Goal: Complete application form: Complete application form

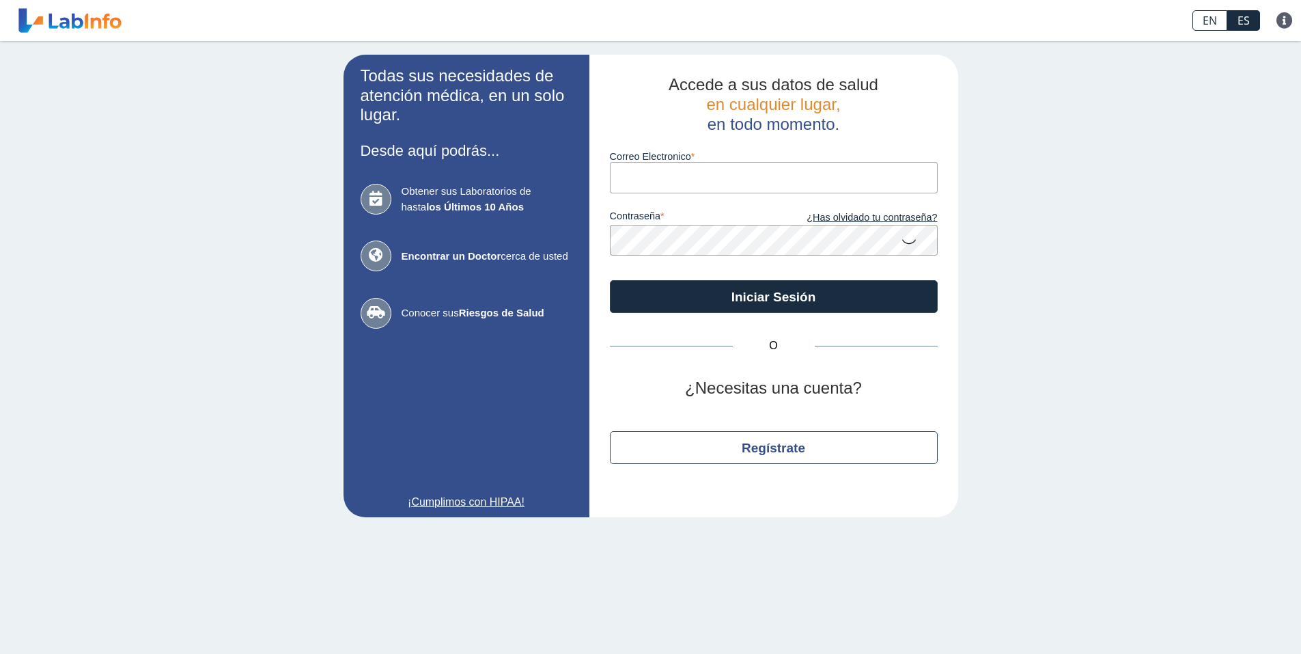
type input "[EMAIL_ADDRESS][DOMAIN_NAME]"
drag, startPoint x: 0, startPoint y: 0, endPoint x: 740, endPoint y: 174, distance: 760.1
click at [740, 174] on input "[EMAIL_ADDRESS][DOMAIN_NAME]" at bounding box center [774, 177] width 328 height 31
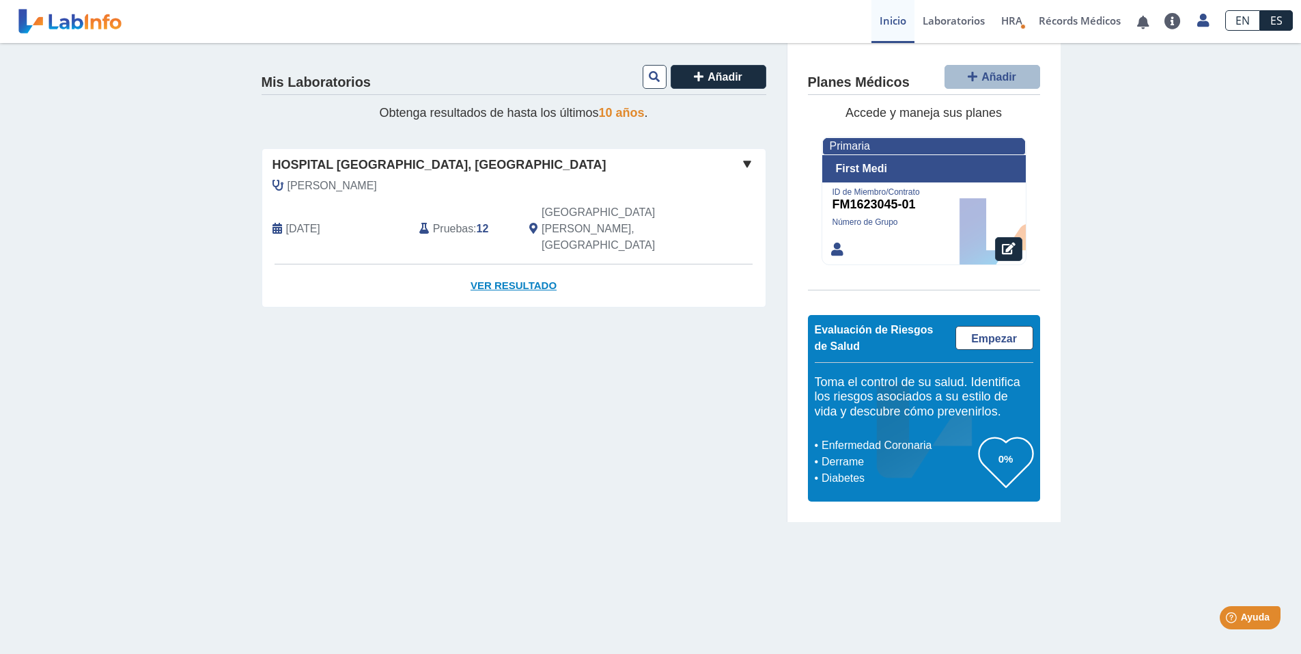
click at [515, 264] on link "Ver Resultado" at bounding box center [514, 285] width 504 height 43
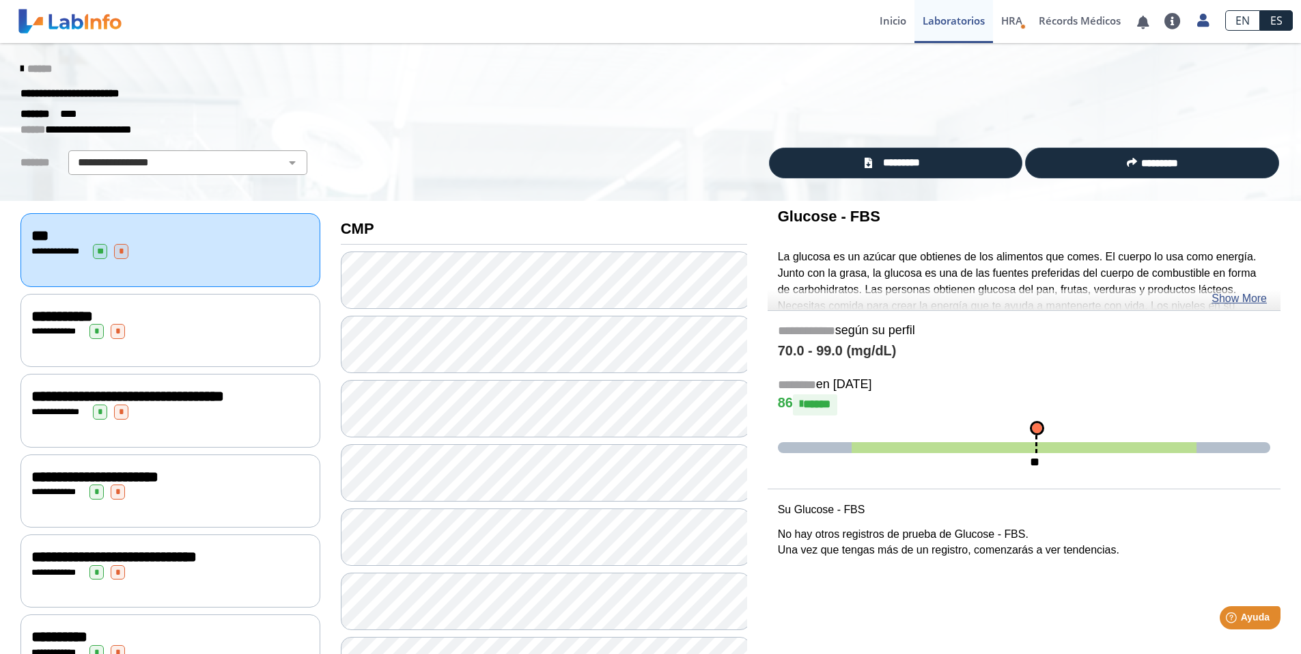
drag, startPoint x: 501, startPoint y: 74, endPoint x: 513, endPoint y: 72, distance: 11.9
click at [501, 74] on div "******" at bounding box center [650, 69] width 1281 height 25
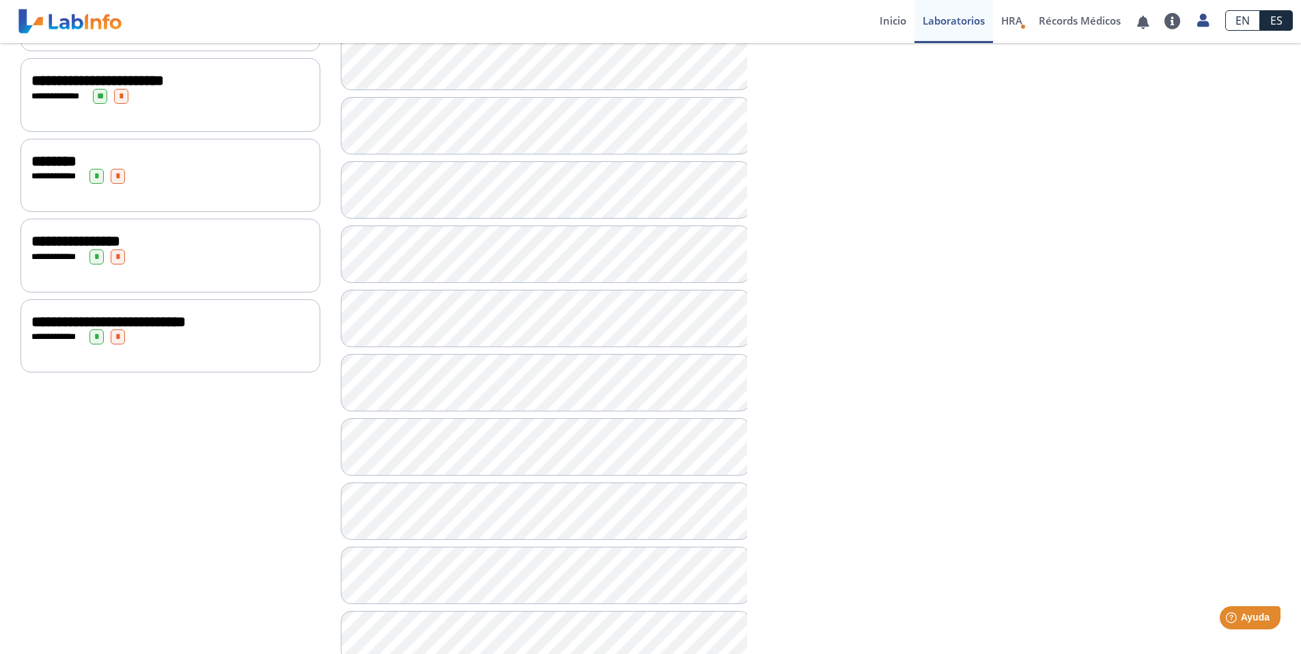
scroll to position [838, 0]
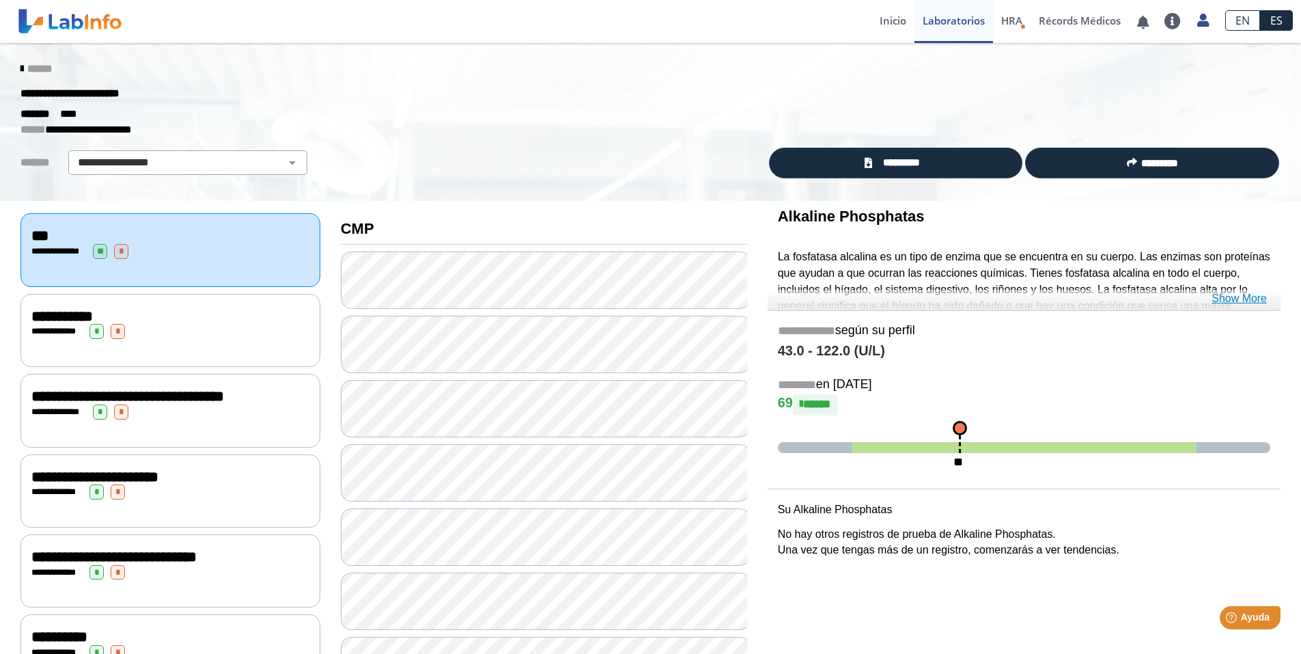
click at [1250, 297] on link "Show More" at bounding box center [1239, 298] width 55 height 16
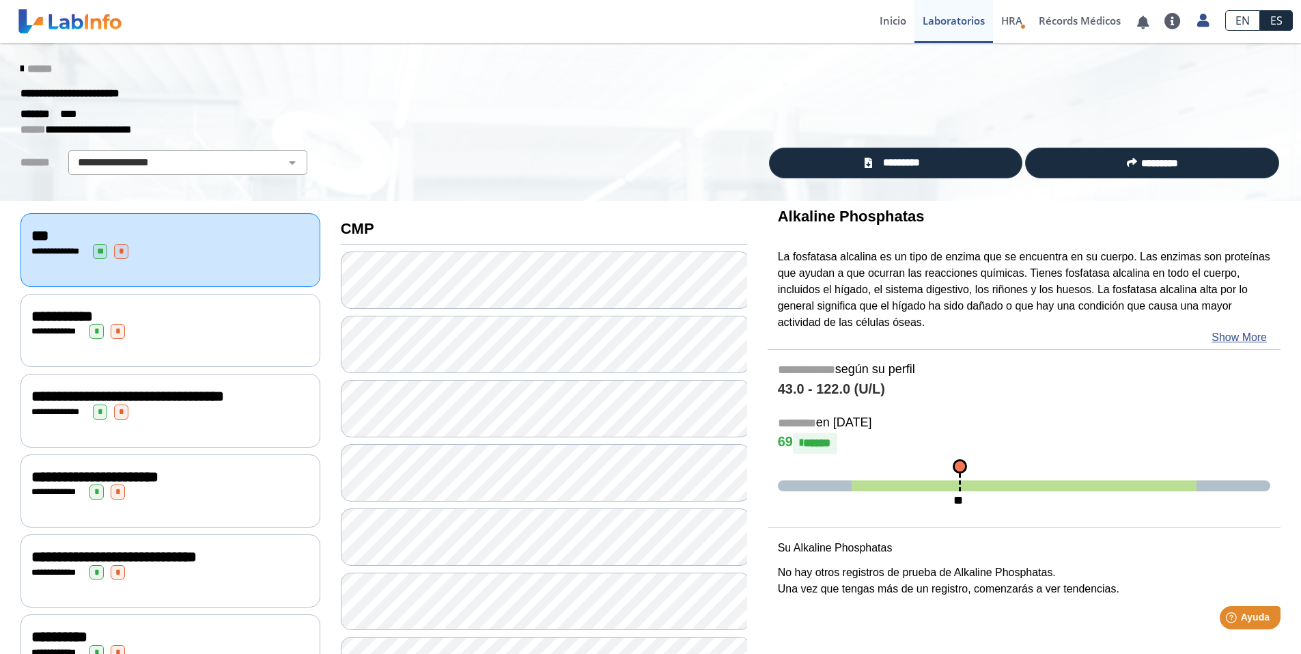
click at [29, 66] on span "******" at bounding box center [39, 69] width 25 height 10
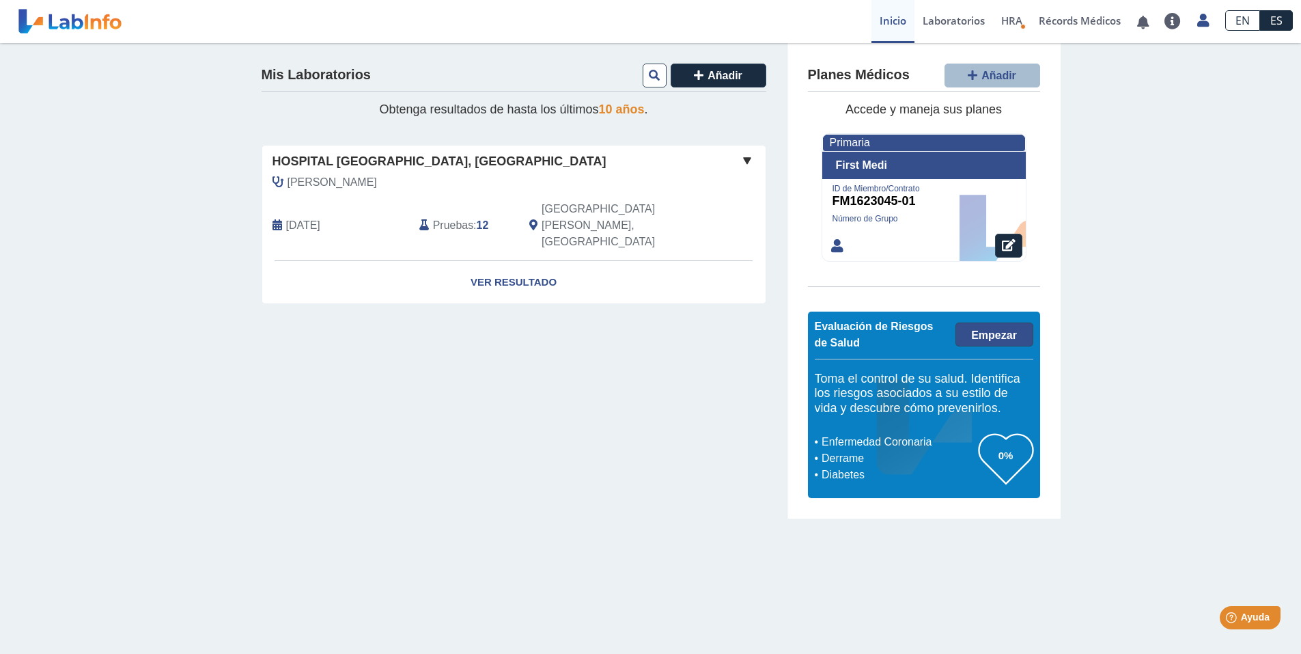
click at [1006, 336] on span "Empezar" at bounding box center [994, 335] width 46 height 12
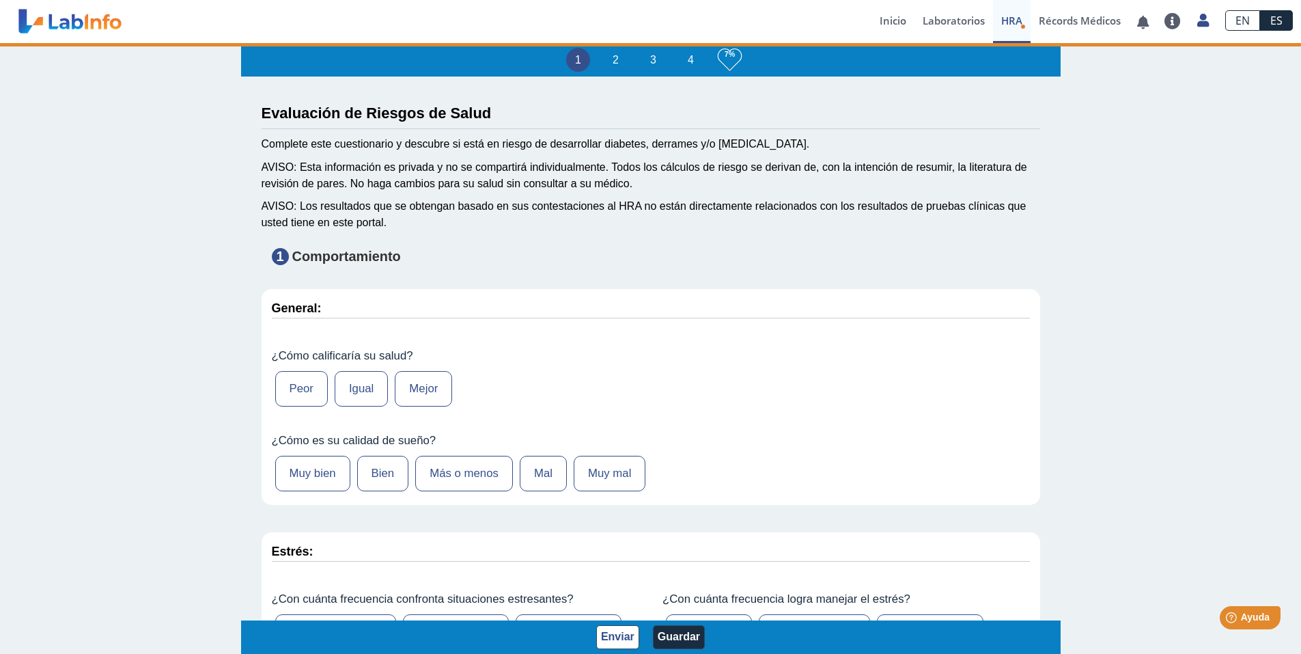
type input "[PERSON_NAME]"
type input "[DATE]"
type input "7874573702"
type input "[PERSON_NAME]"
select select
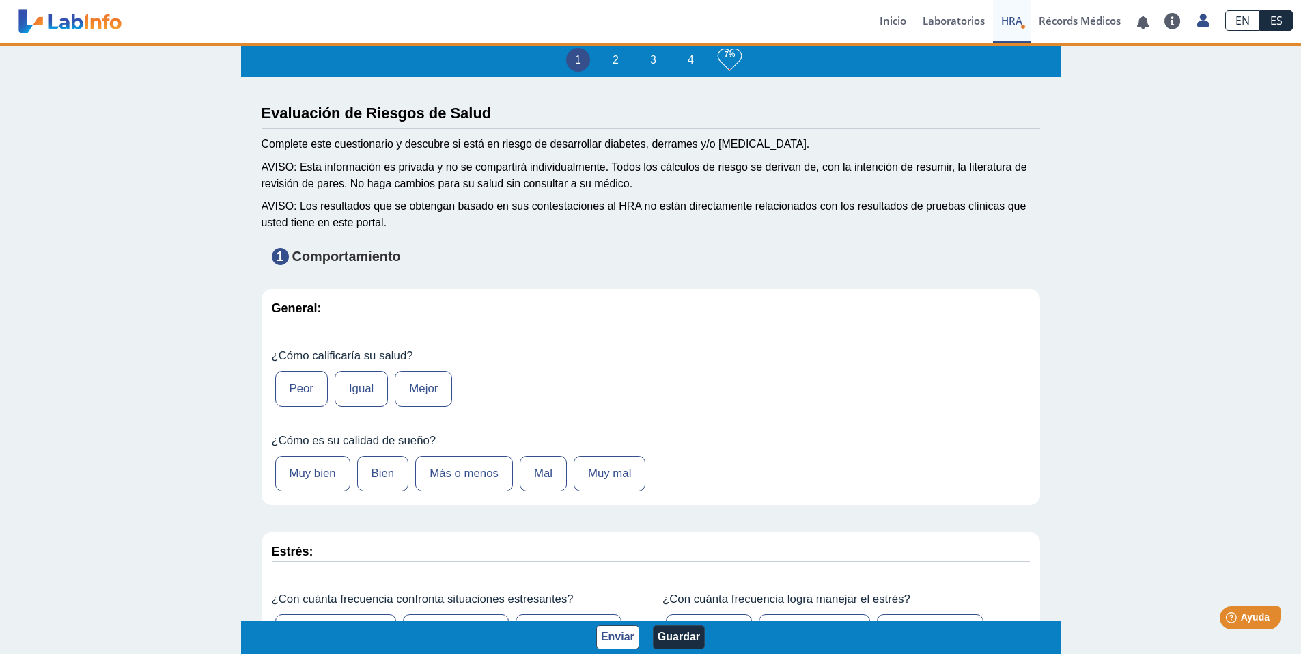
select select
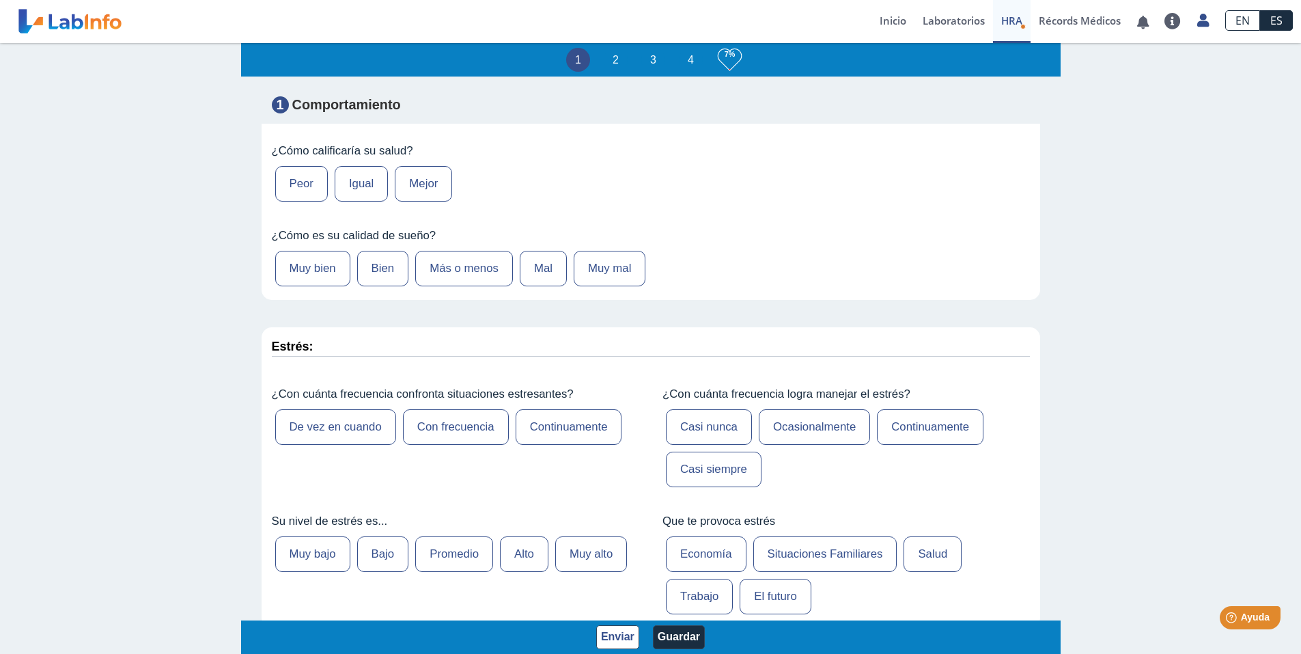
scroll to position [68, 0]
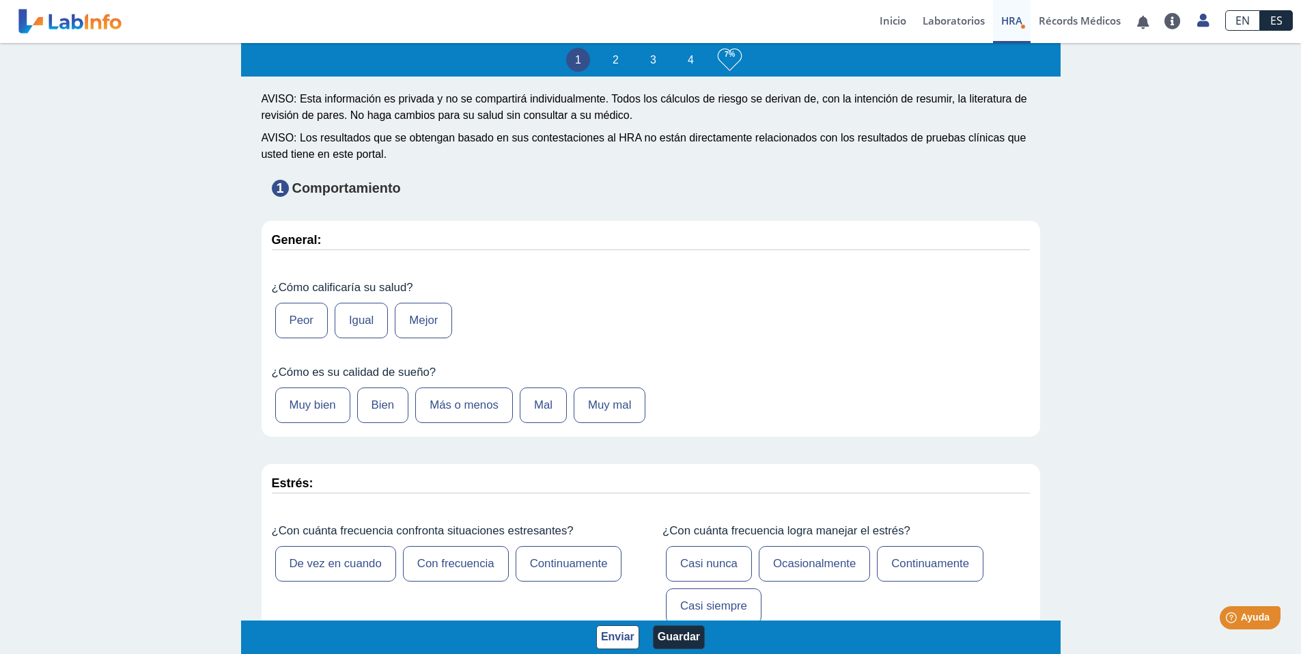
click at [454, 398] on label "Más o menos" at bounding box center [464, 405] width 98 height 36
click at [0, 0] on input "Más o menos" at bounding box center [0, 0] width 0 height 0
click at [357, 319] on label "Igual" at bounding box center [361, 321] width 53 height 36
click at [0, 0] on input "Igual" at bounding box center [0, 0] width 0 height 0
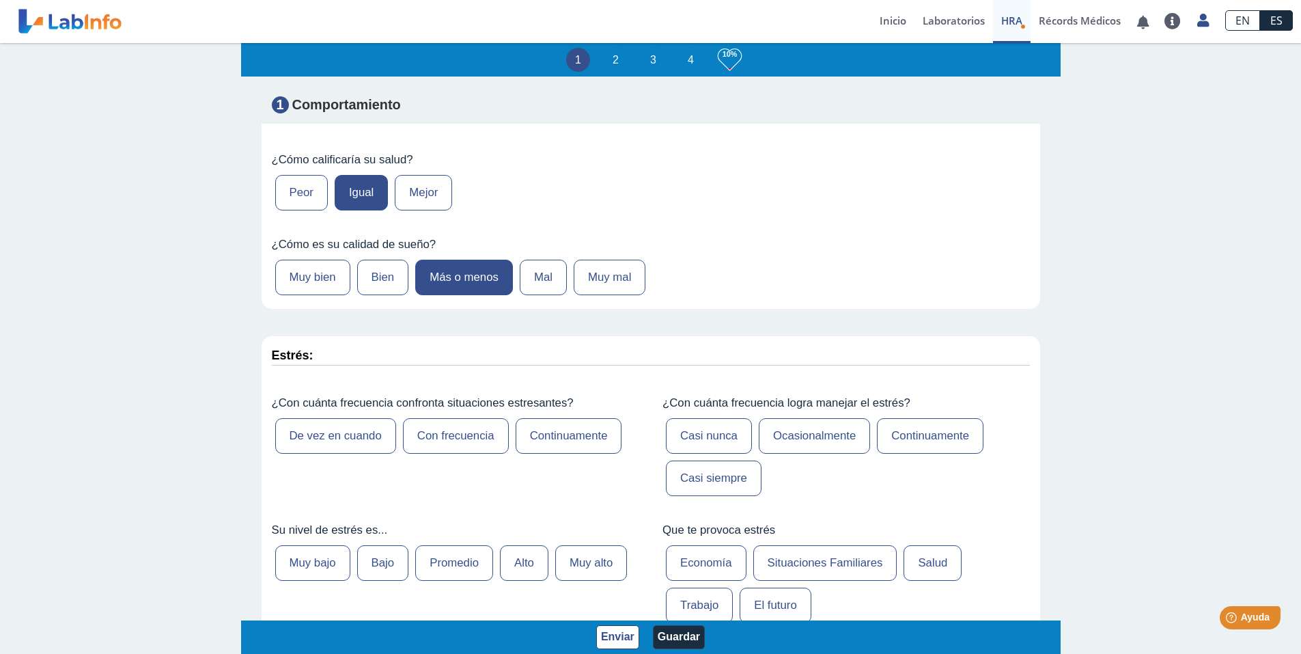
scroll to position [205, 0]
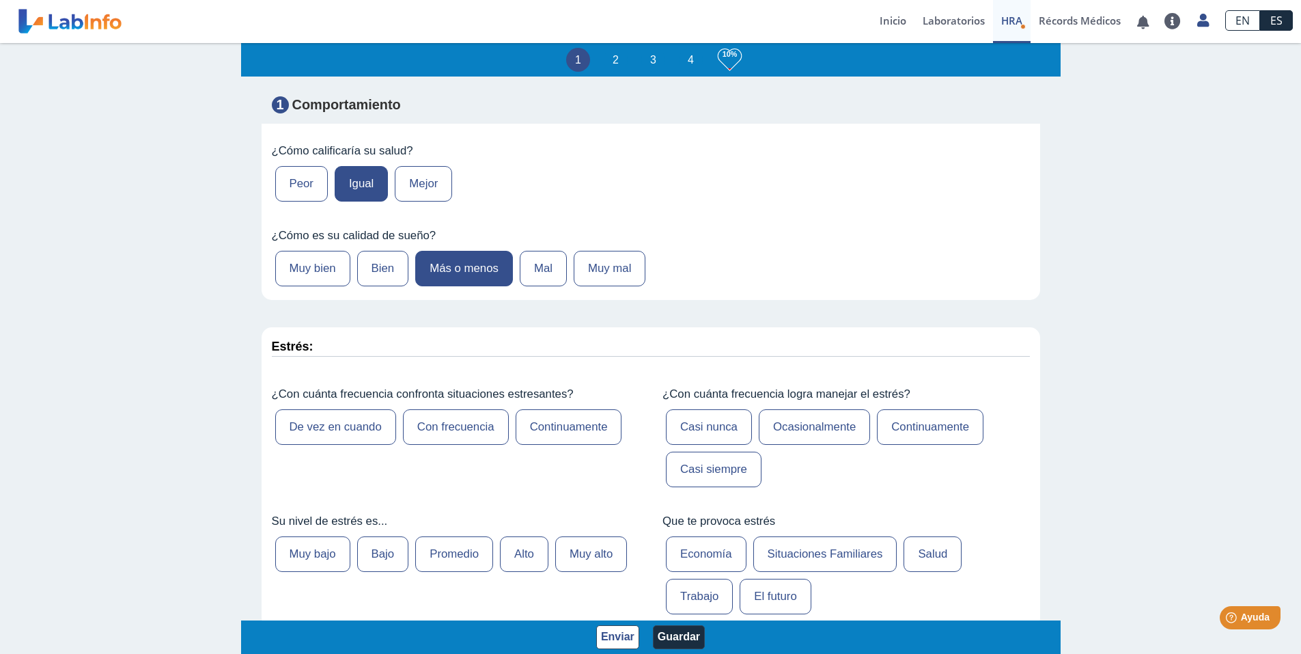
click at [346, 434] on label "De vez en cuando" at bounding box center [335, 427] width 121 height 36
click at [0, 0] on input "De vez en cuando" at bounding box center [0, 0] width 0 height 0
click at [716, 473] on label "Casi siempre" at bounding box center [714, 470] width 96 height 36
click at [0, 0] on input "Casi siempre" at bounding box center [0, 0] width 0 height 0
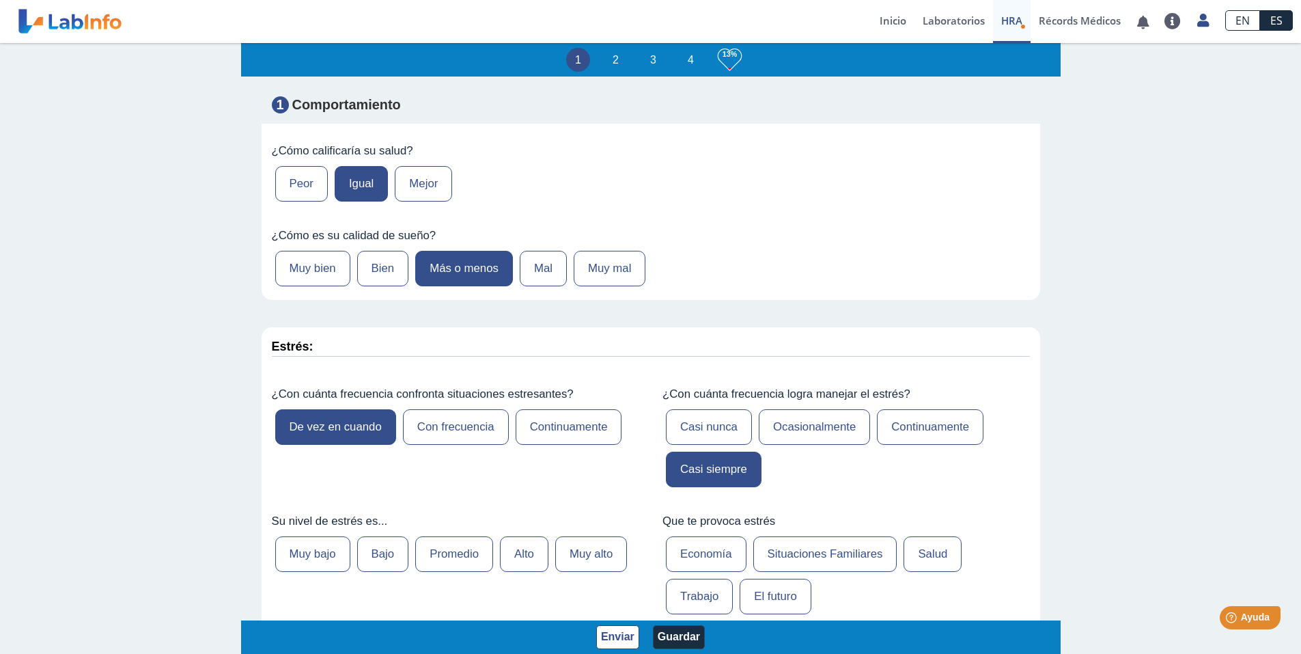
click at [431, 556] on label "Promedio" at bounding box center [454, 554] width 78 height 36
click at [0, 0] on input "Promedio" at bounding box center [0, 0] width 0 height 0
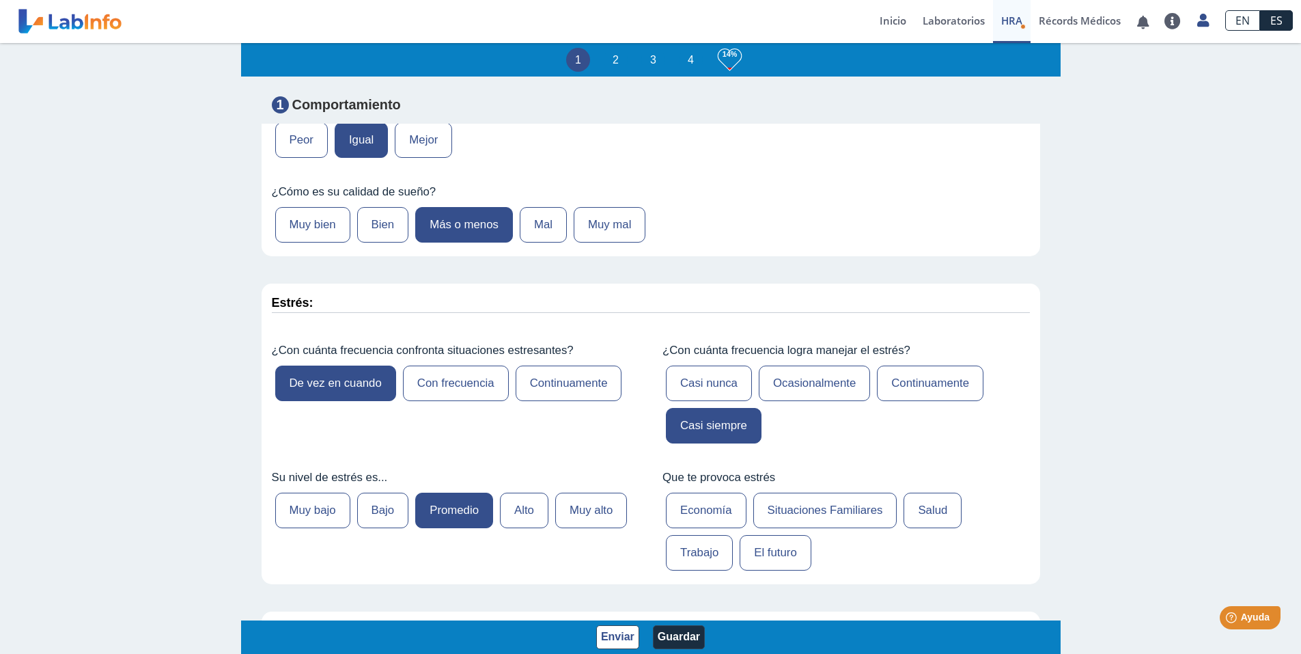
scroll to position [273, 0]
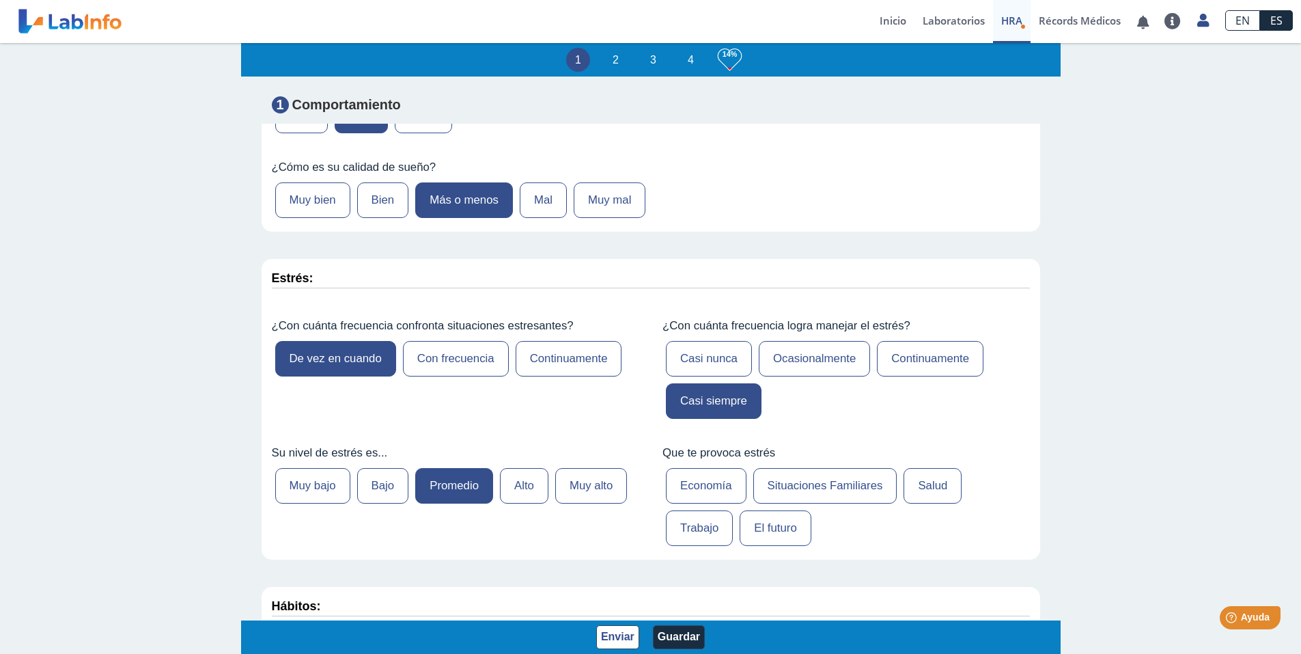
click at [704, 495] on label "Economía" at bounding box center [706, 486] width 81 height 36
click at [0, 0] on input "Economía" at bounding box center [0, 0] width 0 height 0
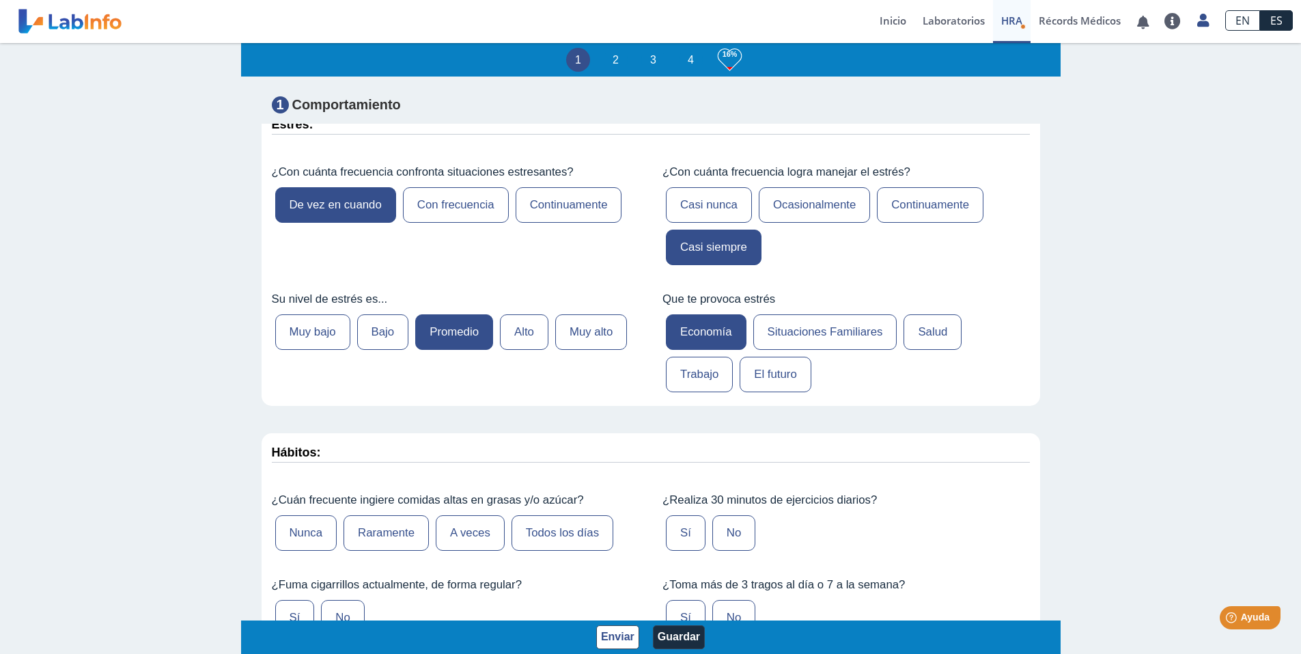
scroll to position [478, 0]
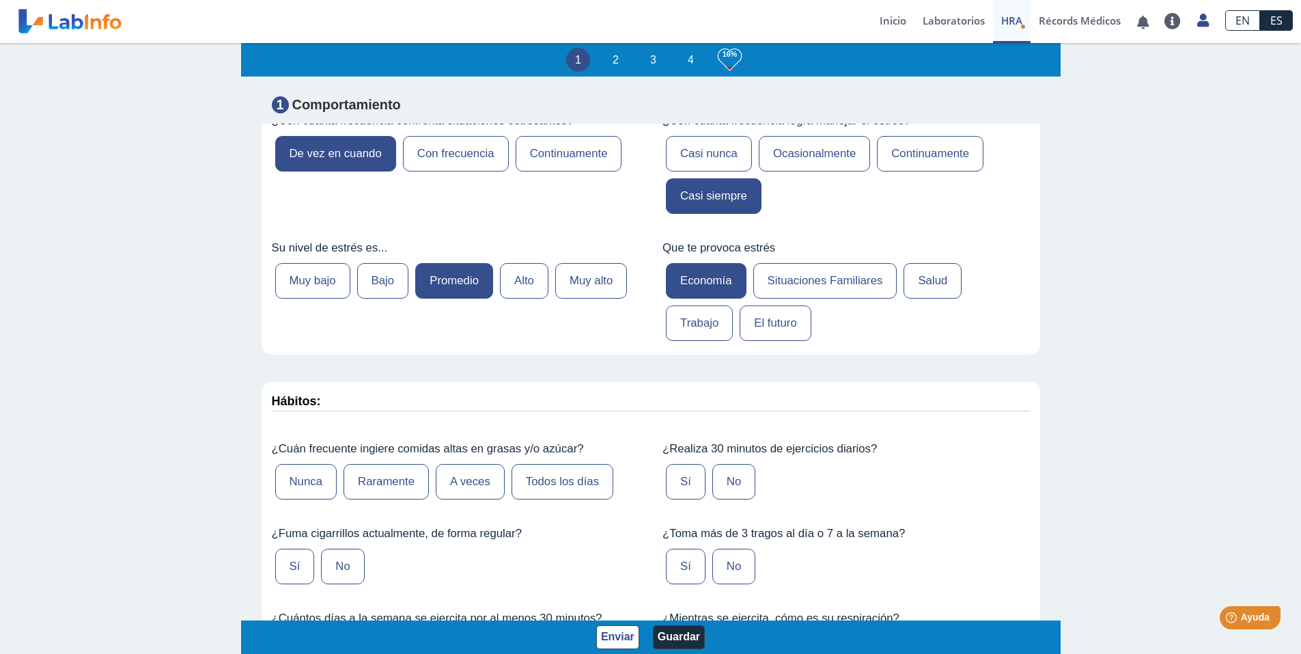
click at [450, 484] on label "A veces" at bounding box center [470, 482] width 69 height 36
click at [0, 0] on input "A veces" at bounding box center [0, 0] width 0 height 0
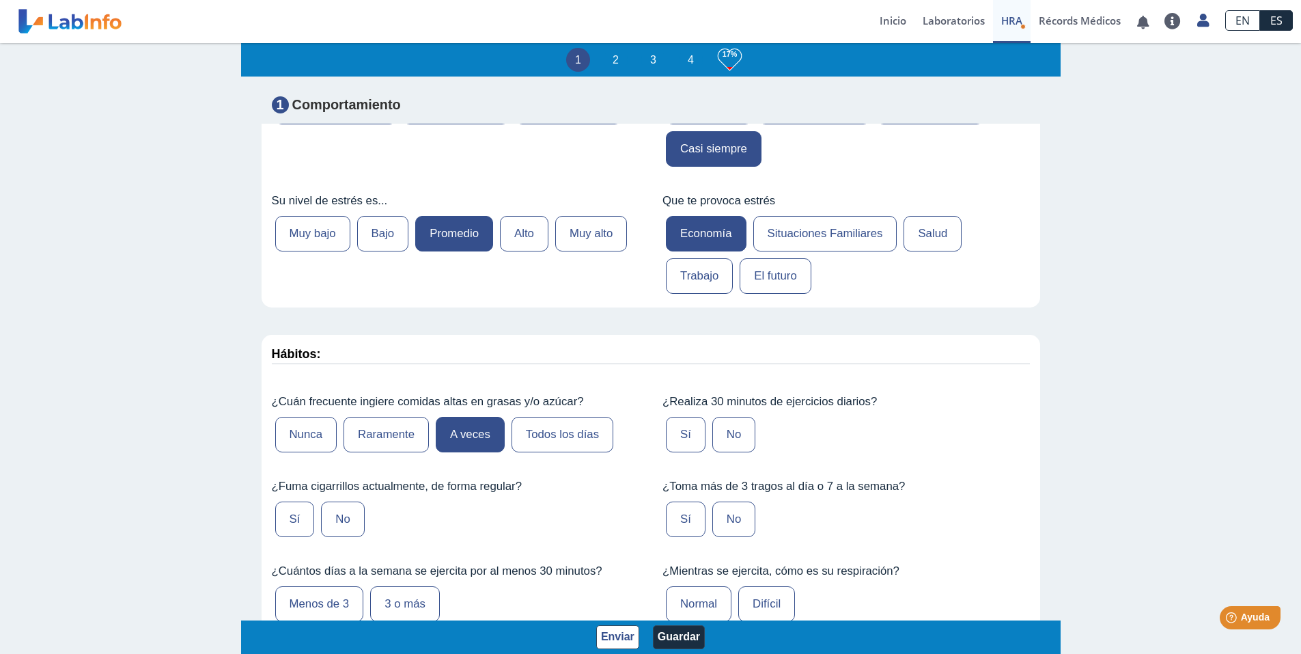
scroll to position [547, 0]
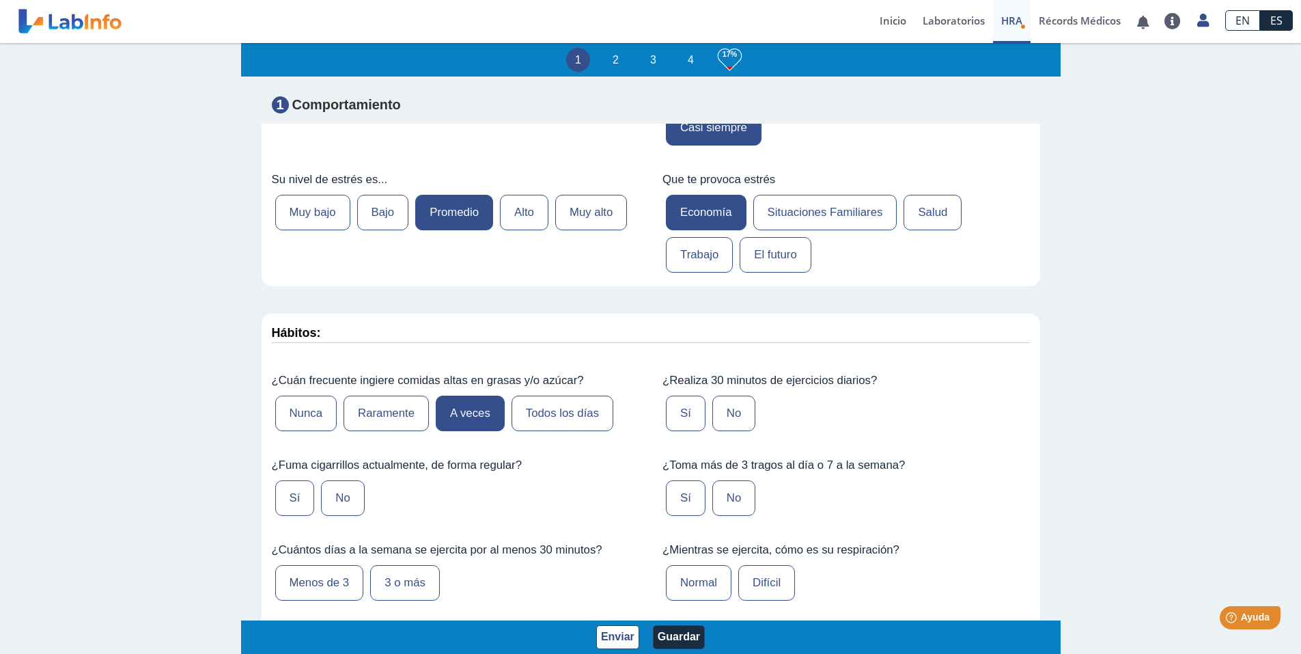
click at [350, 497] on label "No" at bounding box center [342, 498] width 43 height 36
click at [0, 0] on input "No" at bounding box center [0, 0] width 0 height 0
click at [401, 582] on label "3 o más" at bounding box center [405, 583] width 70 height 36
click at [0, 0] on input "3 o más" at bounding box center [0, 0] width 0 height 0
click at [676, 411] on label "Sí" at bounding box center [686, 414] width 40 height 36
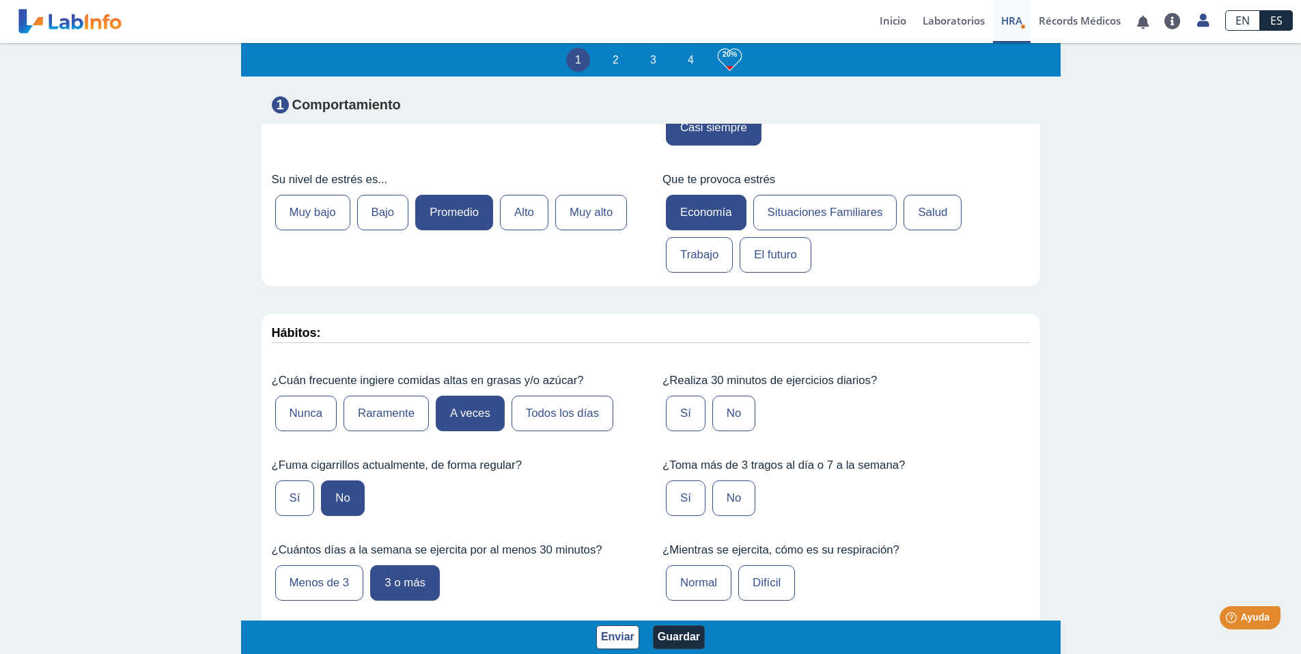
click at [0, 0] on input "Sí" at bounding box center [0, 0] width 0 height 0
click at [728, 496] on label "No" at bounding box center [734, 498] width 43 height 36
click at [0, 0] on input "No" at bounding box center [0, 0] width 0 height 0
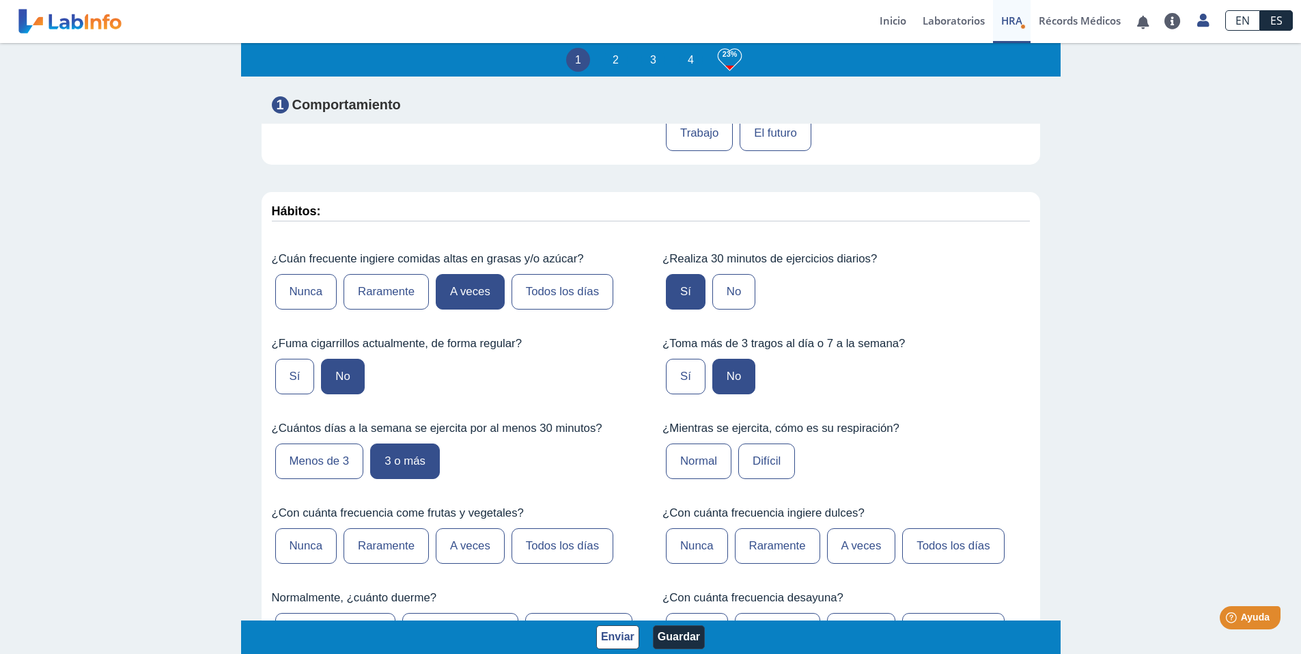
scroll to position [683, 0]
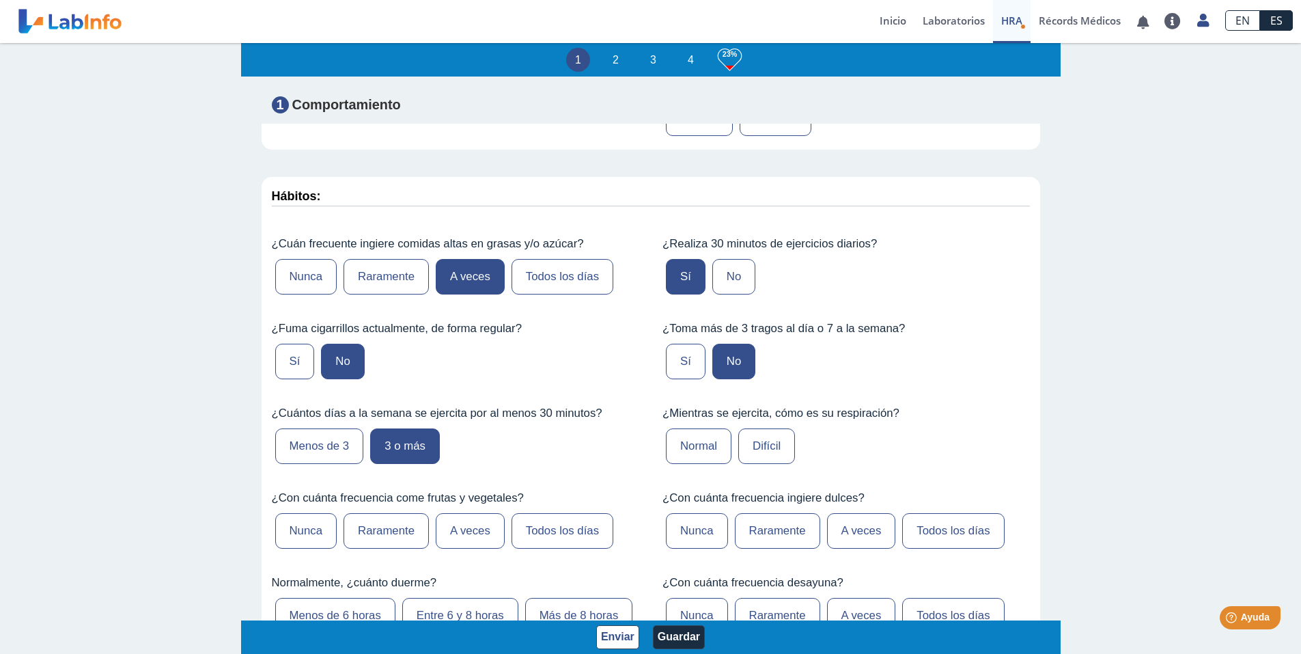
click at [682, 456] on label "Normal" at bounding box center [699, 446] width 66 height 36
click at [0, 0] on input "Normal" at bounding box center [0, 0] width 0 height 0
click at [476, 527] on label "A veces" at bounding box center [470, 531] width 69 height 36
click at [0, 0] on input "A veces" at bounding box center [0, 0] width 0 height 0
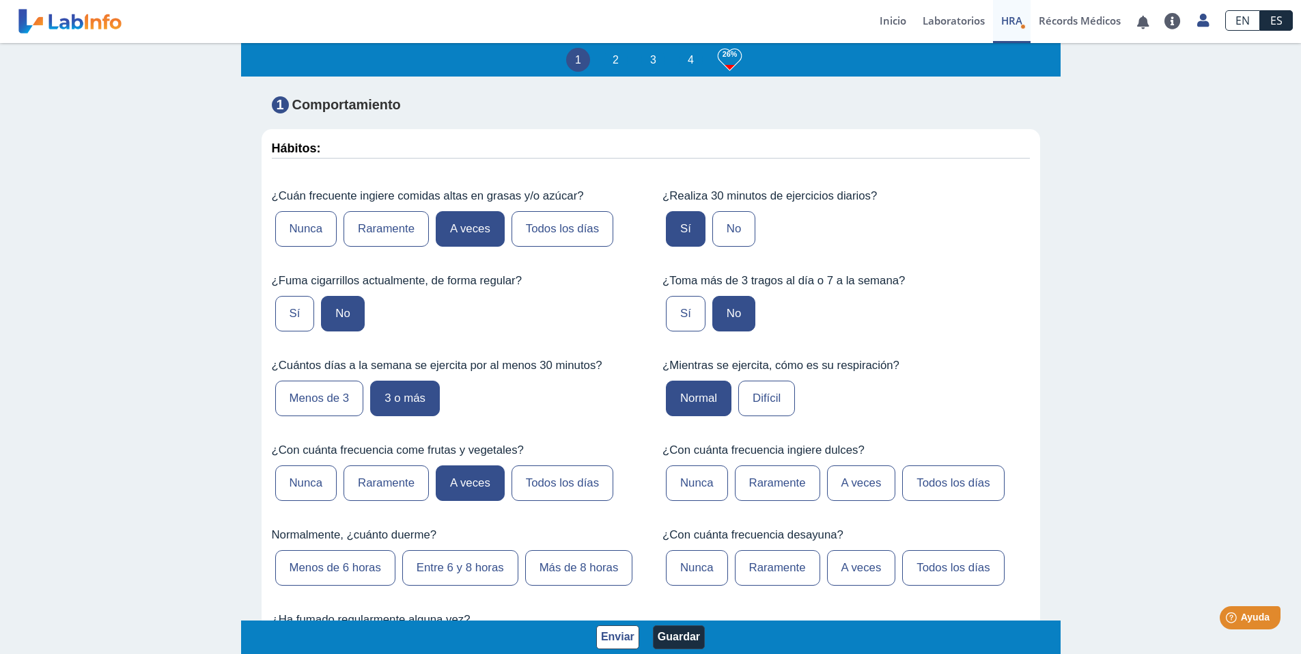
scroll to position [752, 0]
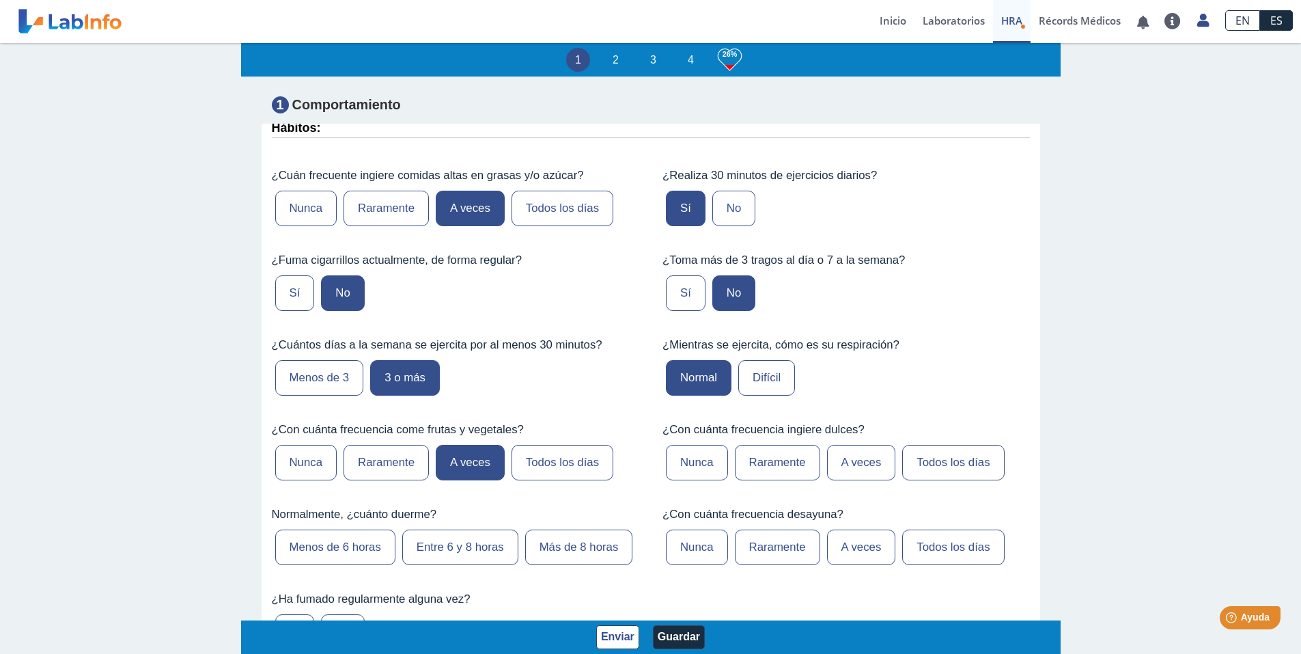
click at [465, 550] on label "Entre 6 y 8 horas" at bounding box center [460, 547] width 116 height 36
click at [0, 0] on input "Entre 6 y 8 horas" at bounding box center [0, 0] width 0 height 0
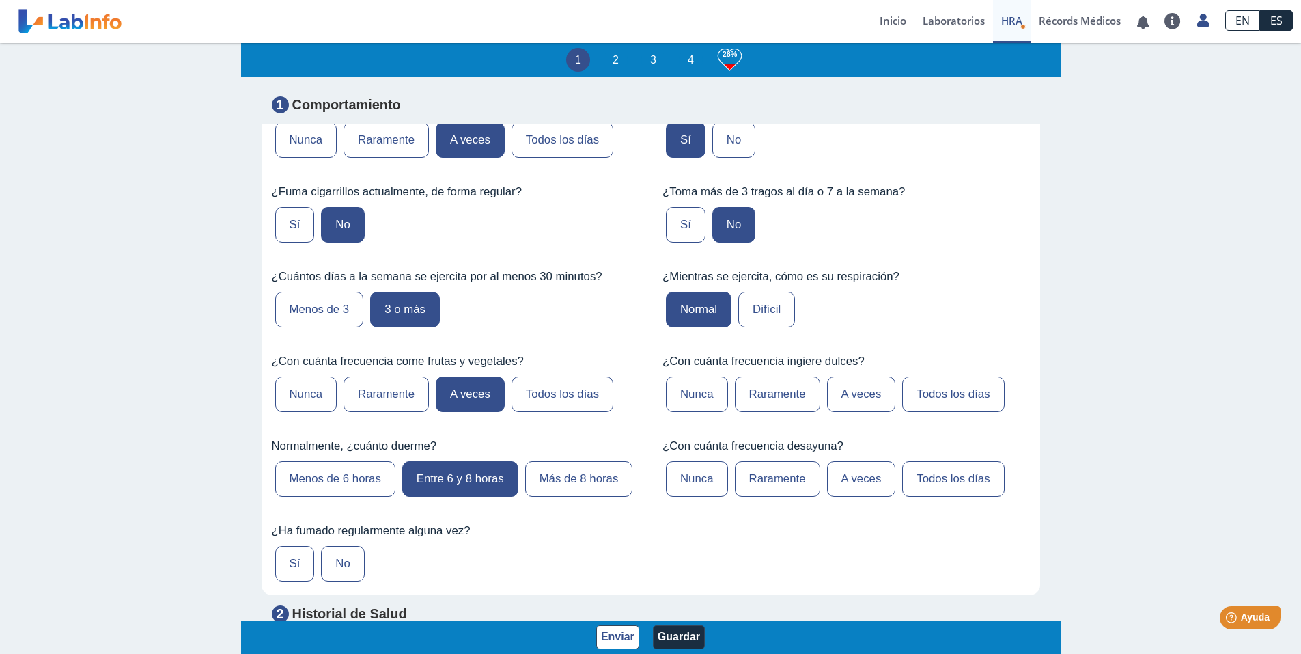
click at [838, 399] on label "A veces" at bounding box center [861, 394] width 69 height 36
click at [0, 0] on input "A veces" at bounding box center [0, 0] width 0 height 0
click at [935, 478] on label "Todos los días" at bounding box center [953, 479] width 102 height 36
click at [0, 0] on input "Todos los días" at bounding box center [0, 0] width 0 height 0
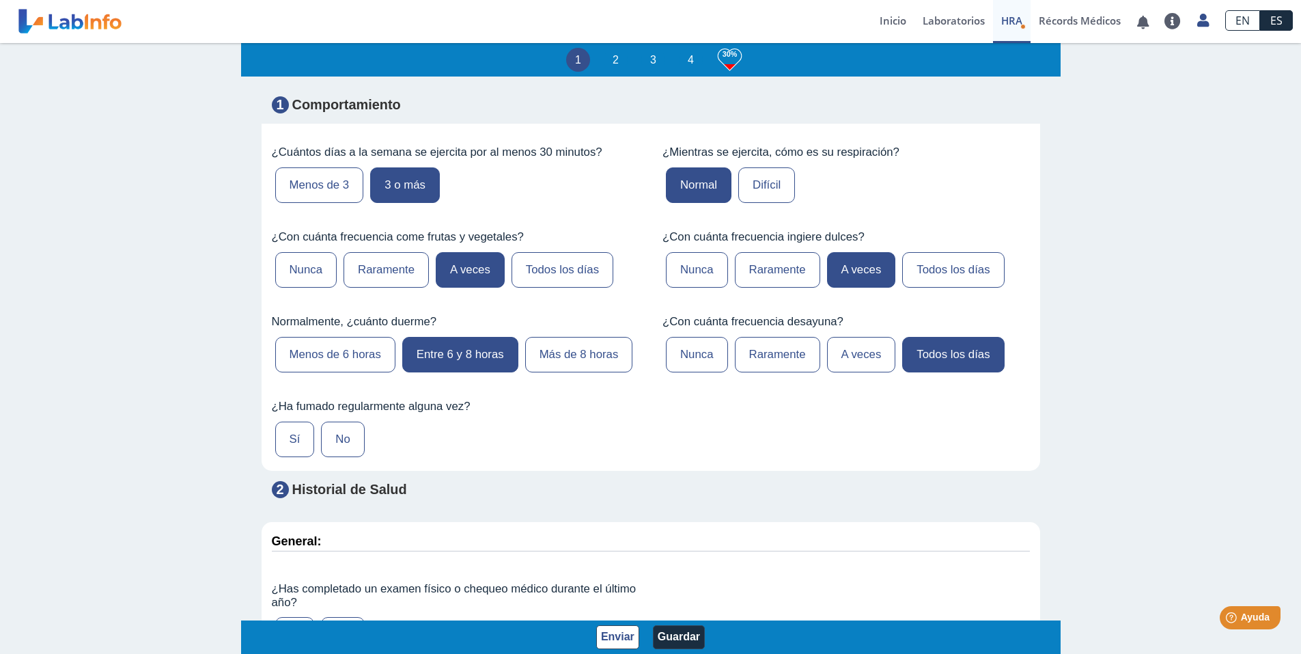
scroll to position [956, 0]
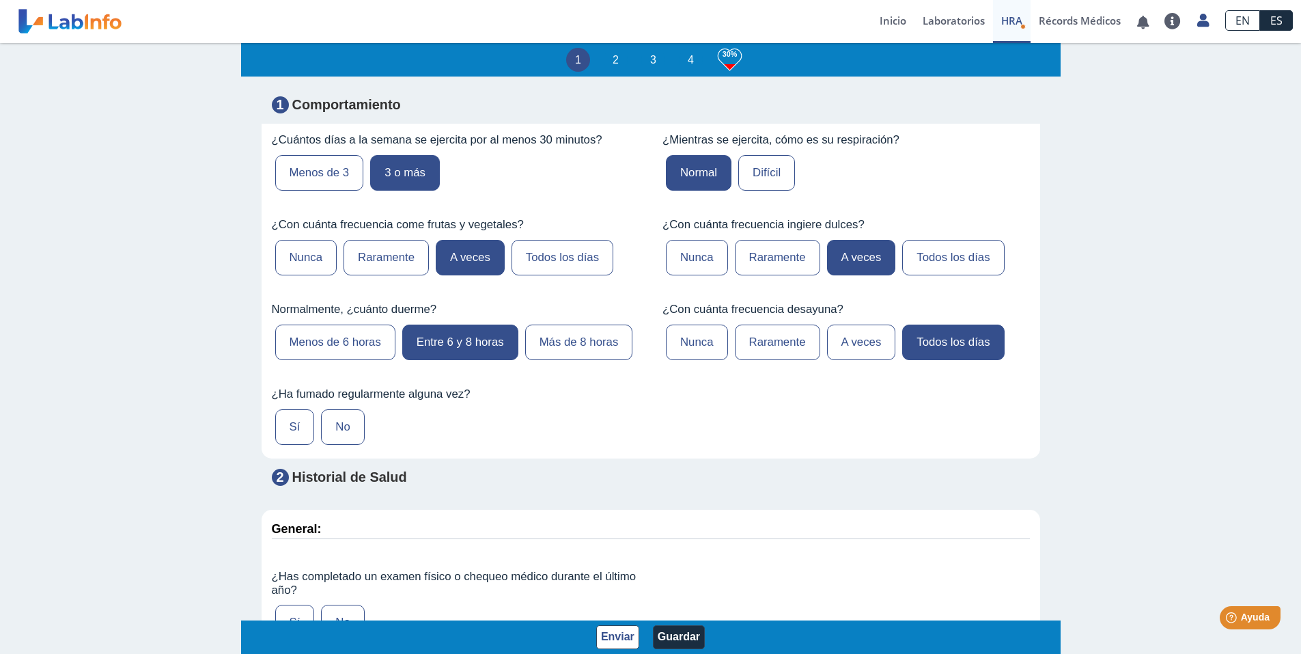
drag, startPoint x: 335, startPoint y: 461, endPoint x: 353, endPoint y: 465, distance: 18.9
click at [335, 445] on label "No" at bounding box center [342, 427] width 43 height 36
click at [0, 0] on input "No" at bounding box center [0, 0] width 0 height 0
click at [665, 635] on button "Guardar" at bounding box center [679, 637] width 52 height 24
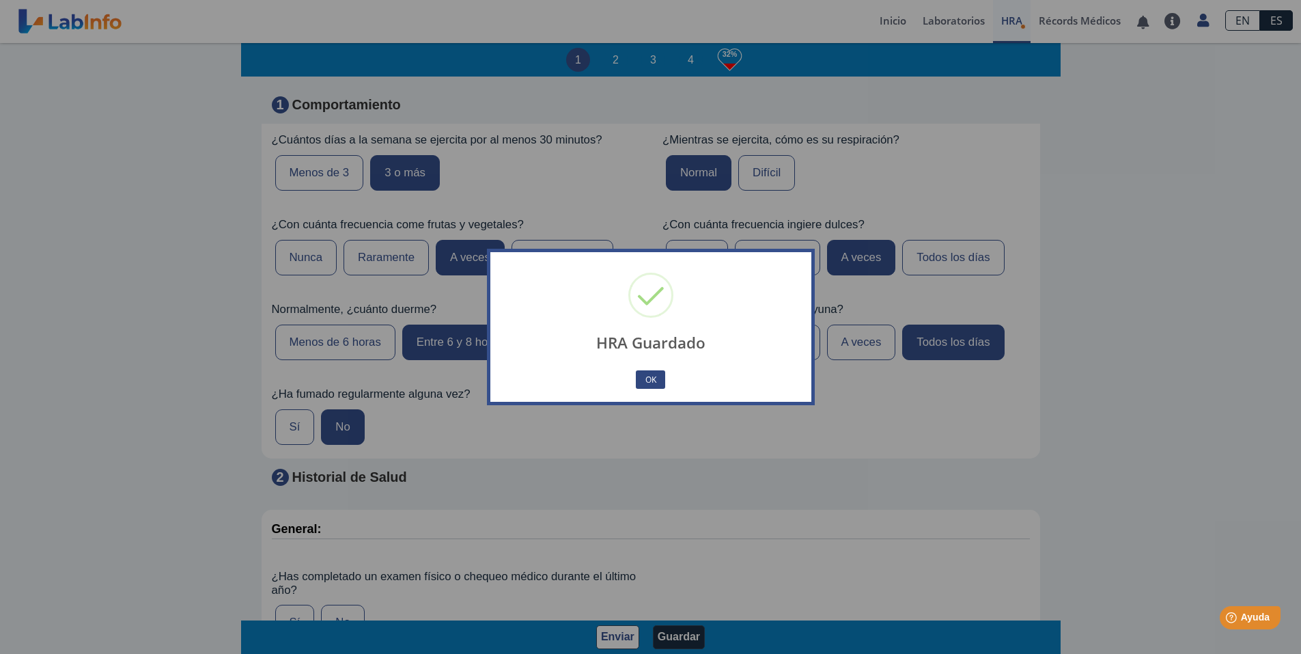
click at [650, 381] on button "OK" at bounding box center [650, 379] width 29 height 18
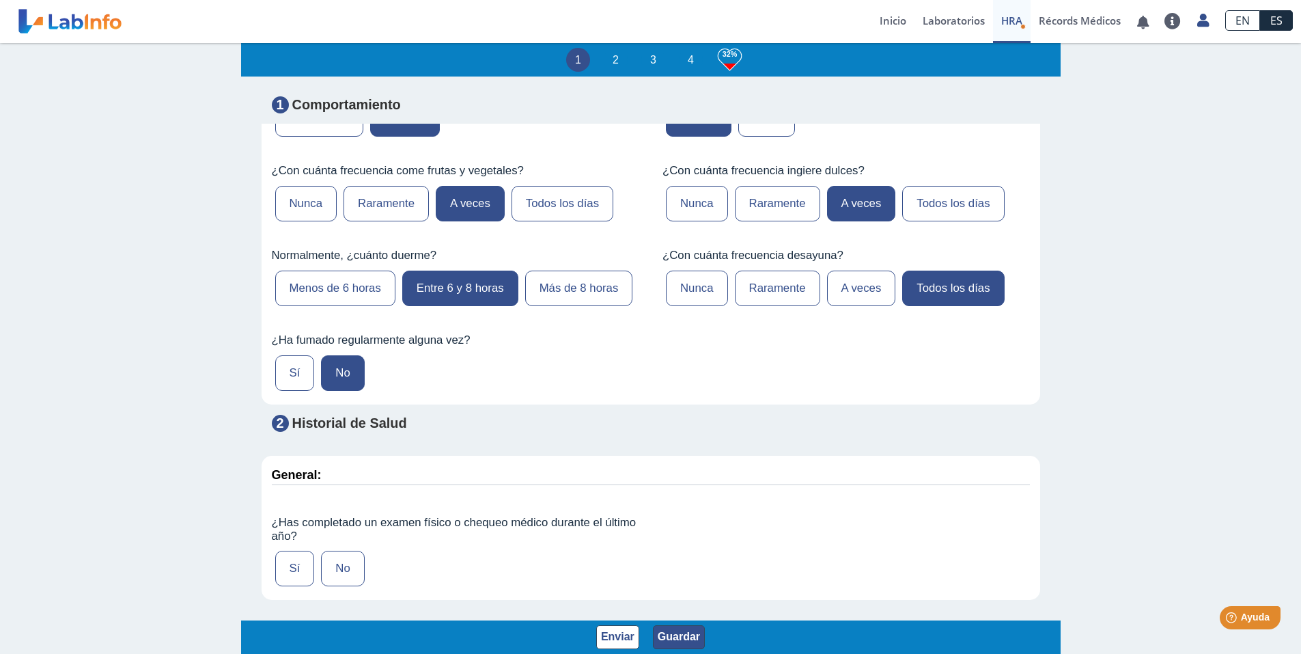
scroll to position [1230, 0]
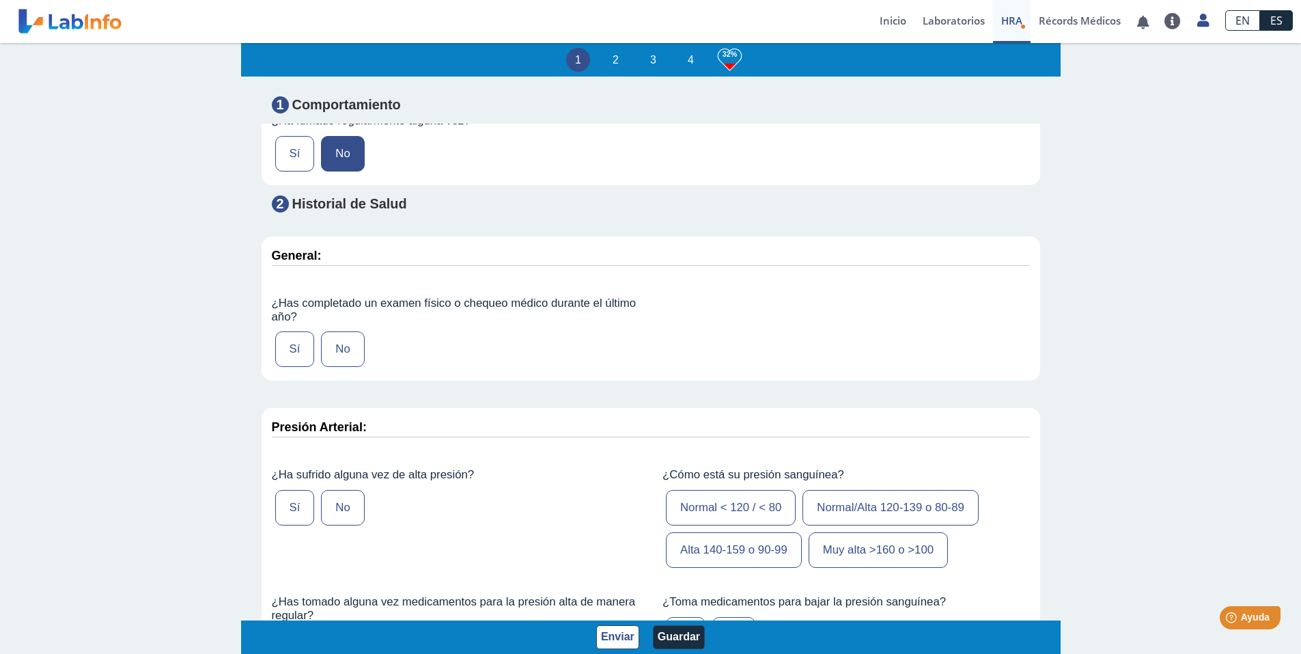
click at [288, 367] on label "Sí" at bounding box center [295, 349] width 40 height 36
click at [0, 0] on input "Sí" at bounding box center [0, 0] width 0 height 0
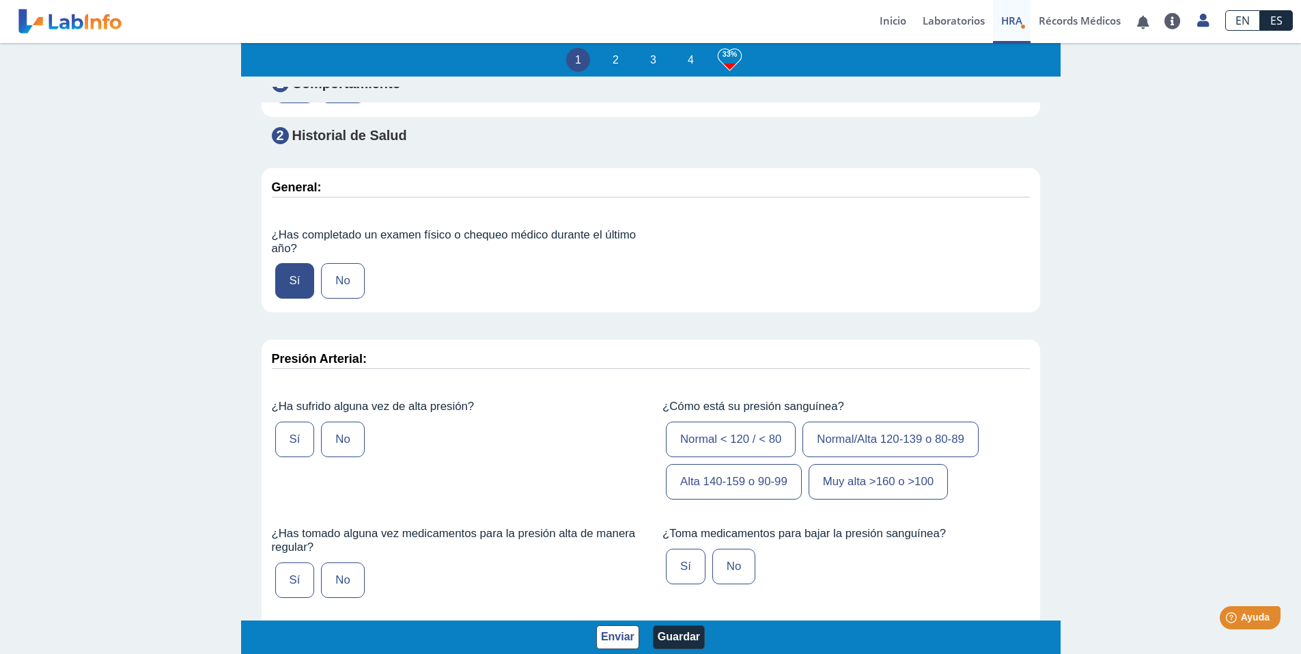
click at [292, 457] on label "Sí" at bounding box center [295, 440] width 40 height 36
click at [0, 0] on input "Sí" at bounding box center [0, 0] width 0 height 0
click at [844, 457] on label "Normal/Alta 120-139 o 80-89" at bounding box center [891, 440] width 176 height 36
click at [0, 0] on input "Normal/Alta 120-139 o 80-89" at bounding box center [0, 0] width 0 height 0
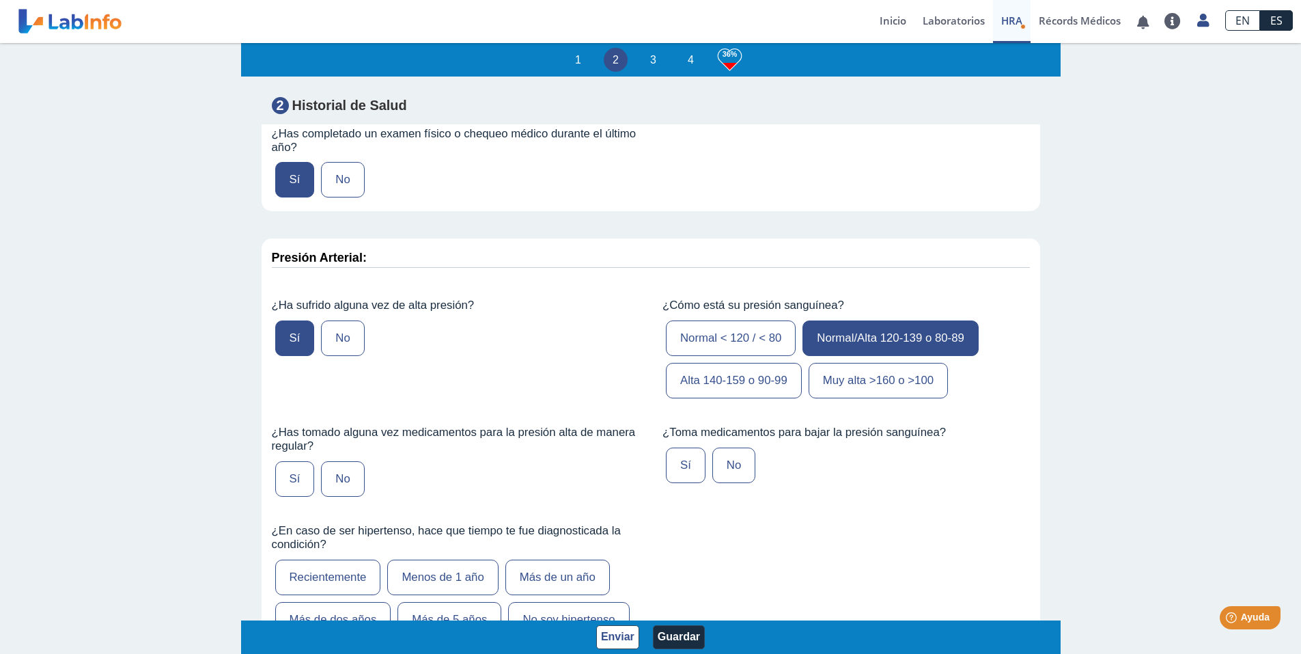
scroll to position [1435, 0]
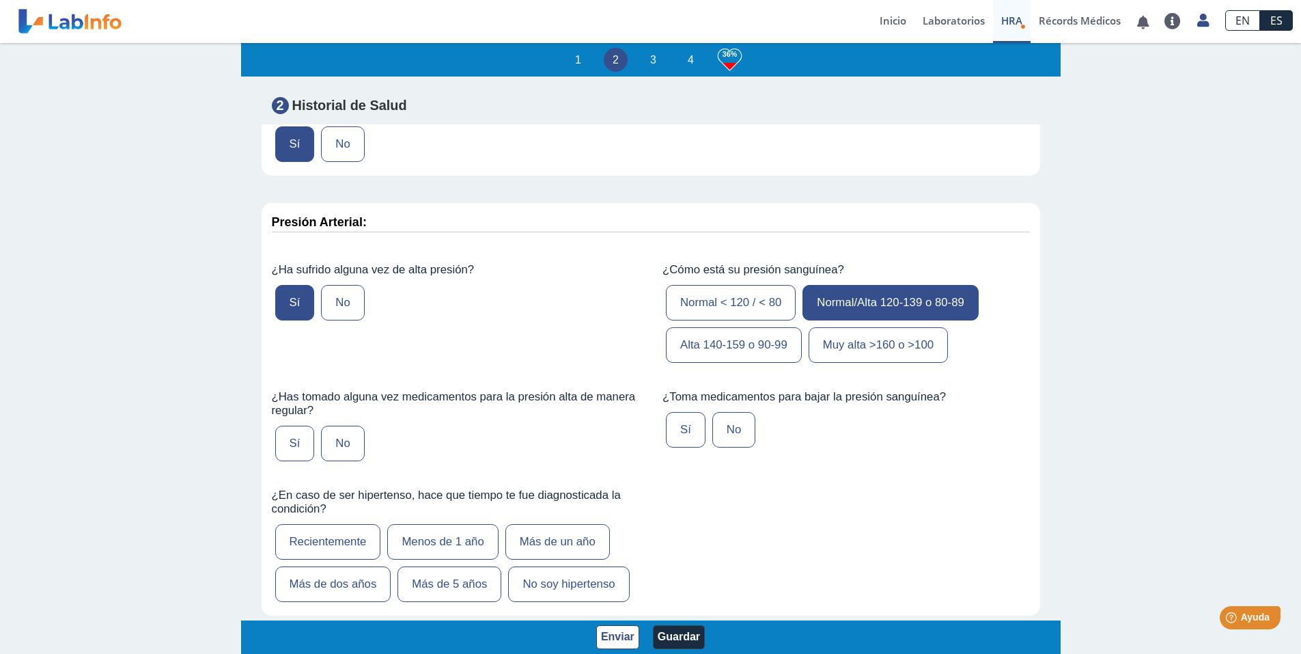
click at [290, 461] on label "Sí" at bounding box center [295, 444] width 40 height 36
click at [0, 0] on input "Sí" at bounding box center [0, 0] width 0 height 0
click at [680, 447] on label "Sí" at bounding box center [686, 430] width 40 height 36
click at [0, 0] on input "Sí" at bounding box center [0, 0] width 0 height 0
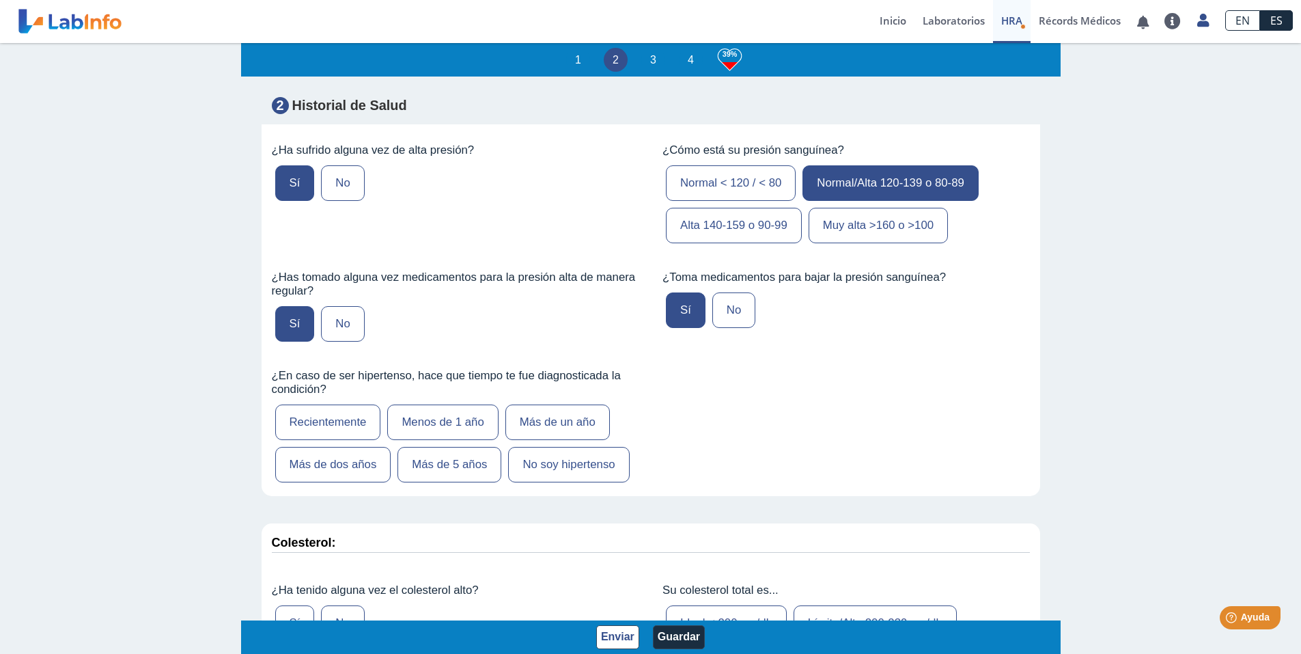
scroll to position [1571, 0]
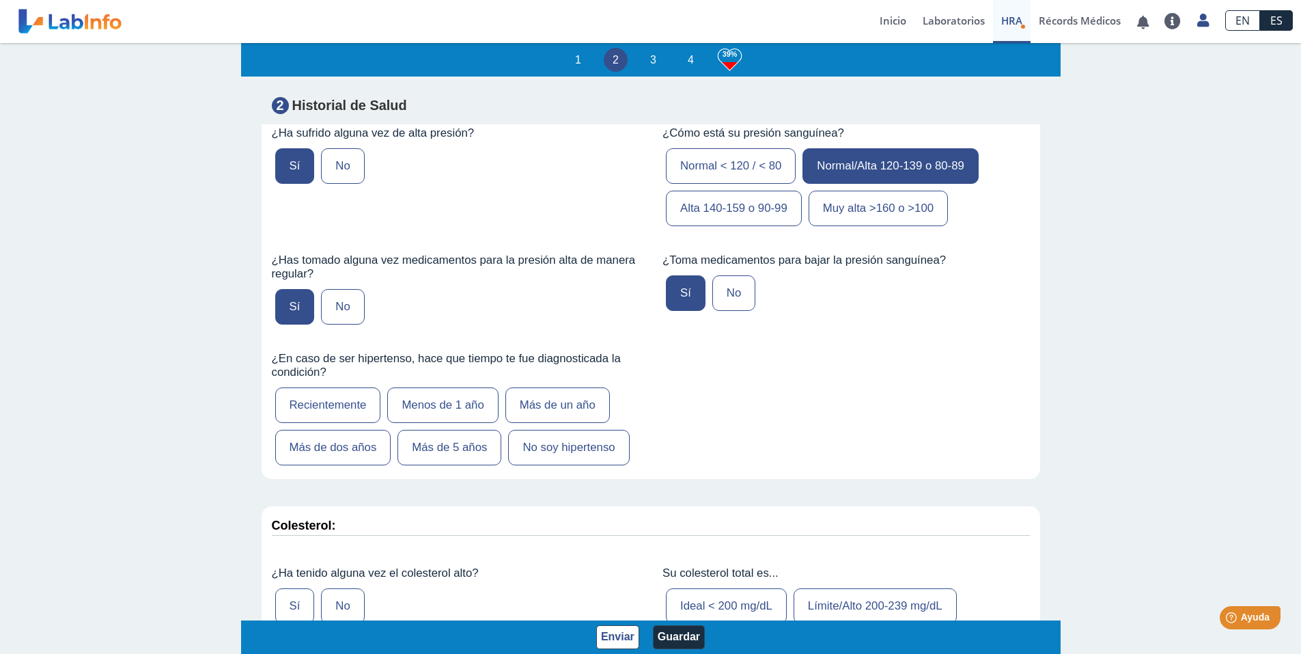
click at [359, 423] on label "Recientemente" at bounding box center [328, 405] width 106 height 36
click at [0, 0] on input "Recientemente" at bounding box center [0, 0] width 0 height 0
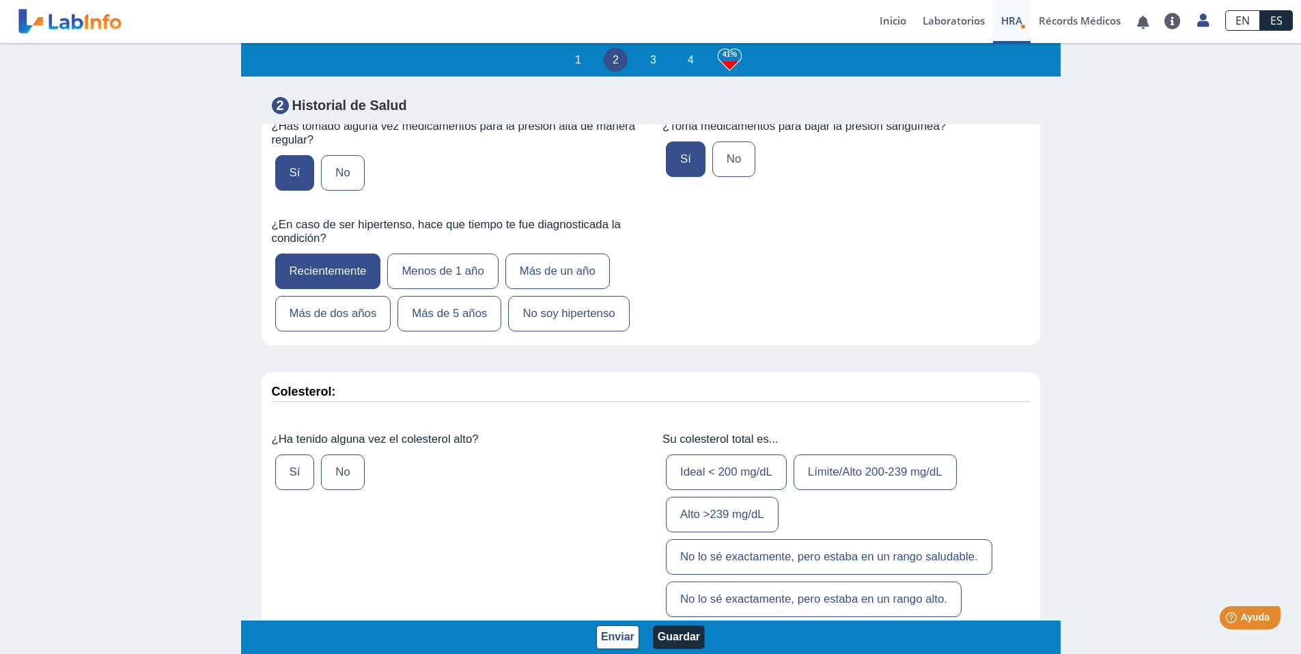
scroll to position [1708, 0]
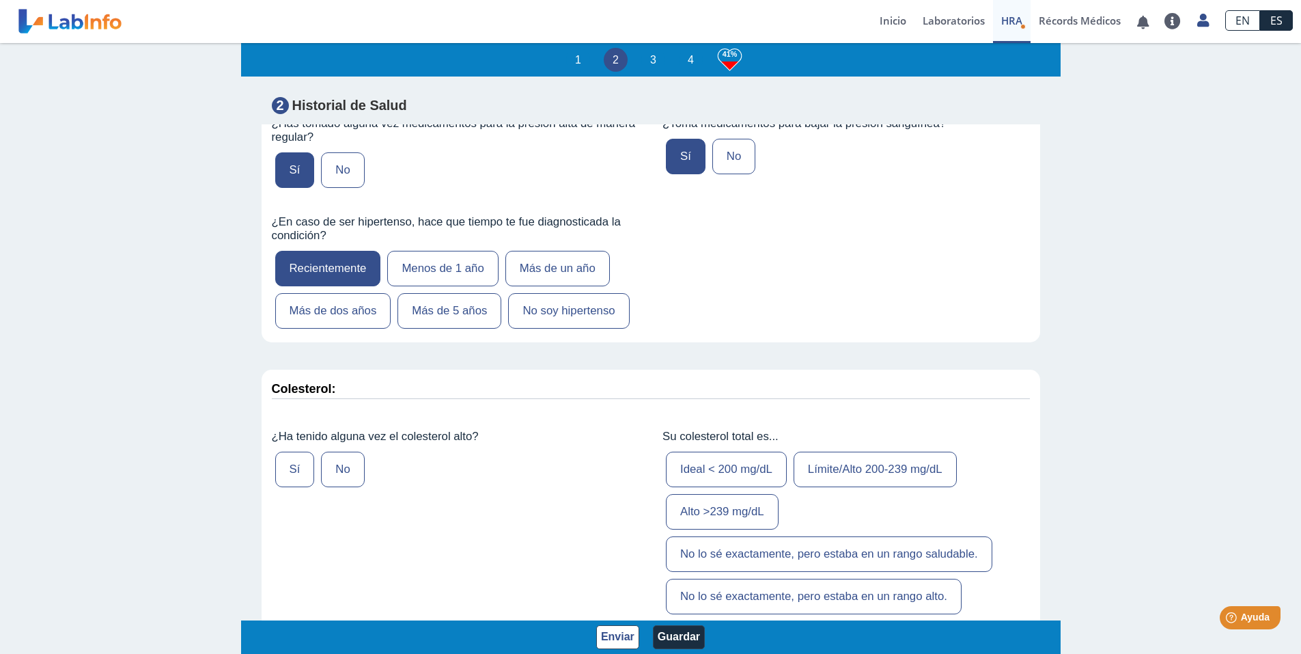
click at [292, 487] on label "Sí" at bounding box center [295, 470] width 40 height 36
click at [0, 0] on input "Sí" at bounding box center [0, 0] width 0 height 0
click at [698, 529] on label "Alto >239 mg/dL" at bounding box center [722, 512] width 113 height 36
click at [0, 0] on input "Alto >239 mg/dL" at bounding box center [0, 0] width 0 height 0
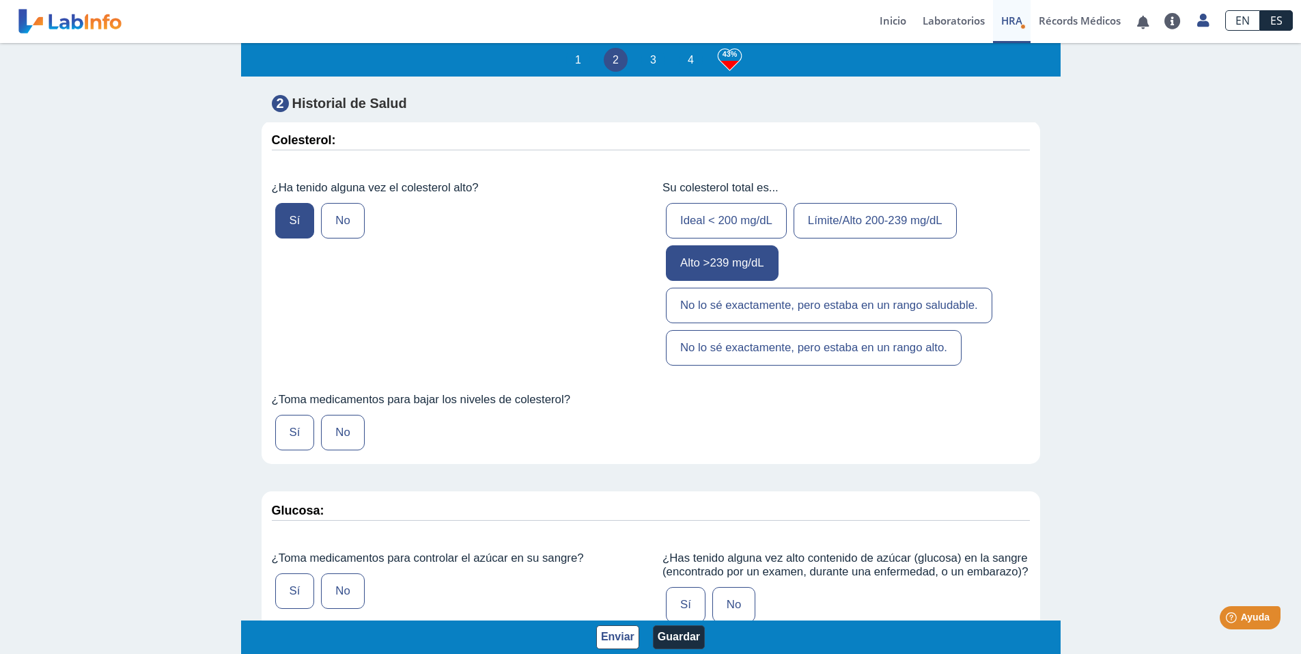
scroll to position [1981, 0]
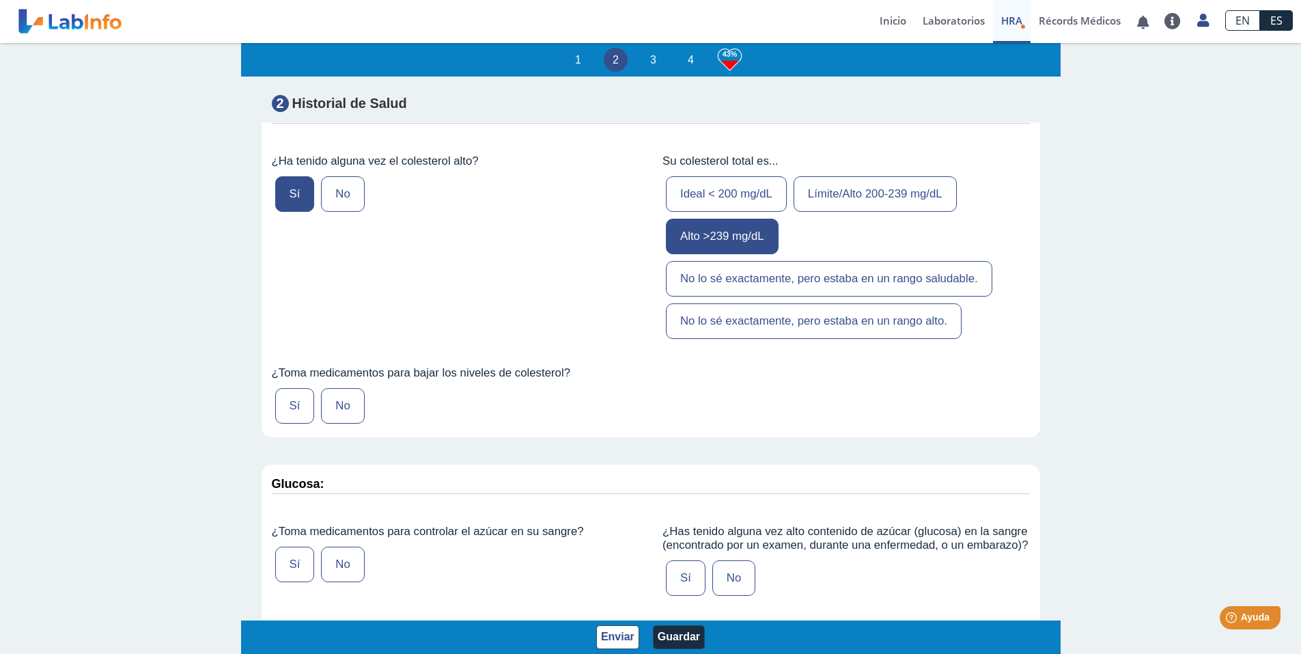
click at [336, 424] on label "No" at bounding box center [342, 406] width 43 height 36
click at [0, 0] on input "No" at bounding box center [0, 0] width 0 height 0
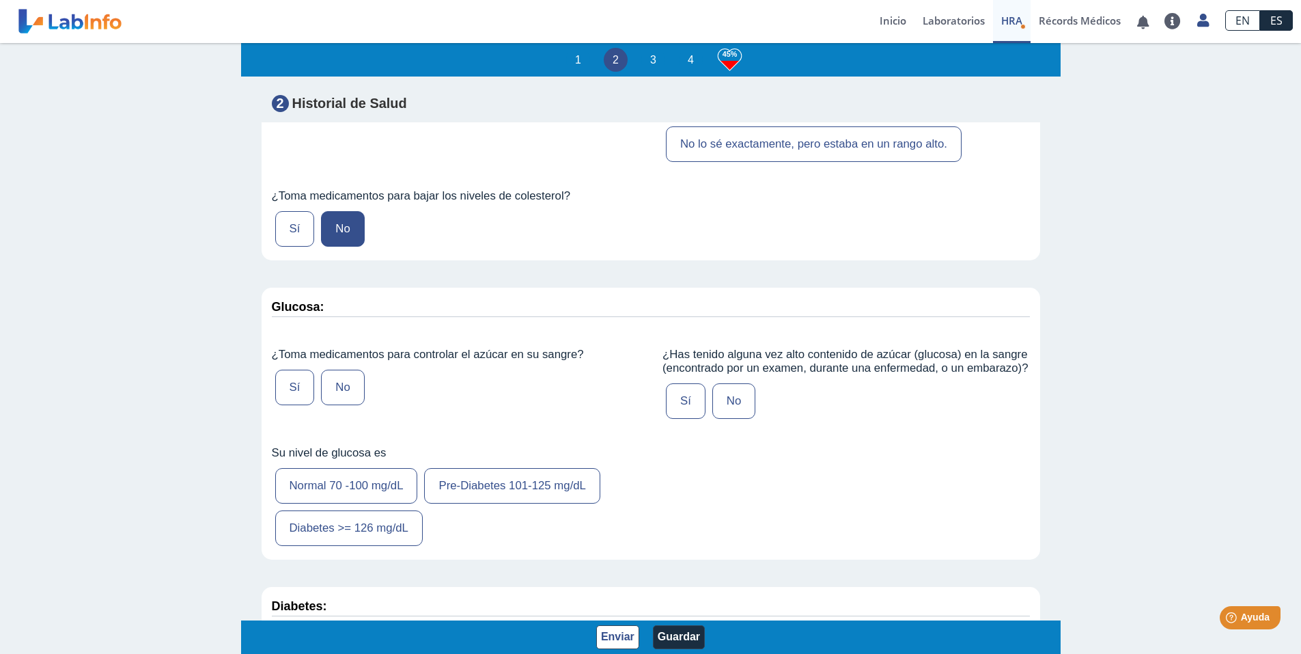
scroll to position [2186, 0]
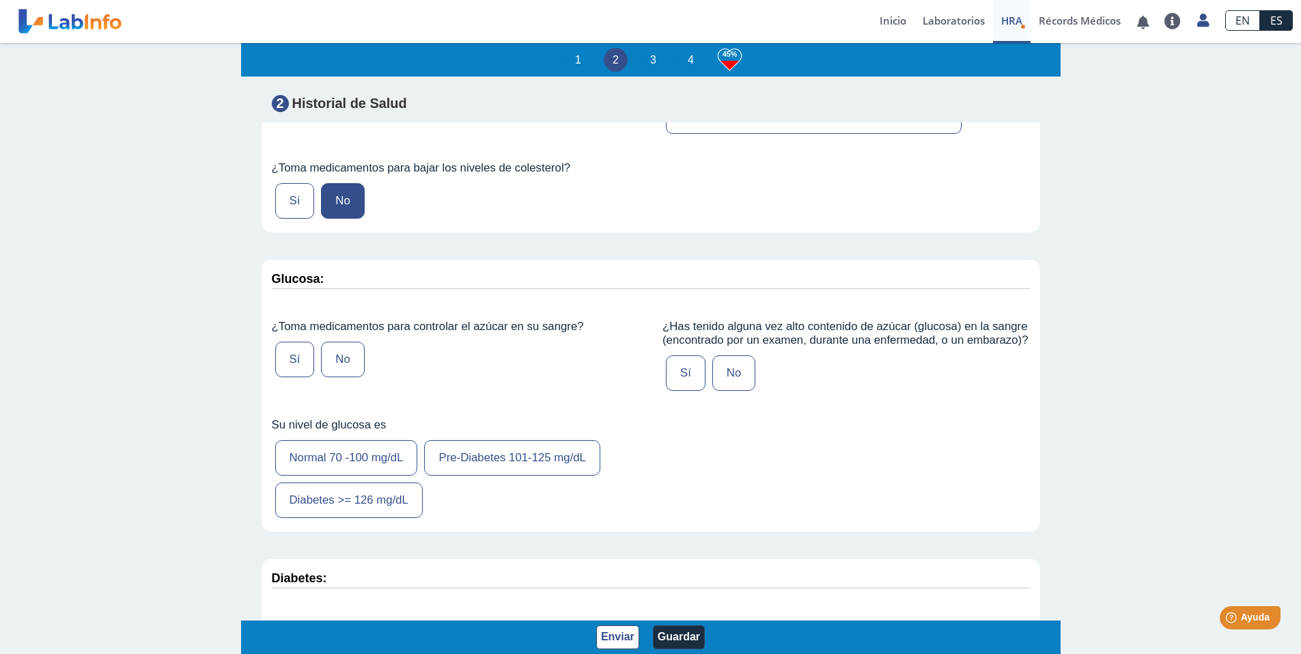
click at [340, 377] on label "No" at bounding box center [342, 360] width 43 height 36
click at [0, 0] on input "No" at bounding box center [0, 0] width 0 height 0
click at [730, 391] on label "No" at bounding box center [734, 373] width 43 height 36
click at [0, 0] on input "No" at bounding box center [0, 0] width 0 height 0
click at [367, 475] on label "Normal 70 -100 mg/dL" at bounding box center [346, 458] width 143 height 36
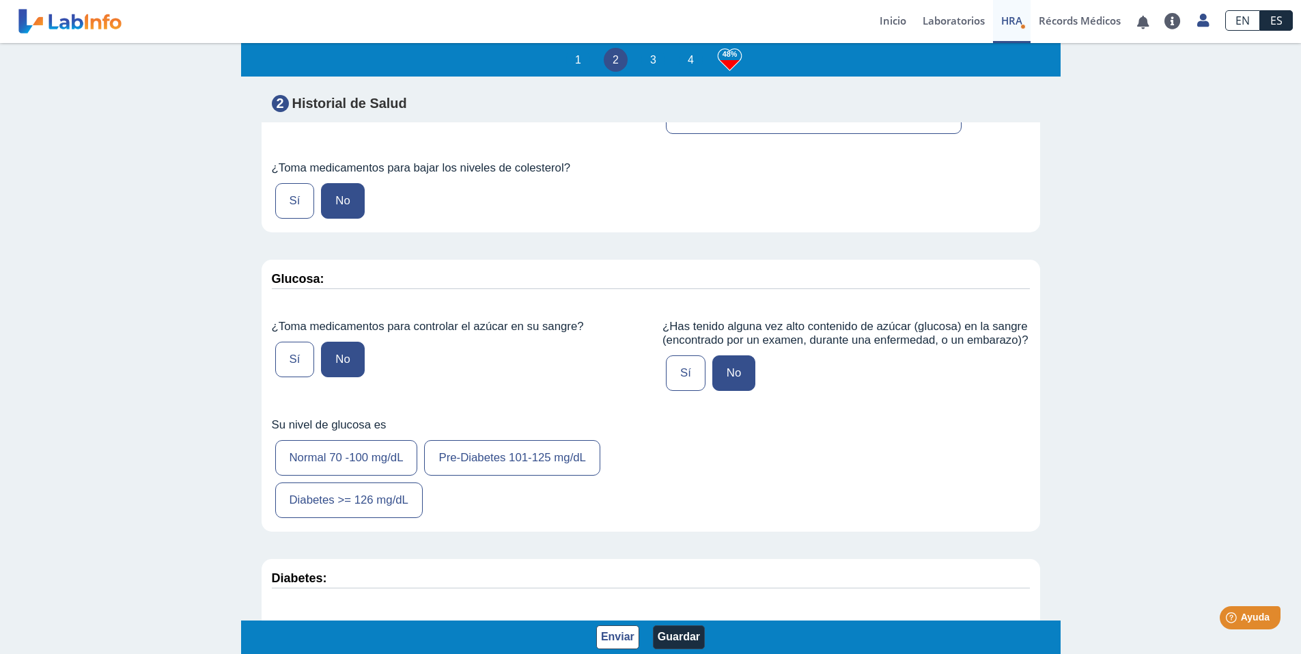
click at [0, 0] on input "Normal 70 -100 mg/dL" at bounding box center [0, 0] width 0 height 0
click at [1207, 452] on div "1 2 3 4 49% Evaluación de Riesgos de Salud Complete este cuestionario y descubr…" at bounding box center [650, 347] width 1301 height 613
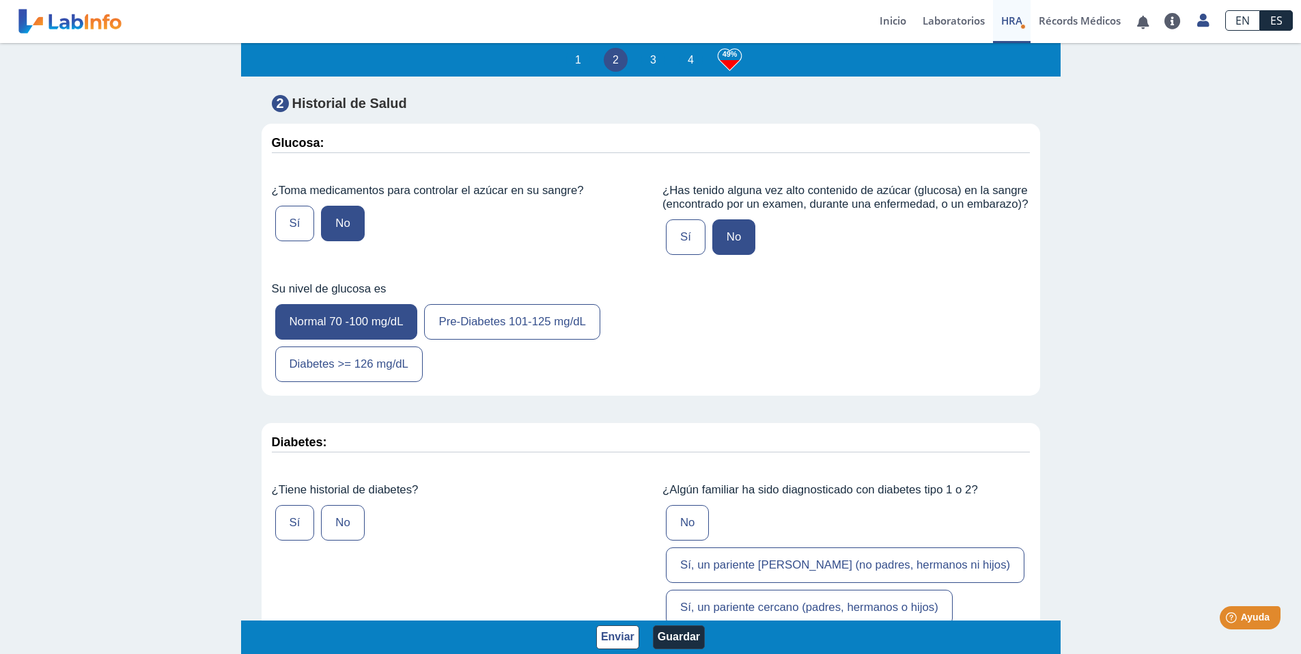
scroll to position [2323, 0]
click at [657, 632] on button "Guardar" at bounding box center [679, 637] width 52 height 24
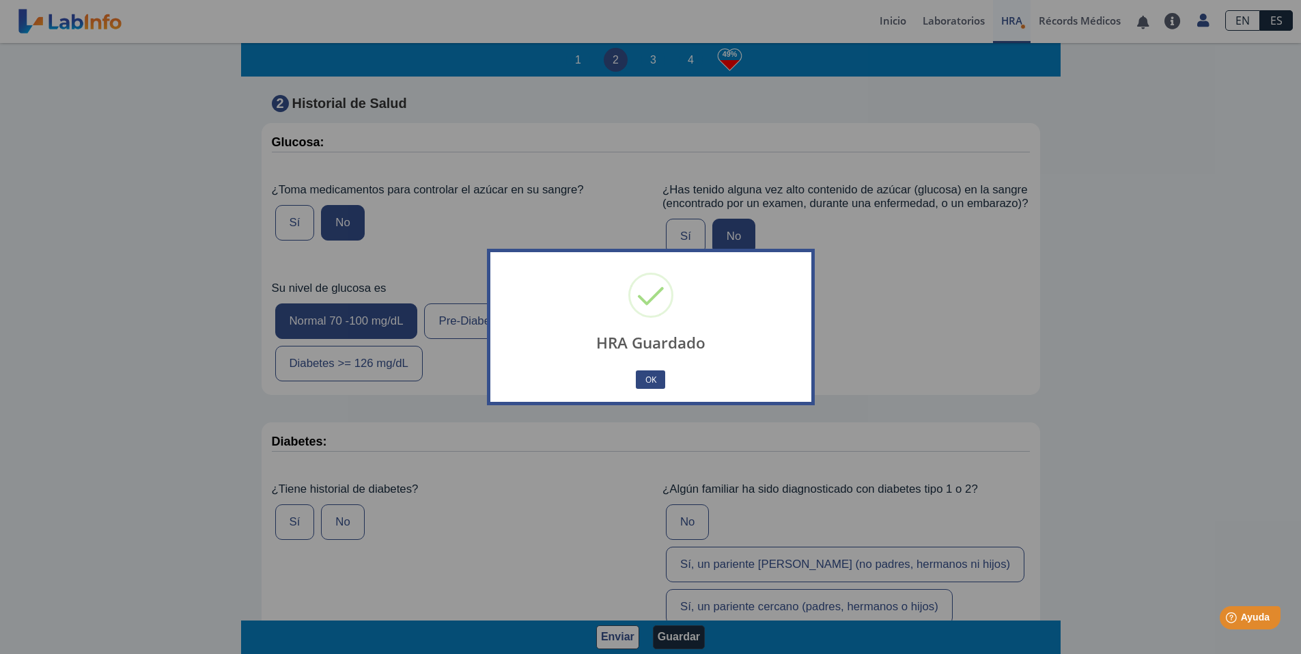
click at [636, 382] on button "OK" at bounding box center [650, 379] width 29 height 18
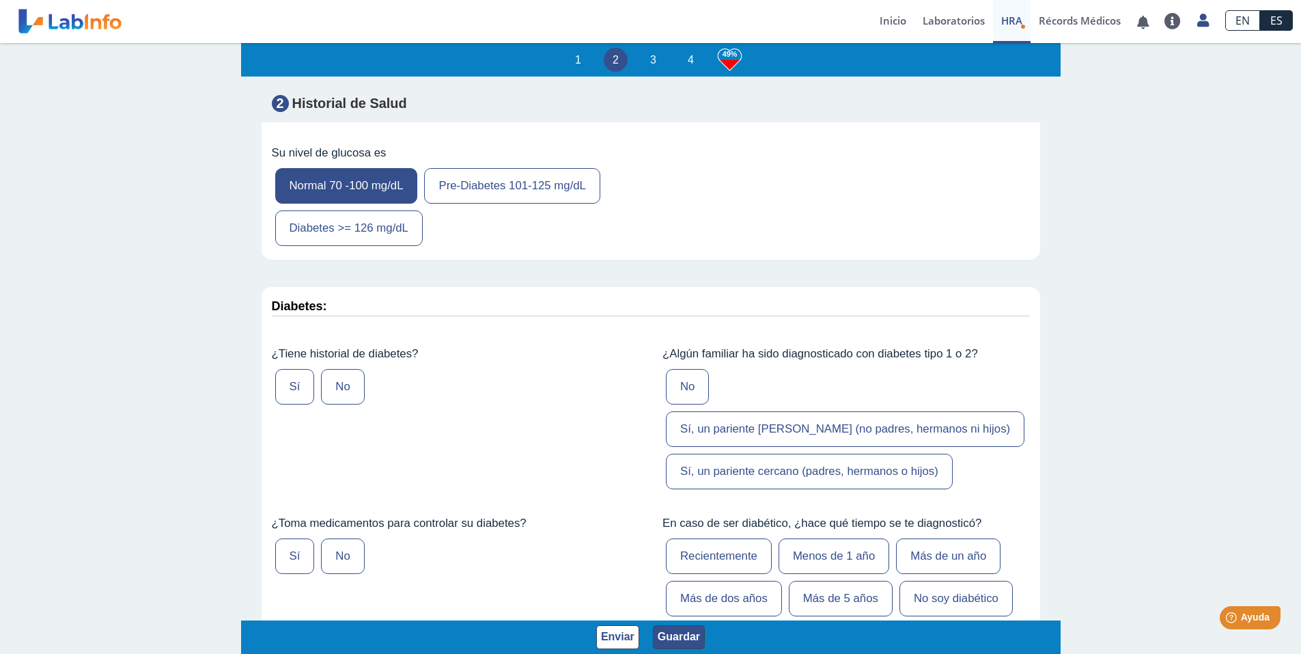
scroll to position [2459, 0]
click at [338, 403] on label "No" at bounding box center [342, 386] width 43 height 36
click at [0, 0] on input "No" at bounding box center [0, 0] width 0 height 0
click at [676, 403] on label "No" at bounding box center [687, 386] width 43 height 36
click at [0, 0] on input "No" at bounding box center [0, 0] width 0 height 0
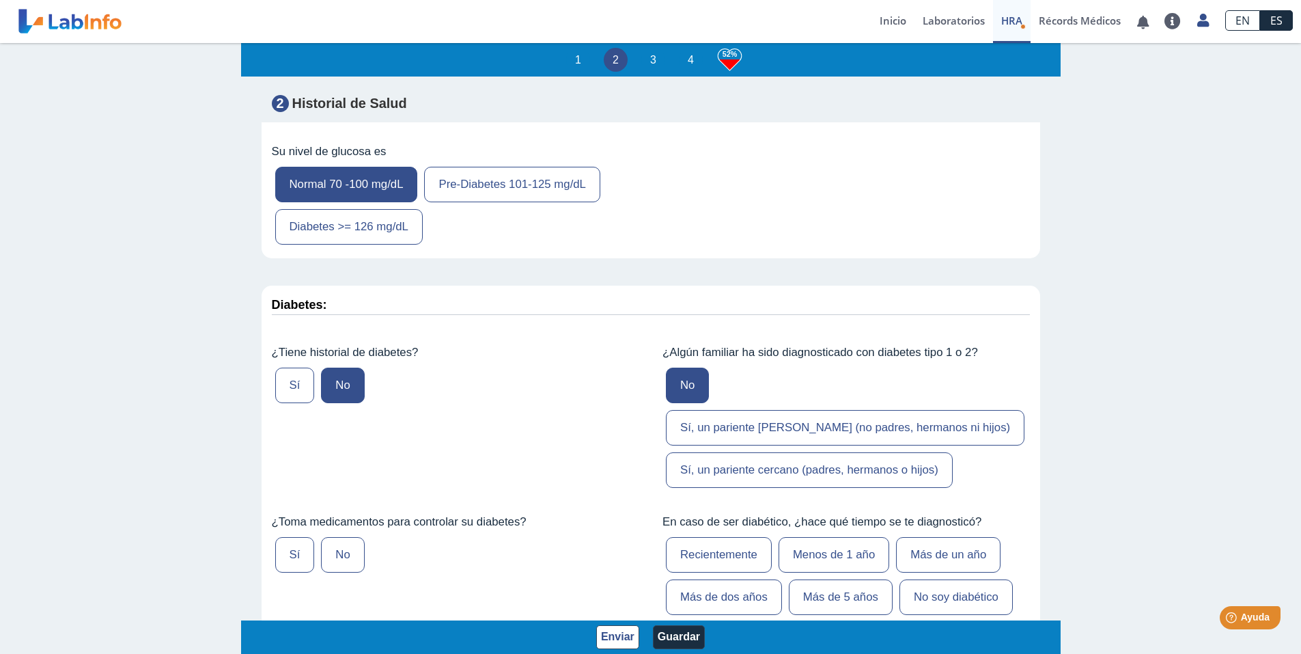
click at [345, 558] on label "No" at bounding box center [342, 555] width 43 height 36
click at [0, 0] on input "No" at bounding box center [0, 0] width 0 height 0
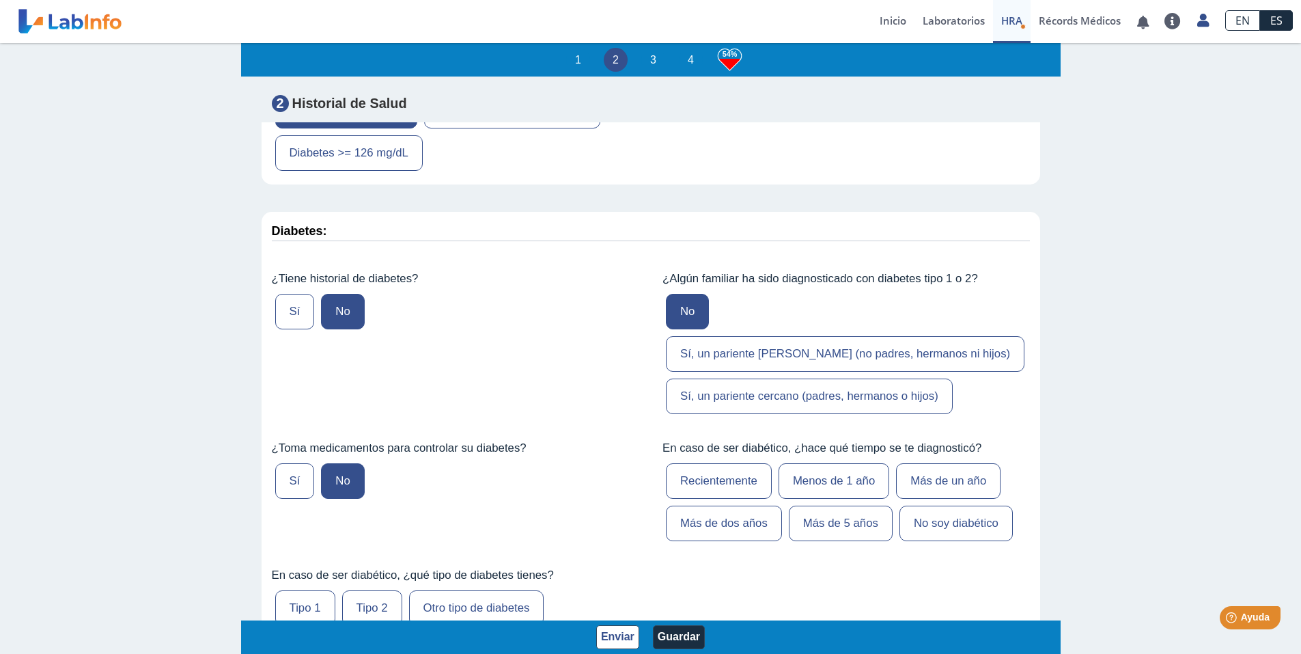
scroll to position [2664, 0]
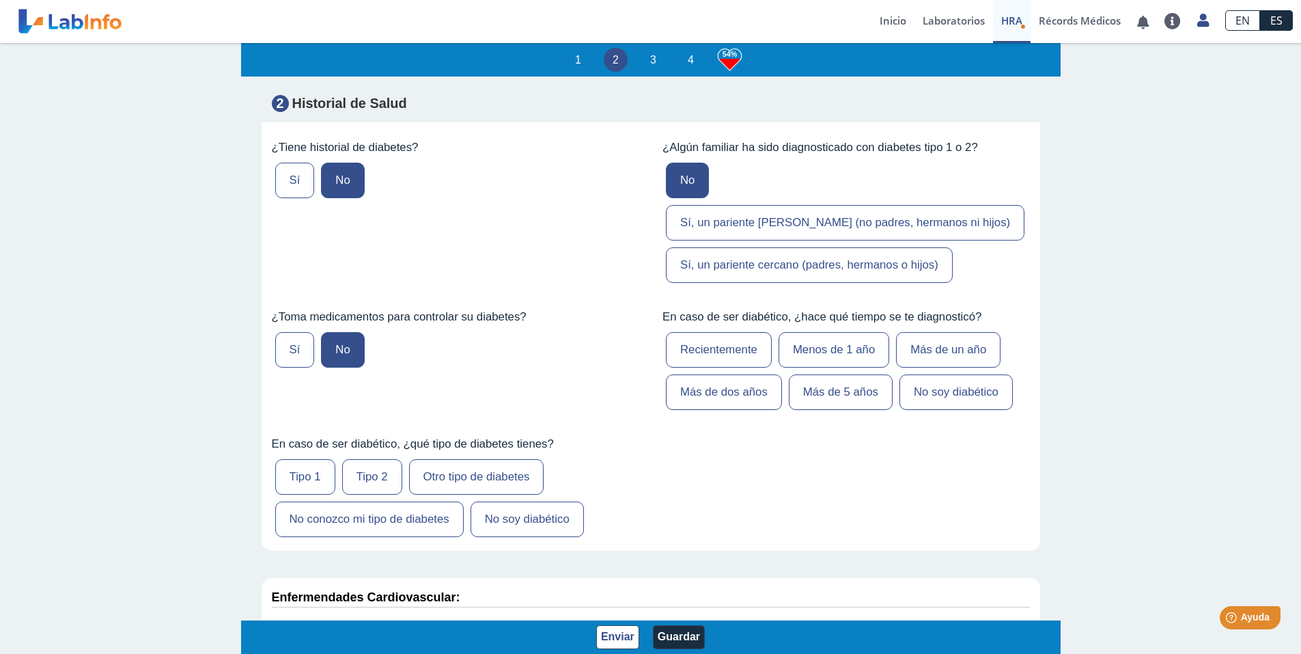
click at [519, 537] on label "No soy diabético" at bounding box center [527, 519] width 113 height 36
click at [0, 0] on input "No soy diabético" at bounding box center [0, 0] width 0 height 0
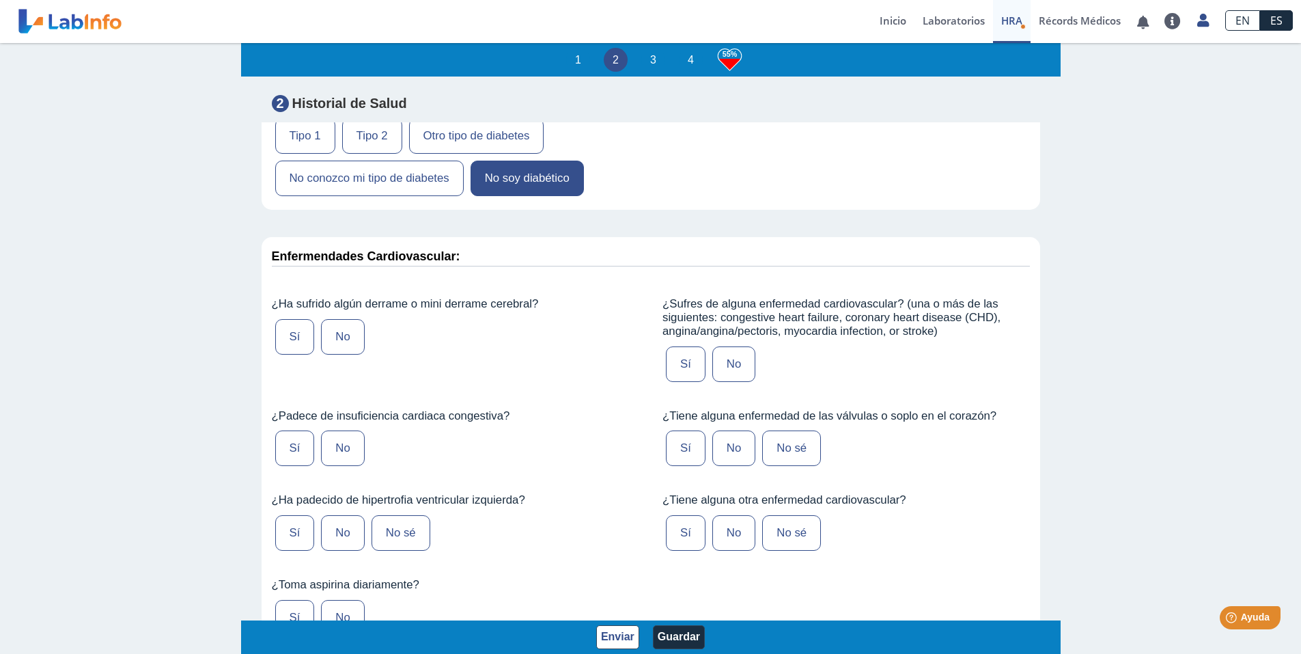
scroll to position [3006, 0]
click at [350, 354] on label "No" at bounding box center [342, 336] width 43 height 36
click at [0, 0] on input "No" at bounding box center [0, 0] width 0 height 0
click at [347, 452] on label "No" at bounding box center [342, 448] width 43 height 36
click at [0, 0] on input "No" at bounding box center [0, 0] width 0 height 0
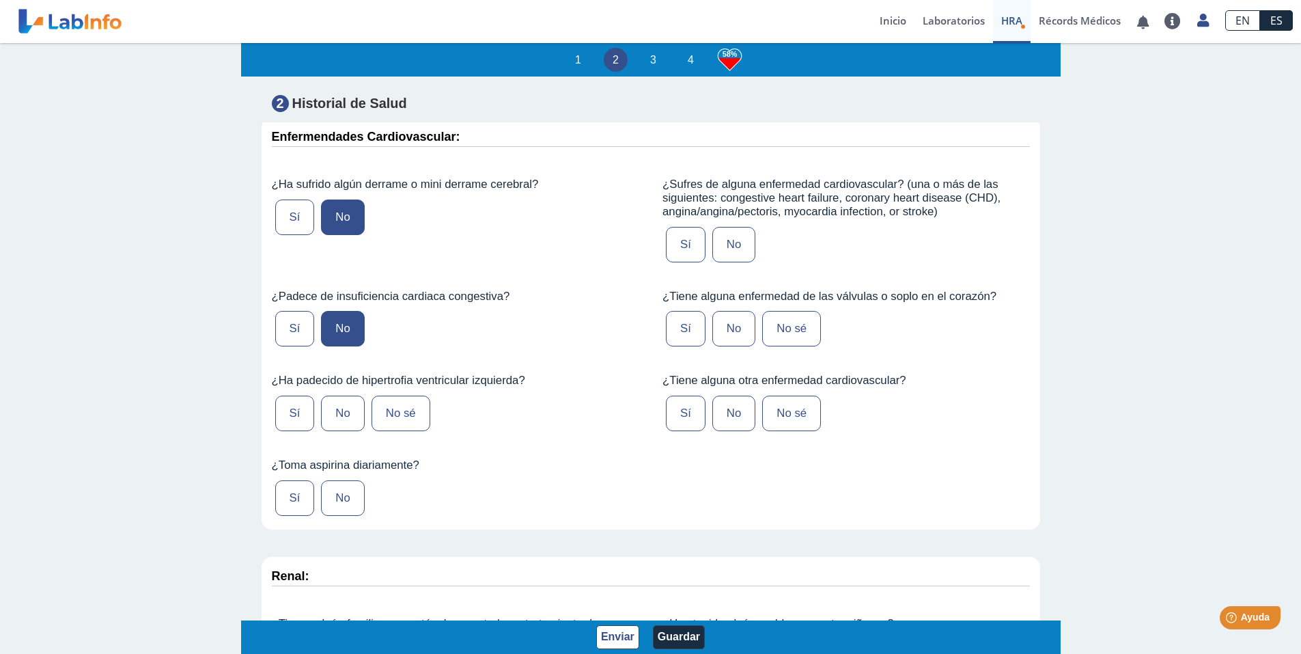
scroll to position [3143, 0]
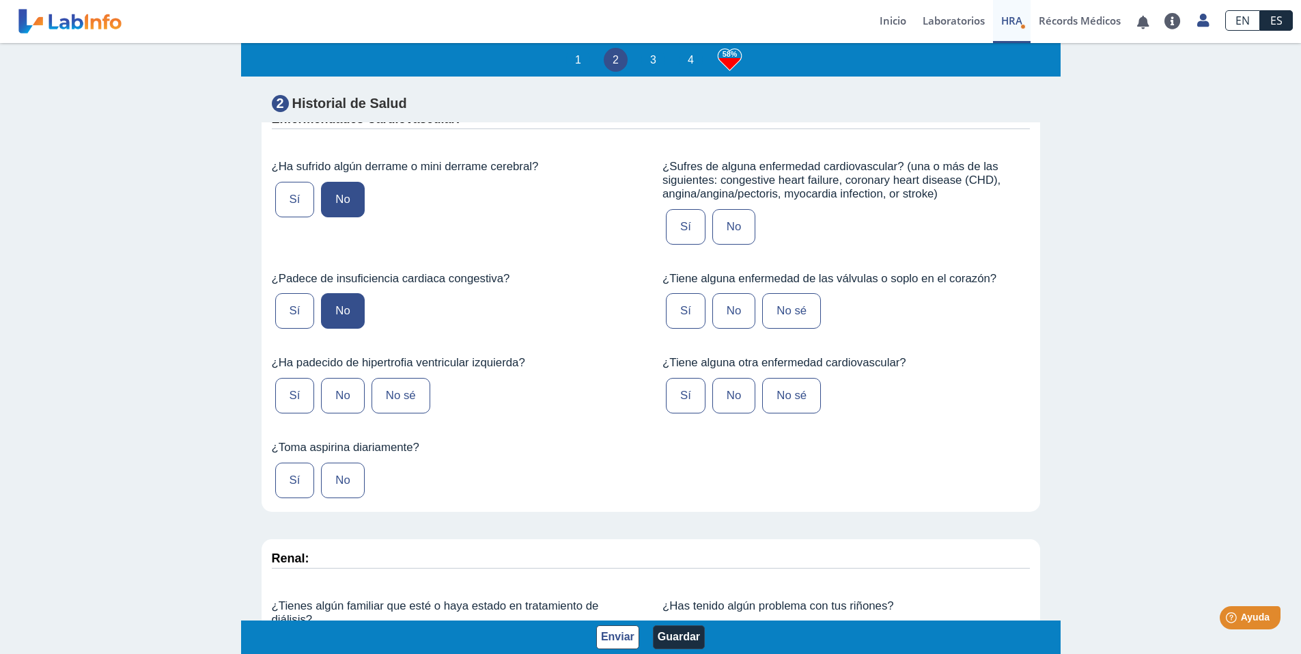
click at [337, 412] on label "No" at bounding box center [342, 396] width 43 height 36
click at [0, 0] on input "No" at bounding box center [0, 0] width 0 height 0
click at [352, 487] on label "No" at bounding box center [342, 481] width 43 height 36
click at [0, 0] on input "No" at bounding box center [0, 0] width 0 height 0
click at [719, 245] on label "No" at bounding box center [734, 227] width 43 height 36
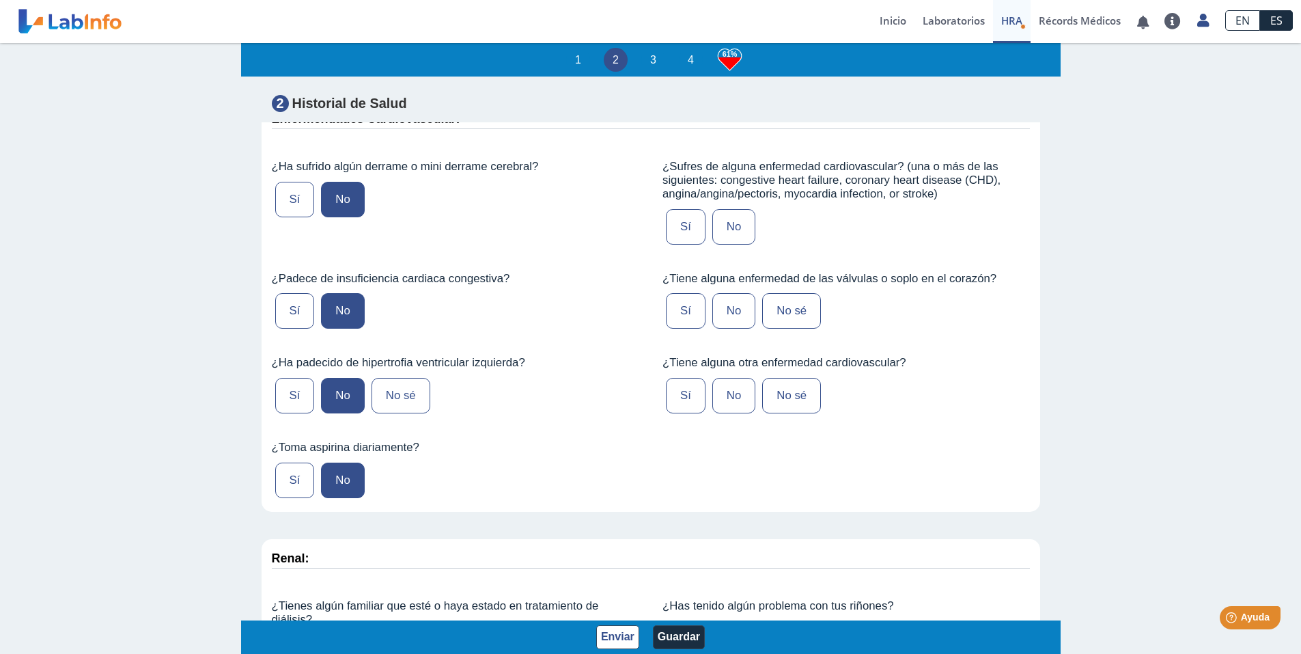
click at [0, 0] on input "No" at bounding box center [0, 0] width 0 height 0
click at [721, 325] on label "No" at bounding box center [734, 311] width 43 height 36
click at [0, 0] on input "No" at bounding box center [0, 0] width 0 height 0
click at [722, 413] on label "No" at bounding box center [734, 396] width 43 height 36
click at [0, 0] on input "No" at bounding box center [0, 0] width 0 height 0
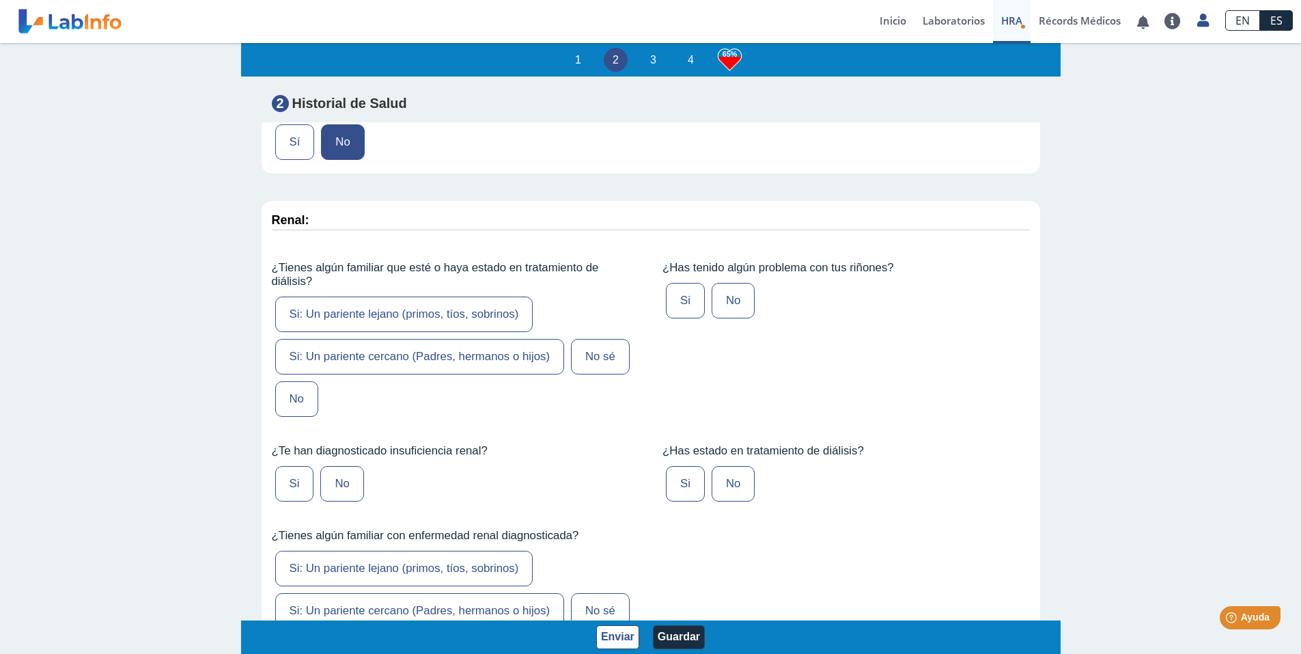
scroll to position [3484, 0]
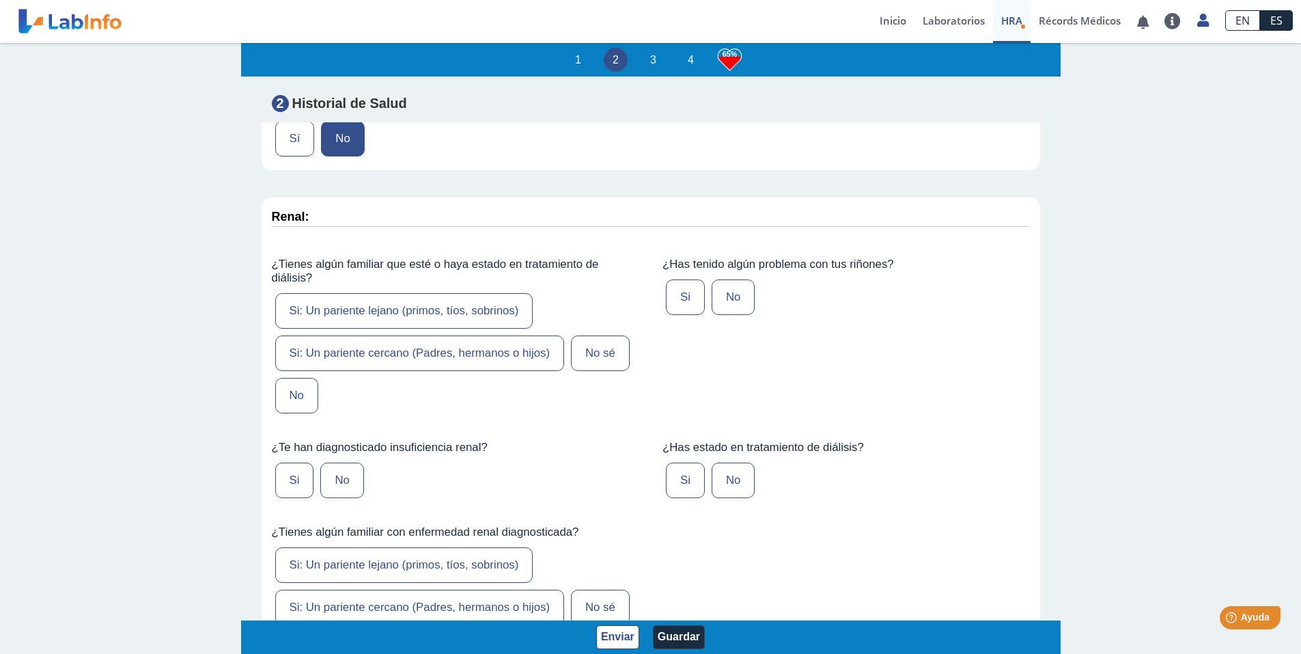
click at [288, 409] on label "No" at bounding box center [296, 396] width 43 height 36
click at [0, 0] on input "No" at bounding box center [0, 0] width 0 height 0
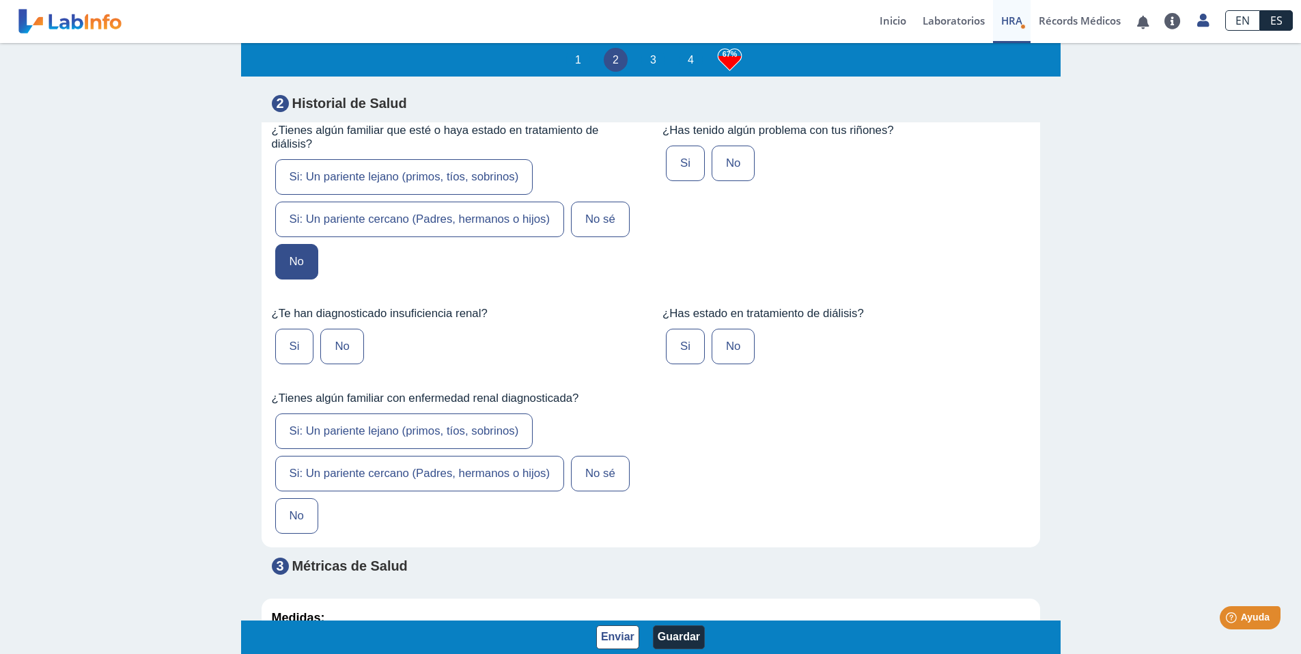
scroll to position [3621, 0]
click at [325, 361] on label "No" at bounding box center [341, 344] width 43 height 36
click at [0, 0] on input "No" at bounding box center [0, 0] width 0 height 0
click at [304, 522] on label "No" at bounding box center [296, 513] width 43 height 36
click at [0, 0] on input "No" at bounding box center [0, 0] width 0 height 0
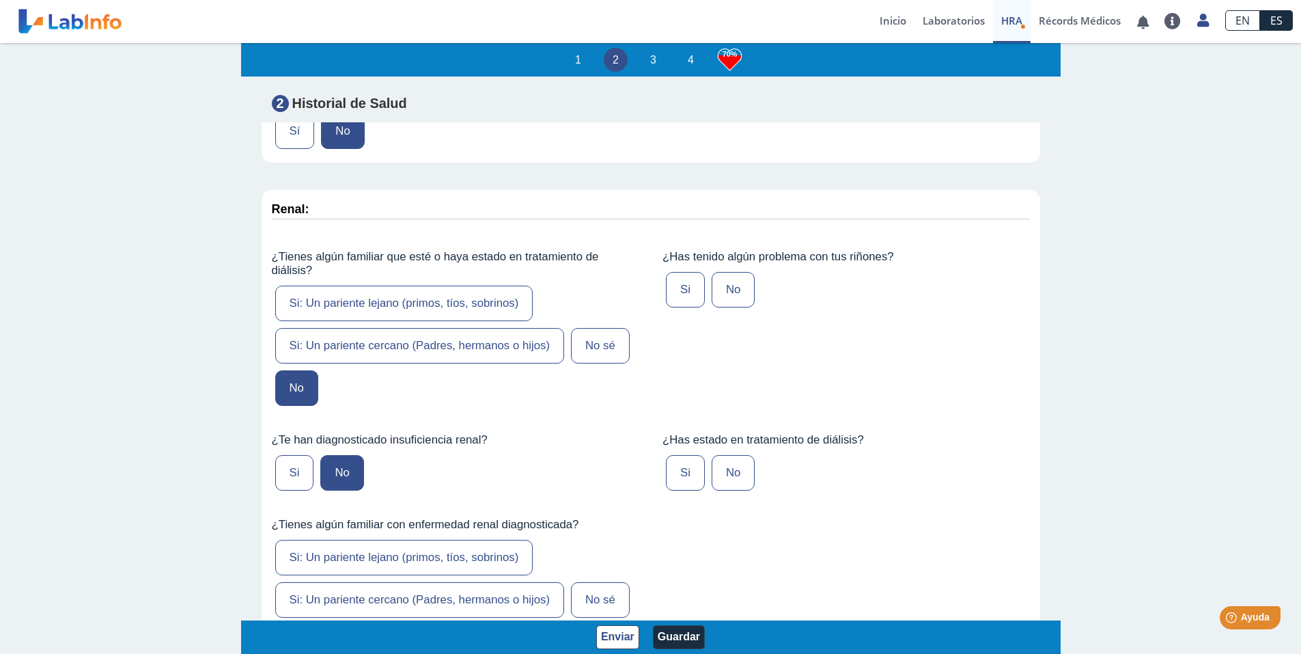
scroll to position [3484, 0]
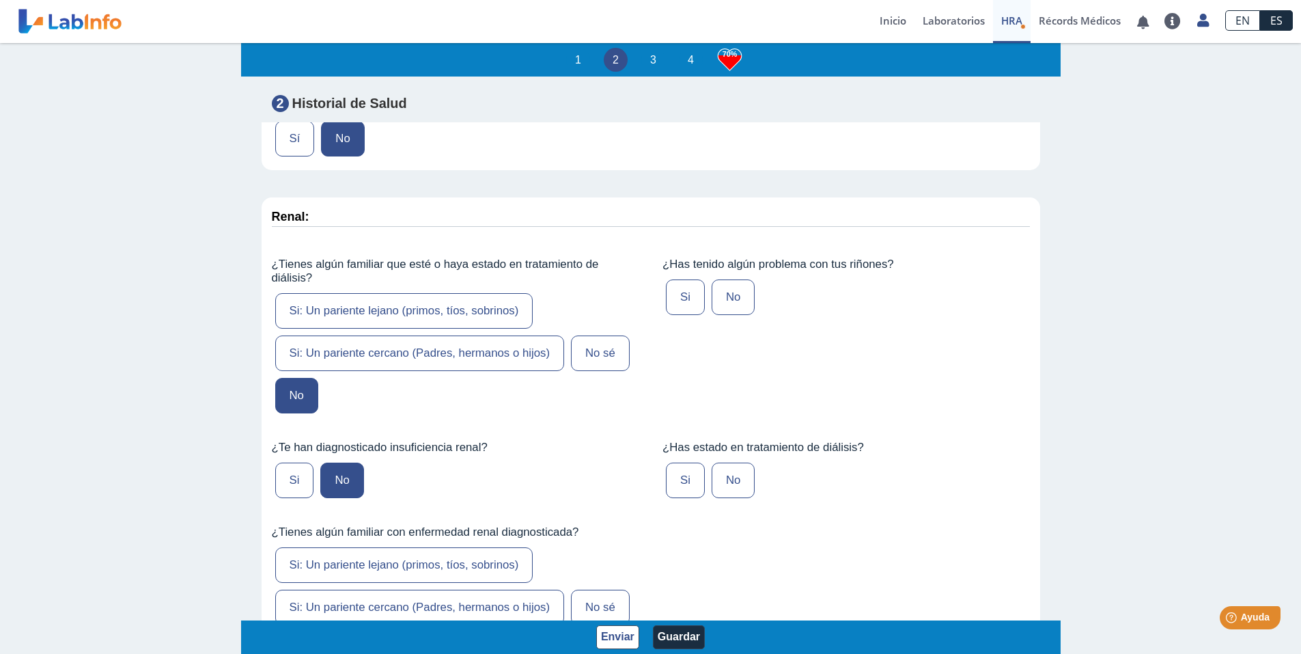
click at [734, 314] on label "No" at bounding box center [733, 297] width 43 height 36
click at [0, 0] on input "No" at bounding box center [0, 0] width 0 height 0
drag, startPoint x: 732, startPoint y: 501, endPoint x: 742, endPoint y: 497, distance: 11.3
click at [732, 498] on label "No" at bounding box center [733, 481] width 43 height 36
click at [0, 0] on input "No" at bounding box center [0, 0] width 0 height 0
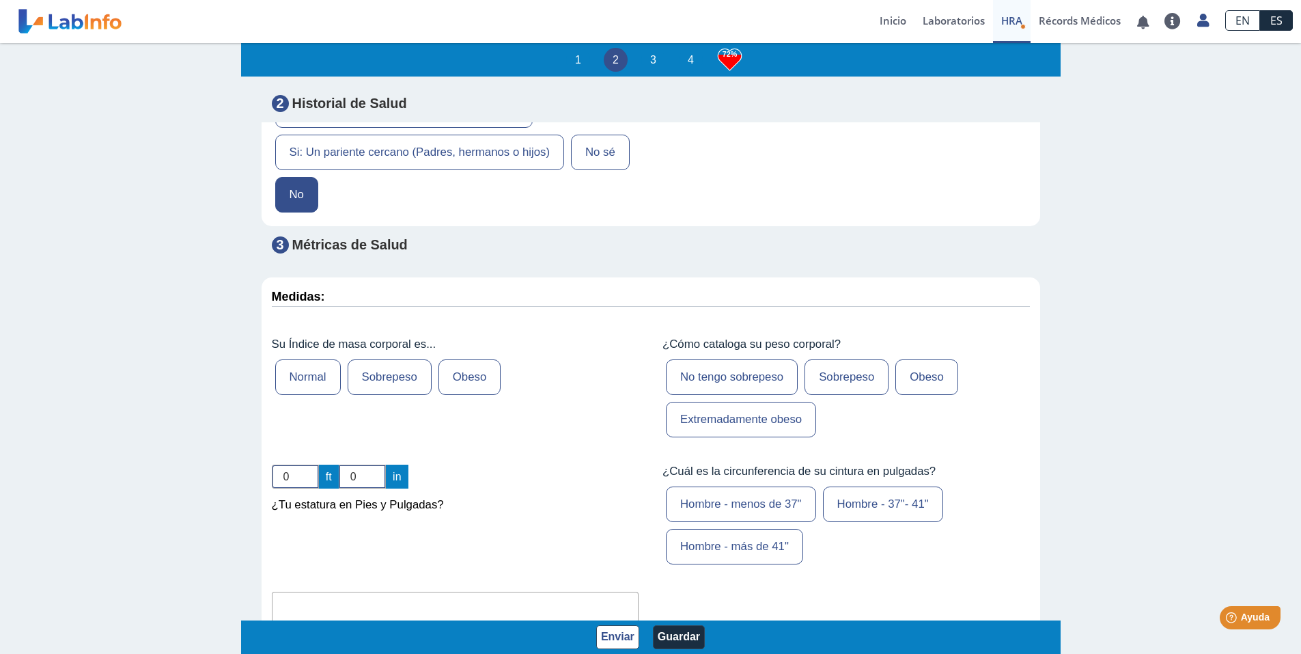
scroll to position [3962, 0]
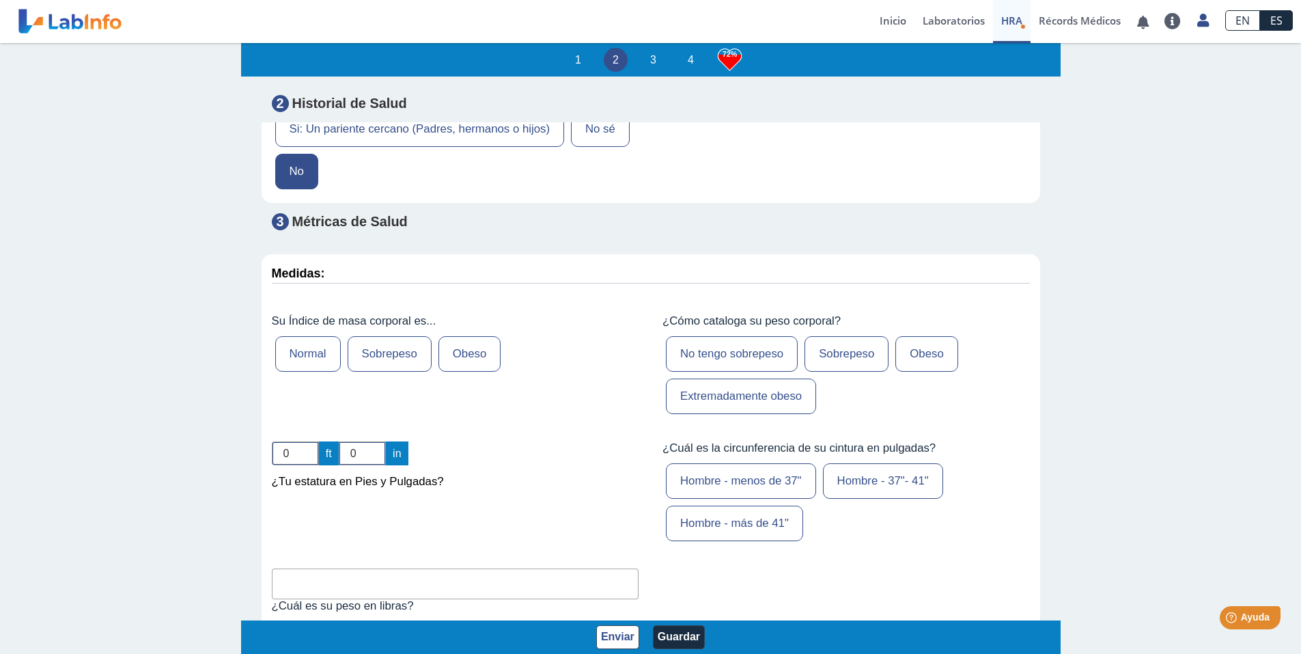
click at [378, 369] on label "Sobrepeso" at bounding box center [390, 354] width 84 height 36
click at [0, 0] on input "Sobrepeso" at bounding box center [0, 0] width 0 height 0
click at [288, 465] on input "0" at bounding box center [295, 453] width 47 height 24
type input "5"
drag, startPoint x: 363, startPoint y: 470, endPoint x: 325, endPoint y: 475, distance: 37.9
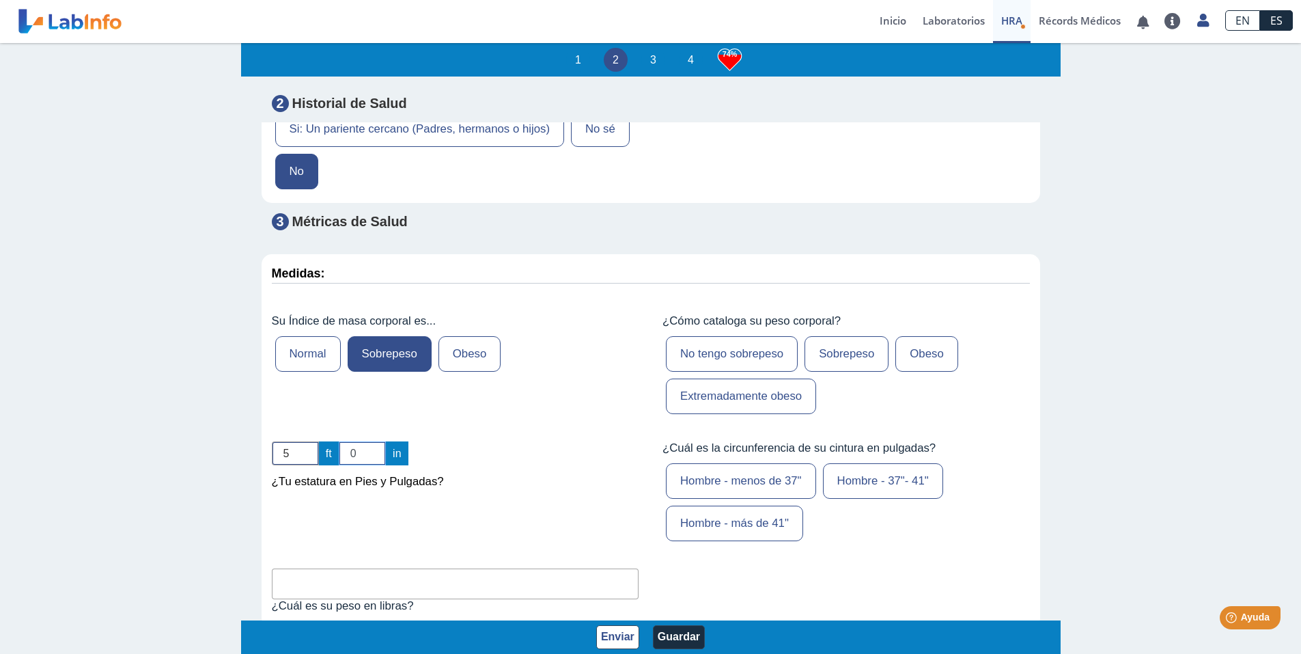
click at [327, 465] on div "5 ft 0 in" at bounding box center [340, 453] width 137 height 24
type input "6"
click at [480, 514] on div "5 ft 6 in ¿Tu estatura en Pies y Pulgadas?" at bounding box center [456, 493] width 388 height 124
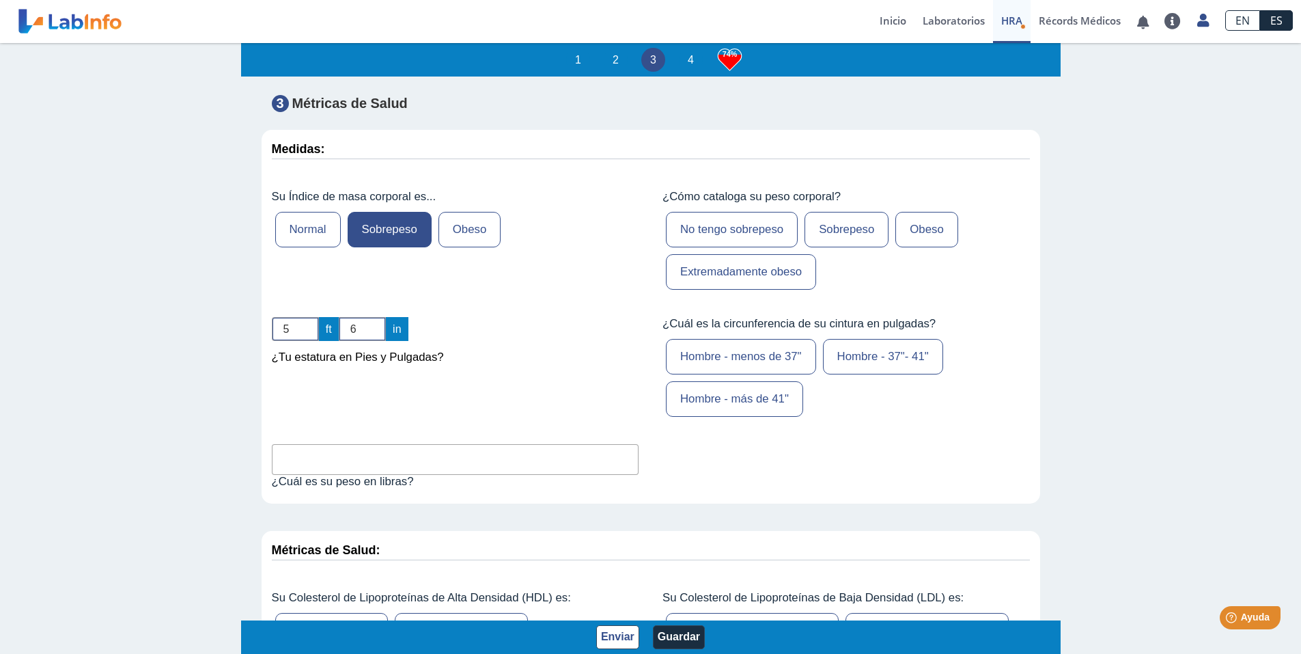
scroll to position [4099, 0]
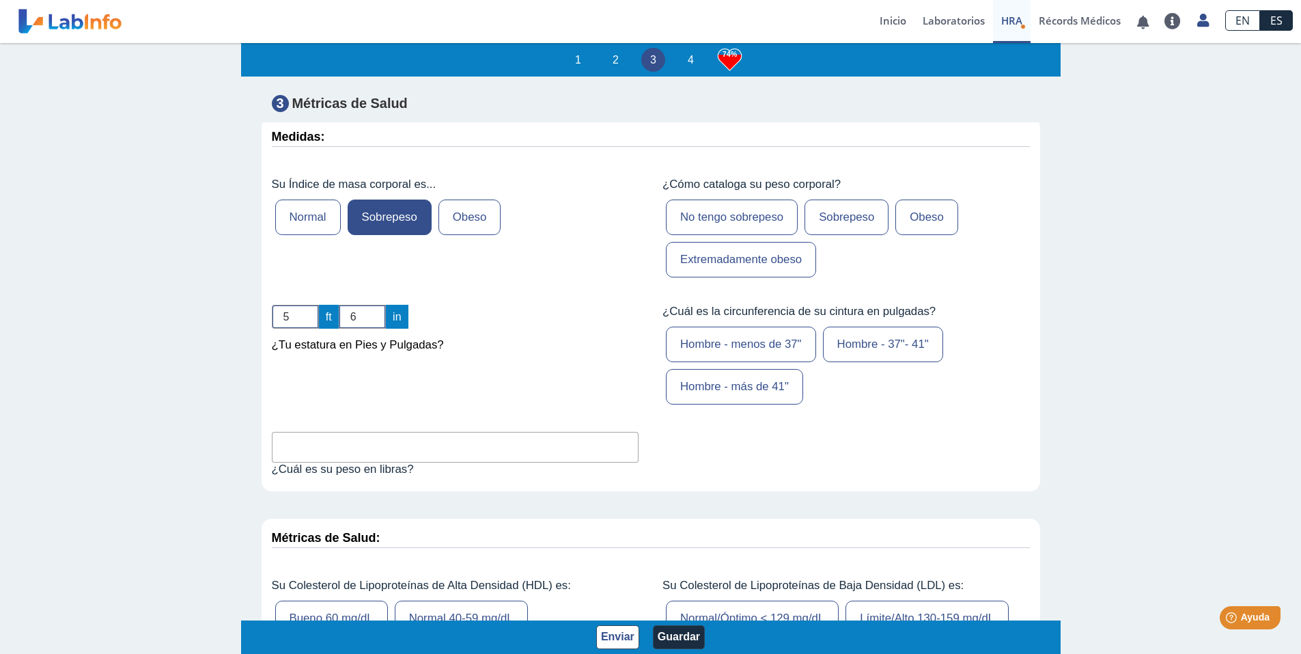
click at [838, 234] on label "Sobrepeso" at bounding box center [847, 217] width 84 height 36
click at [0, 0] on input "Sobrepeso" at bounding box center [0, 0] width 0 height 0
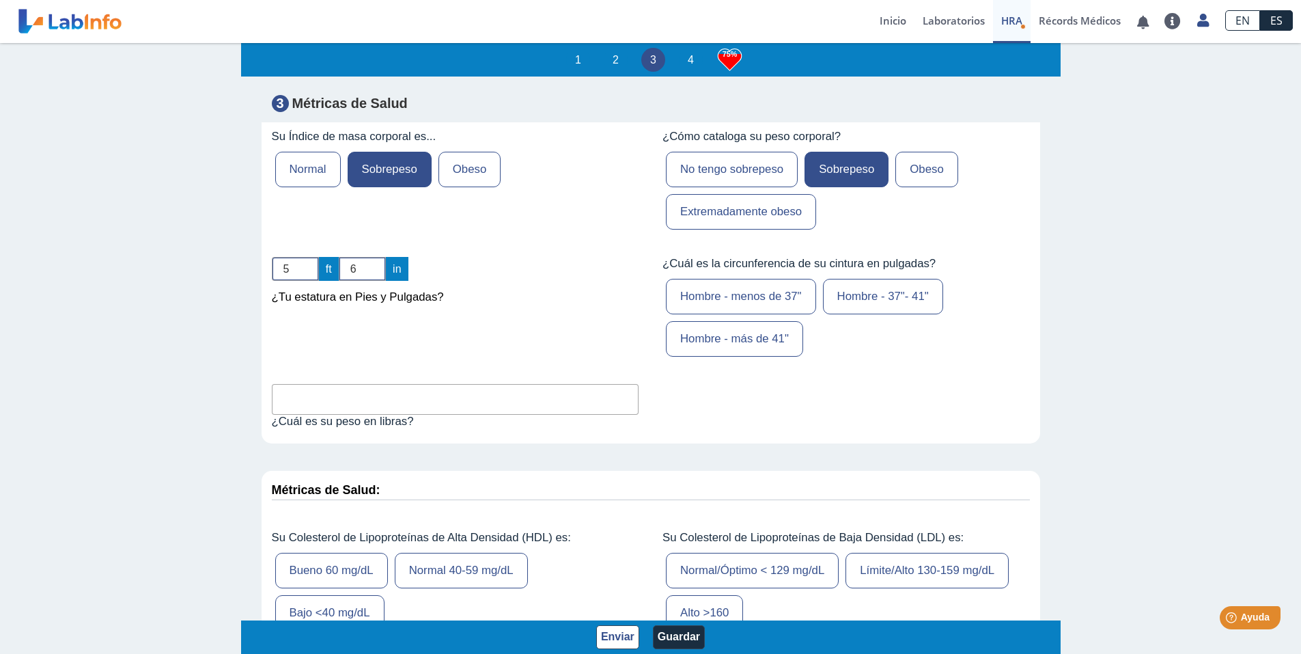
scroll to position [4167, 0]
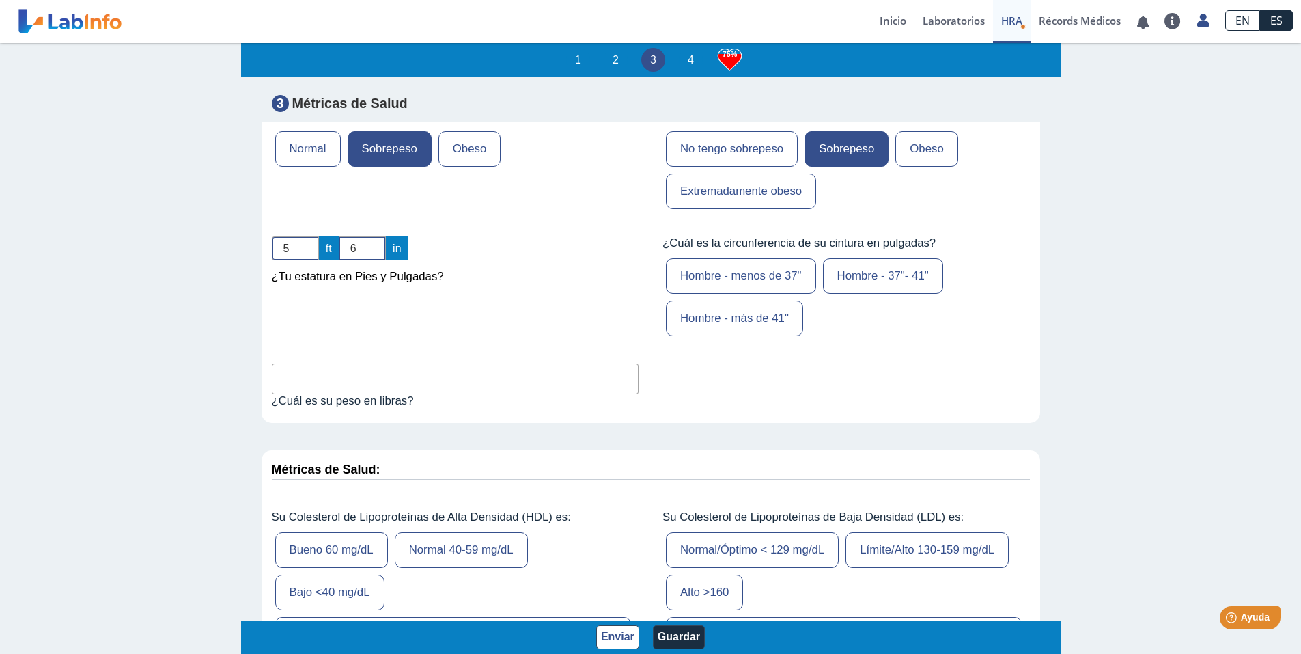
click at [571, 385] on input "text" at bounding box center [456, 378] width 368 height 31
type input "184"
click at [895, 389] on div "Medidas: Su Índice de masa corporal es... Normal Sobrepeso Obeso ¿Cómo cataloga…" at bounding box center [651, 236] width 779 height 374
click at [896, 282] on label "Hombre - 37"- 41"" at bounding box center [883, 276] width 120 height 36
click at [0, 0] on input "Hombre - 37"- 41"" at bounding box center [0, 0] width 0 height 0
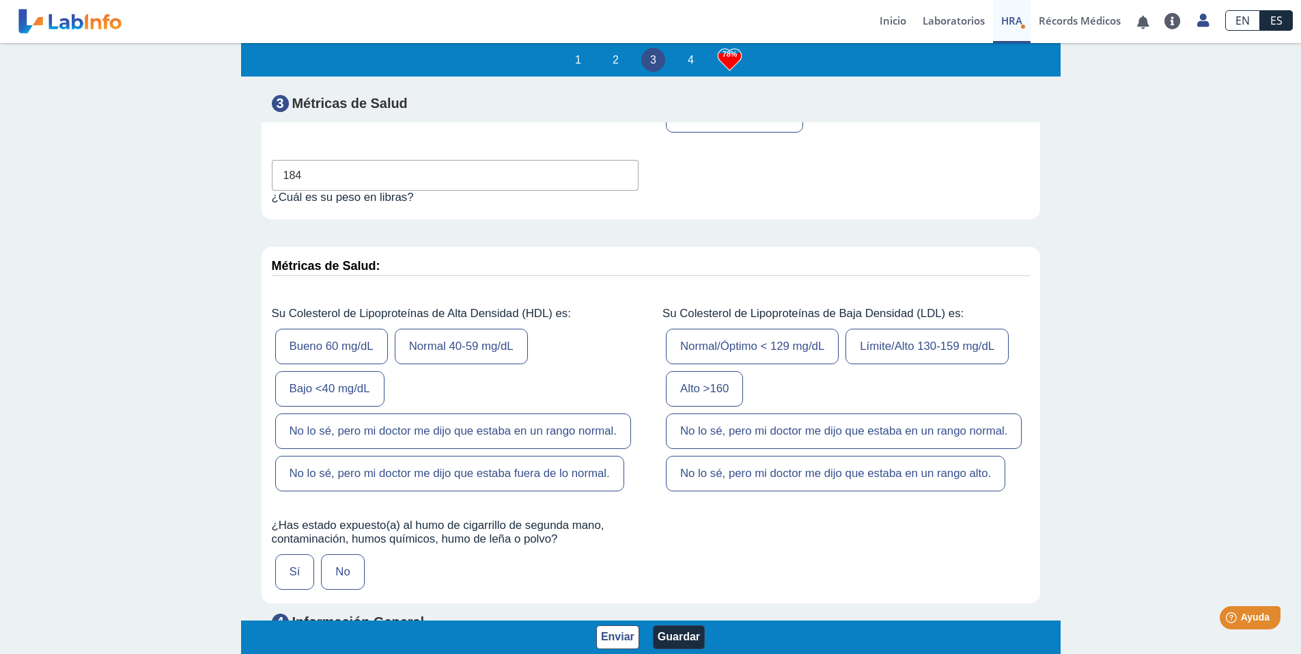
scroll to position [4372, 0]
click at [480, 361] on label "Normal 40-59 mg/dL" at bounding box center [461, 345] width 133 height 36
click at [0, 0] on input "Normal 40-59 mg/dL" at bounding box center [0, 0] width 0 height 0
click at [697, 402] on label "Alto >160" at bounding box center [704, 388] width 77 height 36
click at [0, 0] on input "Alto >160" at bounding box center [0, 0] width 0 height 0
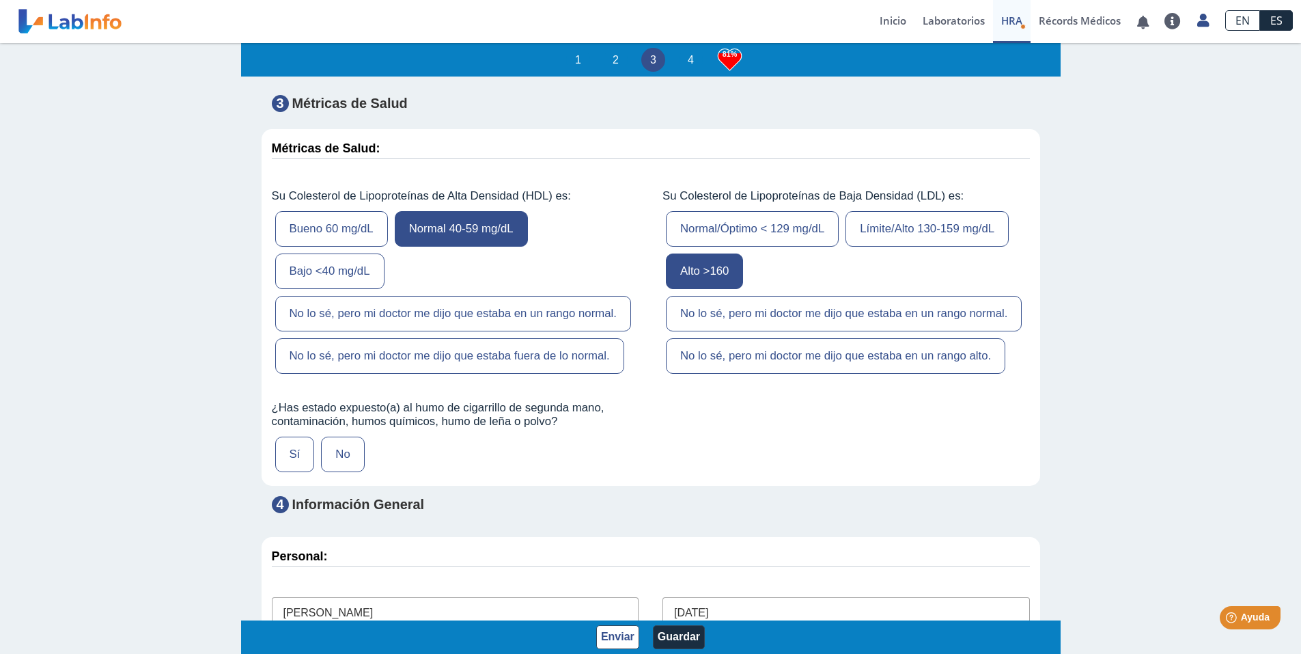
scroll to position [4509, 0]
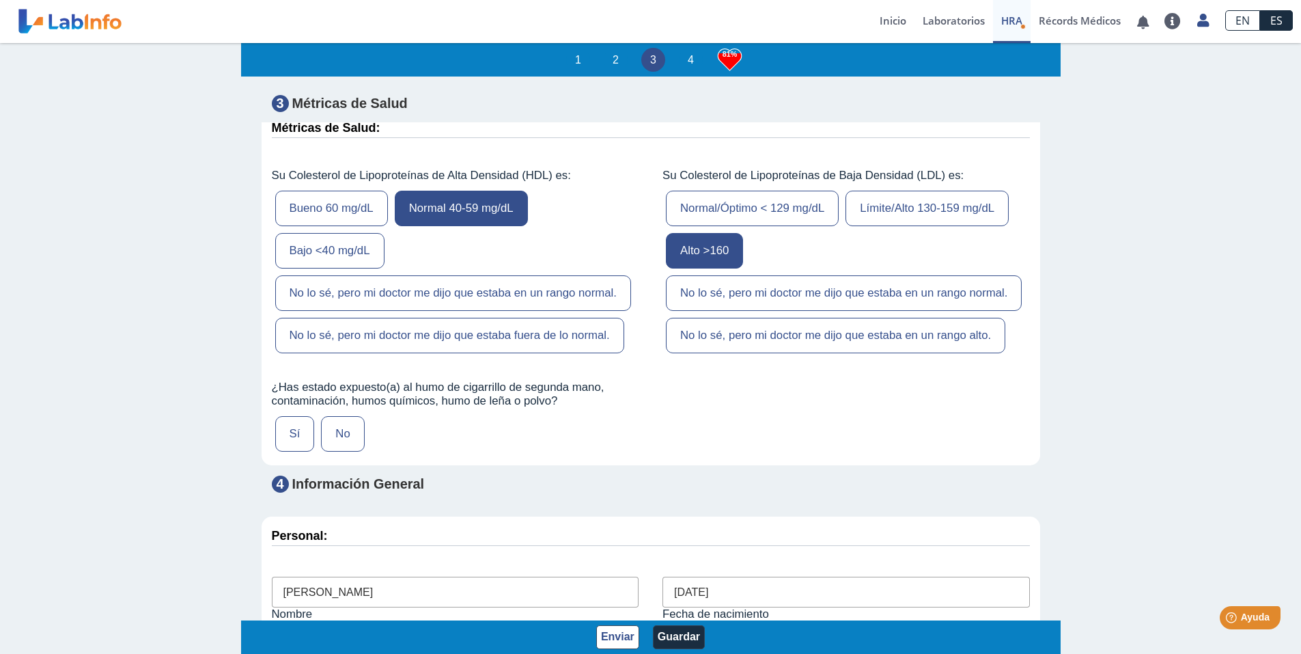
click at [284, 452] on label "Sí" at bounding box center [295, 434] width 40 height 36
click at [0, 0] on input "Sí" at bounding box center [0, 0] width 0 height 0
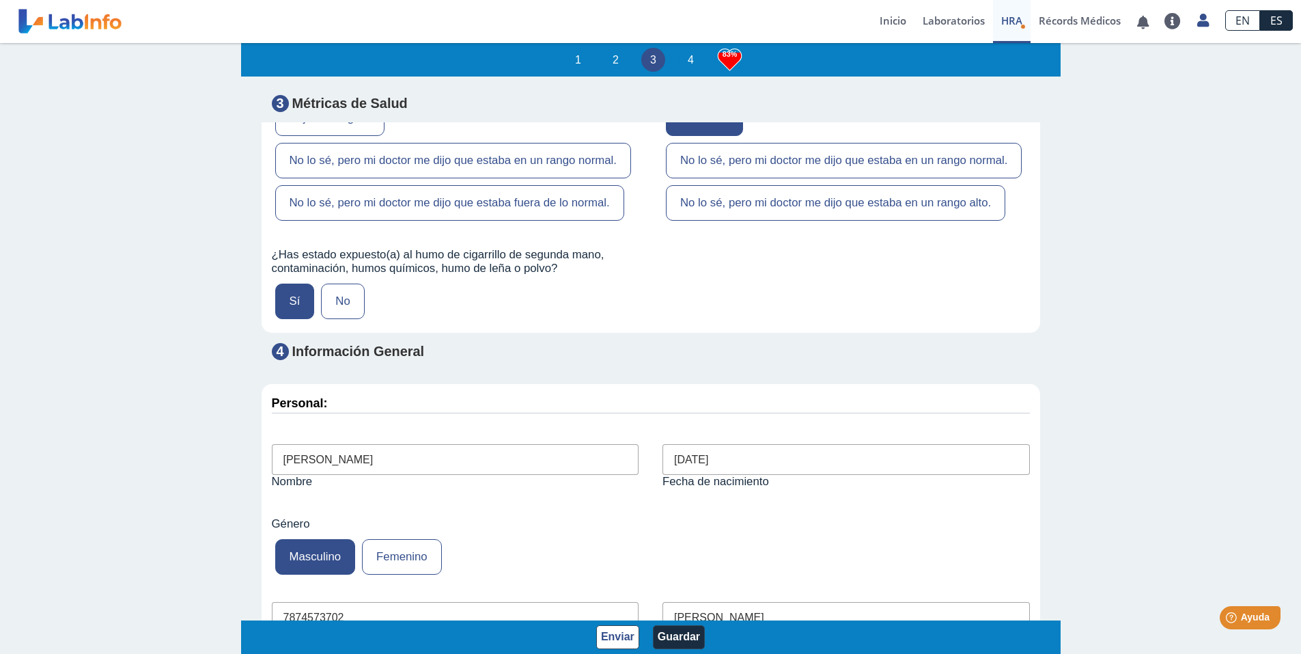
scroll to position [4646, 0]
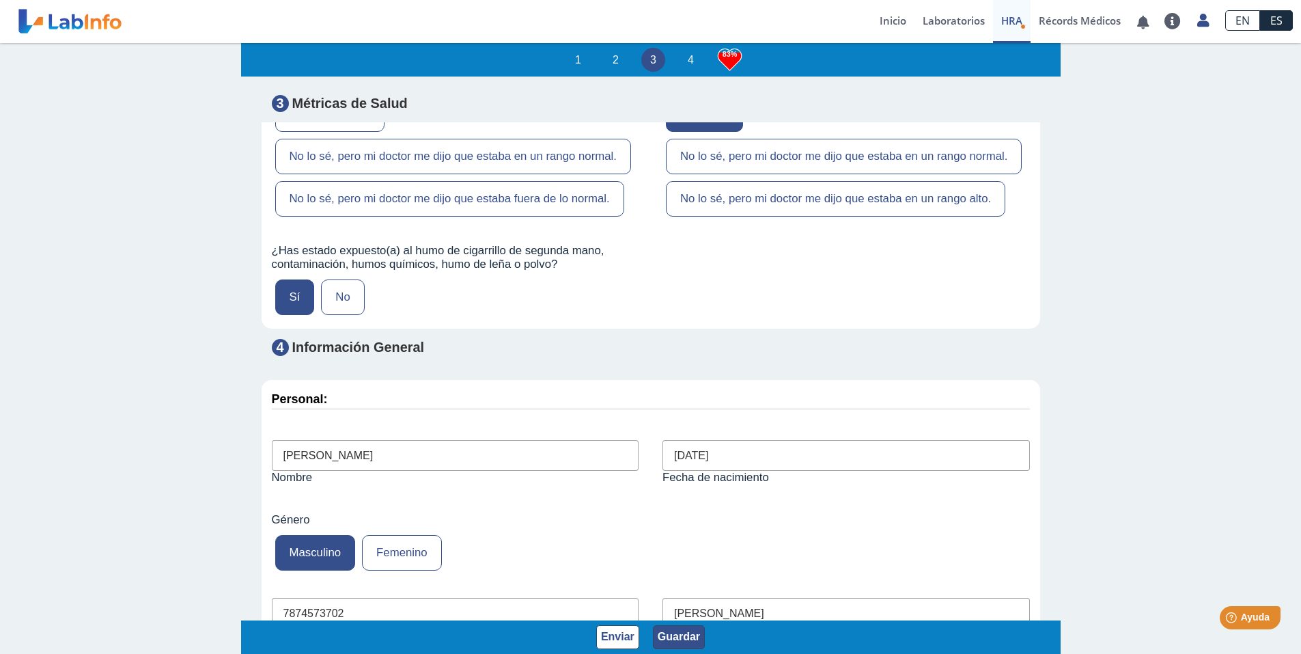
drag, startPoint x: 678, startPoint y: 635, endPoint x: 690, endPoint y: 629, distance: 13.1
click at [679, 635] on button "Guardar" at bounding box center [679, 637] width 52 height 24
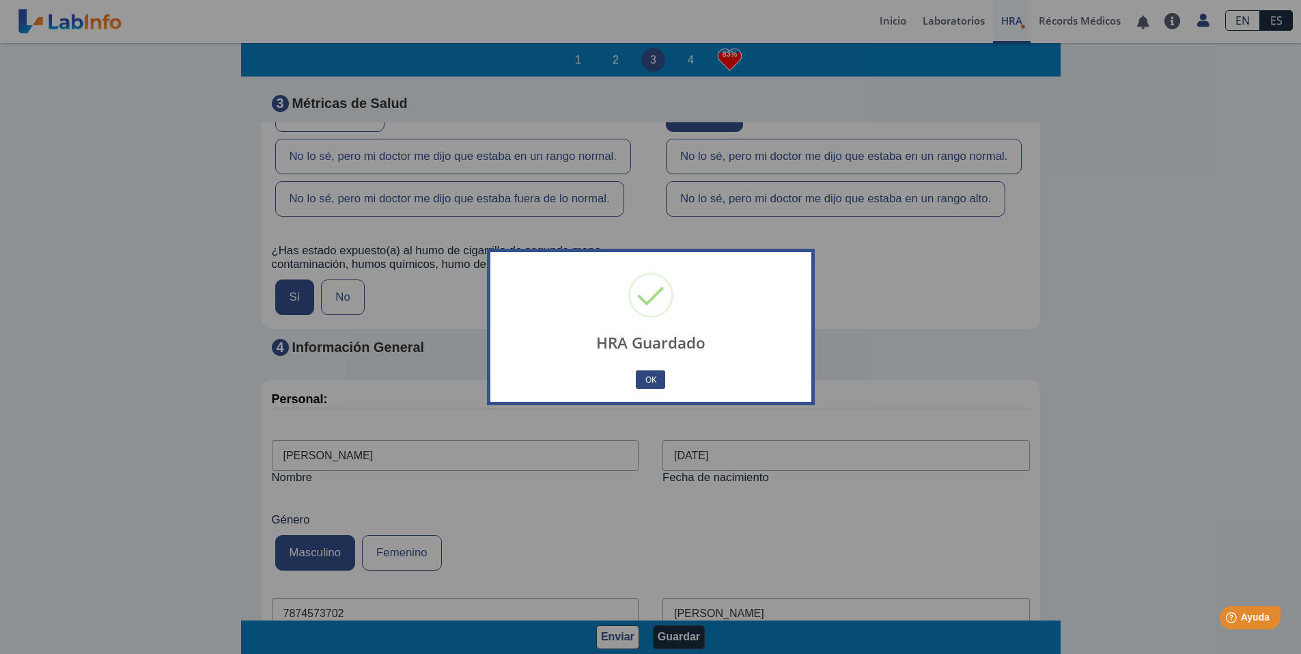
click at [644, 374] on button "OK" at bounding box center [650, 379] width 29 height 18
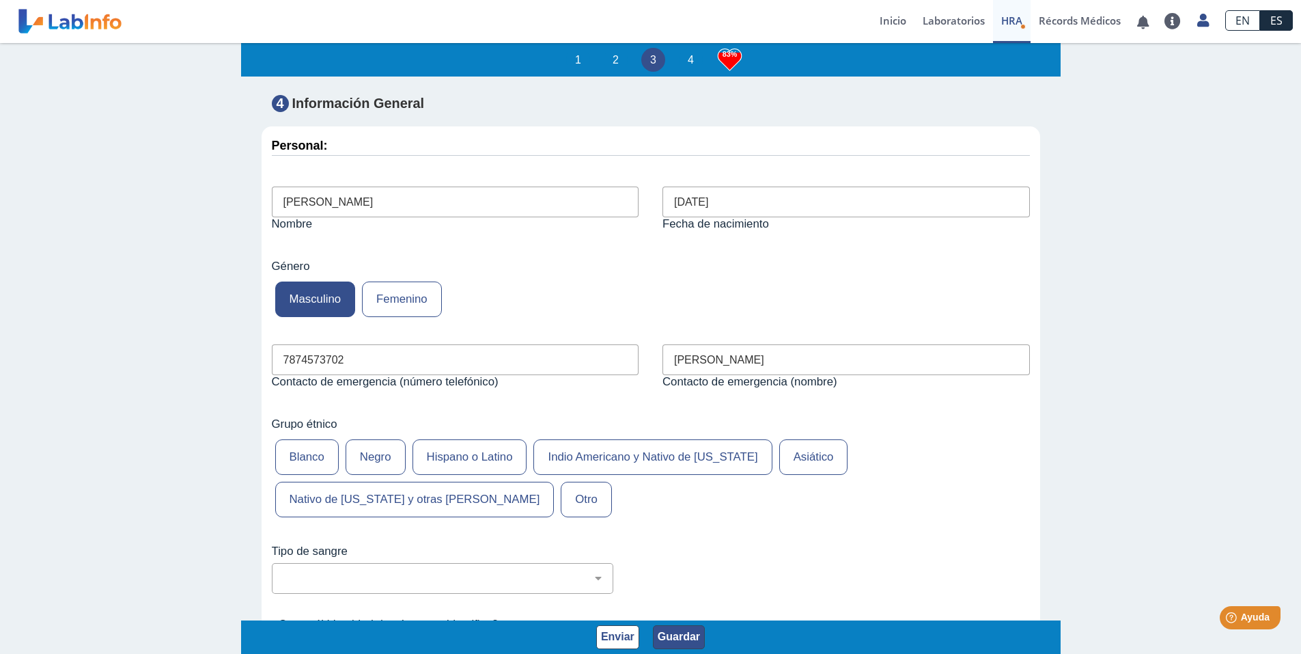
scroll to position [4919, 0]
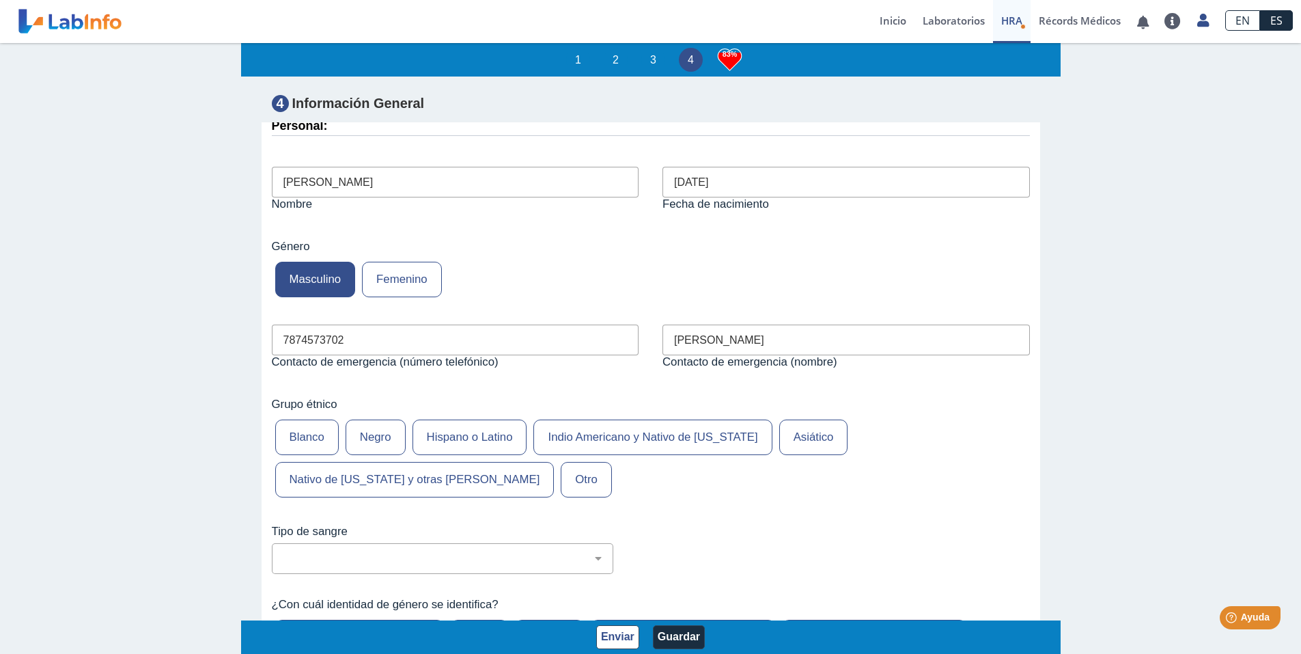
click at [310, 455] on label "Blanco" at bounding box center [307, 437] width 64 height 36
click at [0, 0] on input "Blanco" at bounding box center [0, 0] width 0 height 0
click at [590, 565] on select "No estoy seguro O Negativo O Positivo A Negativo A Positivo B Negativo B Positi…" at bounding box center [448, 558] width 329 height 13
select select "2: 228"
click at [284, 565] on select "No estoy seguro O Negativo O Positivo A Negativo A Positivo B Negativo B Positi…" at bounding box center [448, 558] width 329 height 13
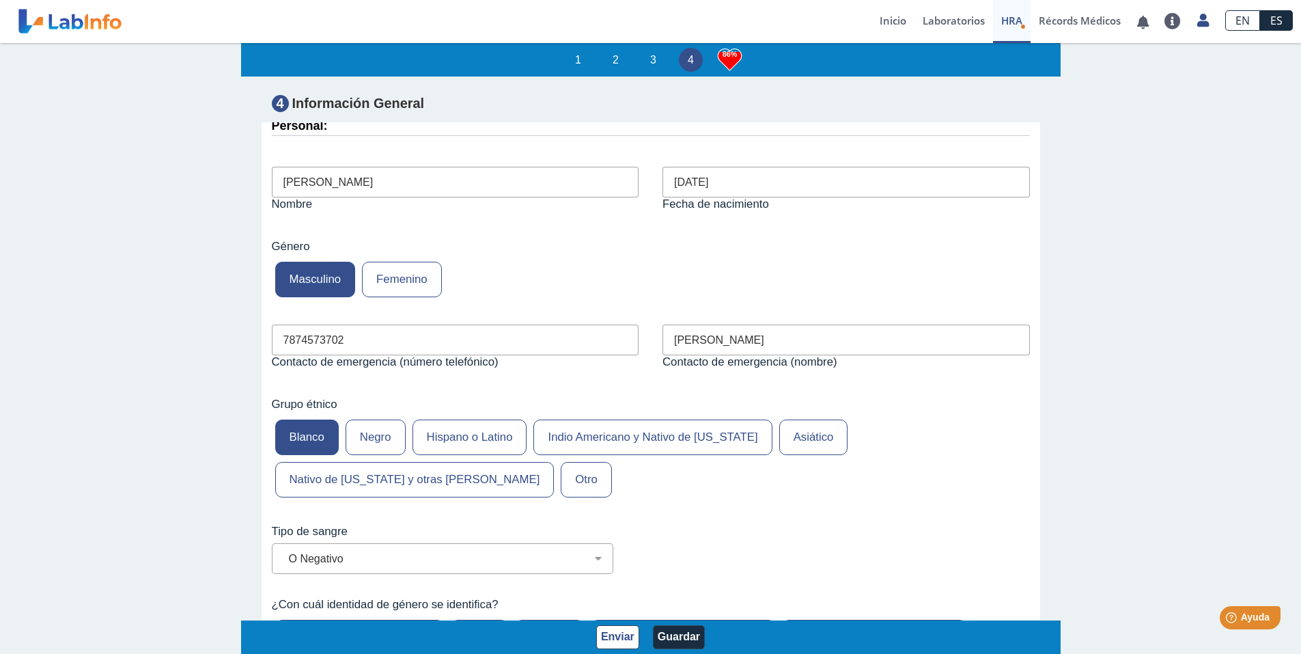
click at [943, 500] on div "Blanco Negro Hispano o Latino Indio Americano y Nativo de [US_STATE] Asiático N…" at bounding box center [651, 458] width 758 height 85
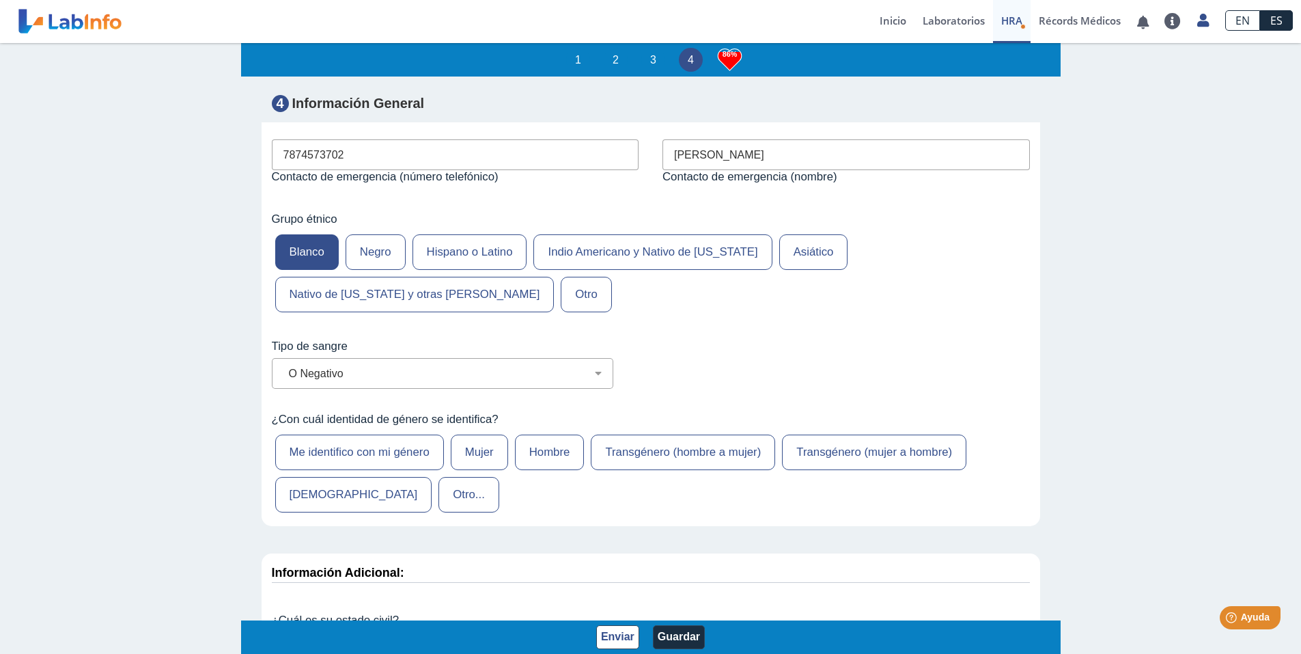
scroll to position [5124, 0]
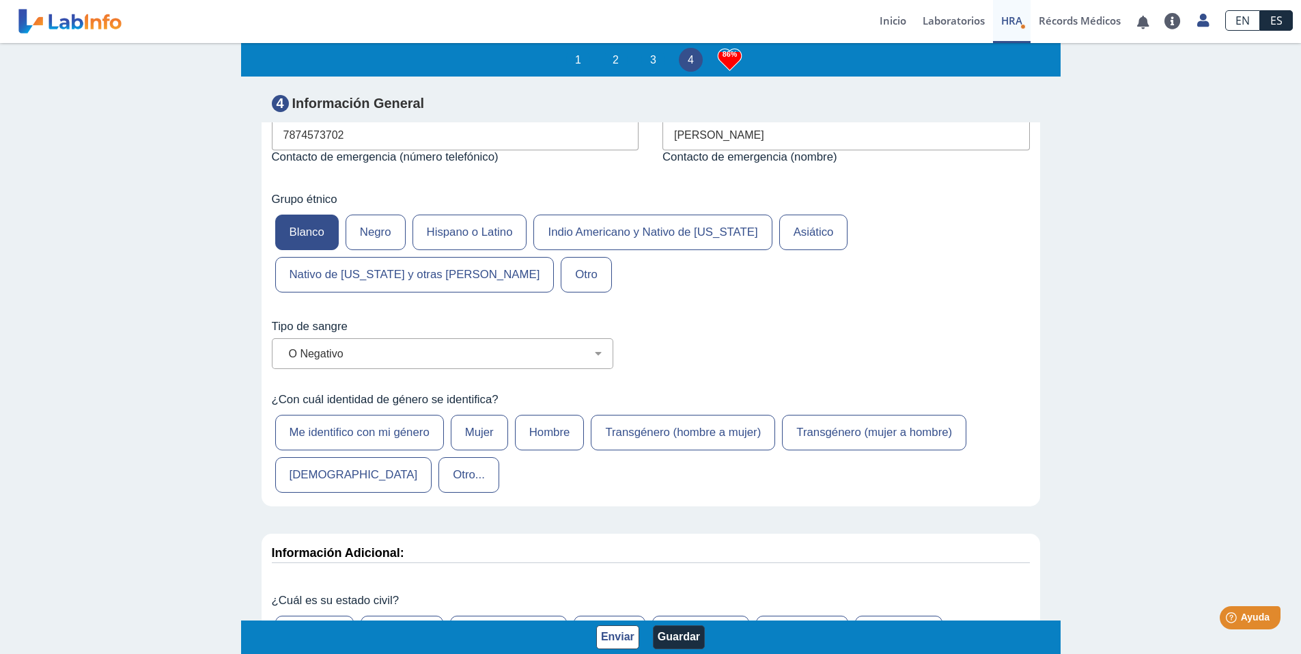
click at [539, 450] on label "Hombre" at bounding box center [550, 433] width 70 height 36
click at [0, 0] on input "Hombre" at bounding box center [0, 0] width 0 height 0
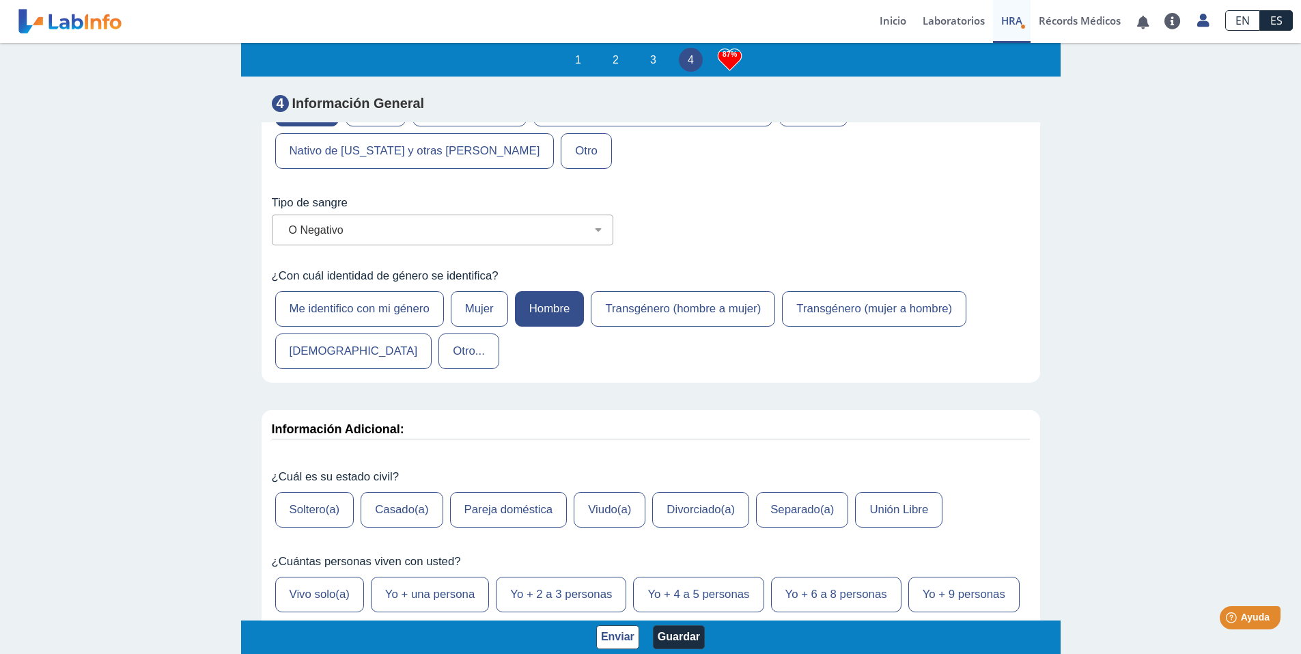
scroll to position [5261, 0]
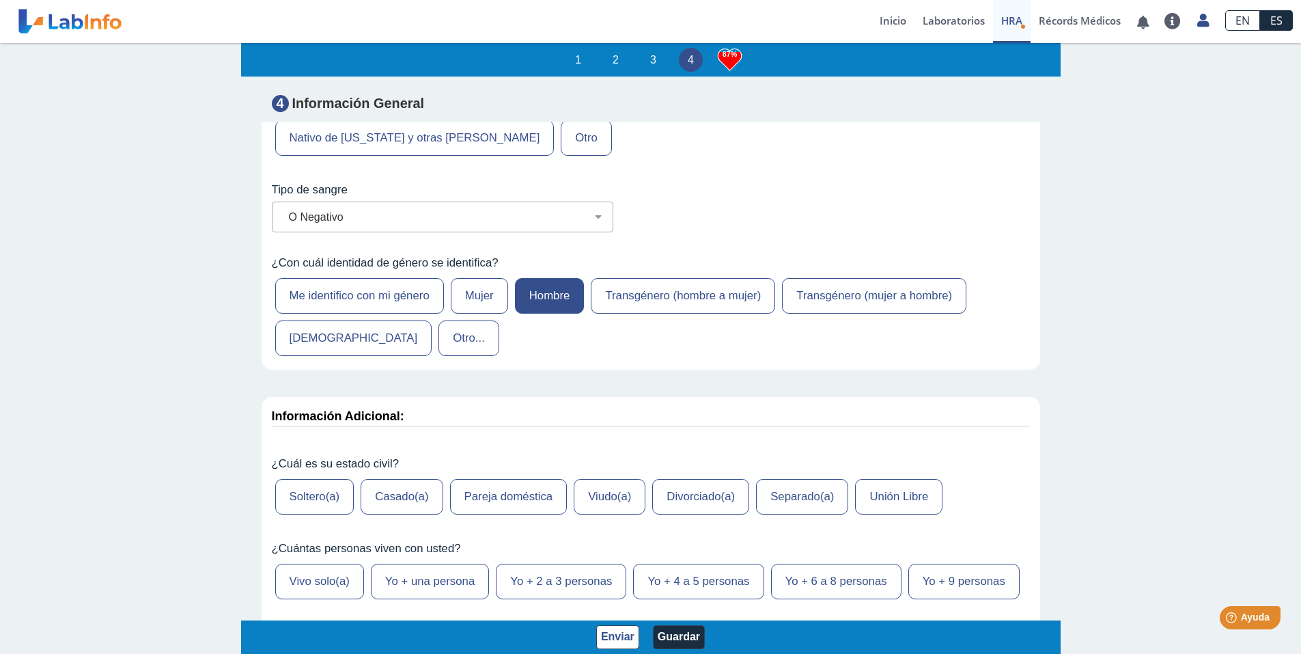
click at [388, 514] on label "Casado(a)" at bounding box center [402, 497] width 82 height 36
click at [0, 0] on input "Casado(a)" at bounding box center [0, 0] width 0 height 0
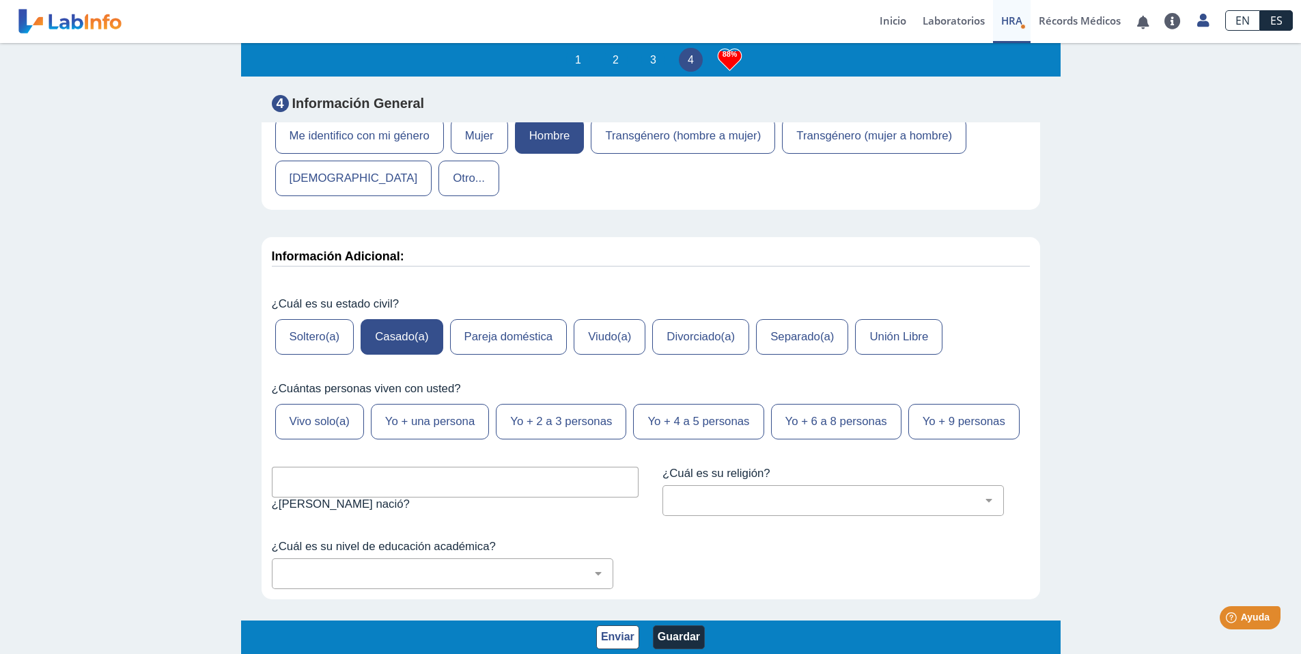
scroll to position [5465, 0]
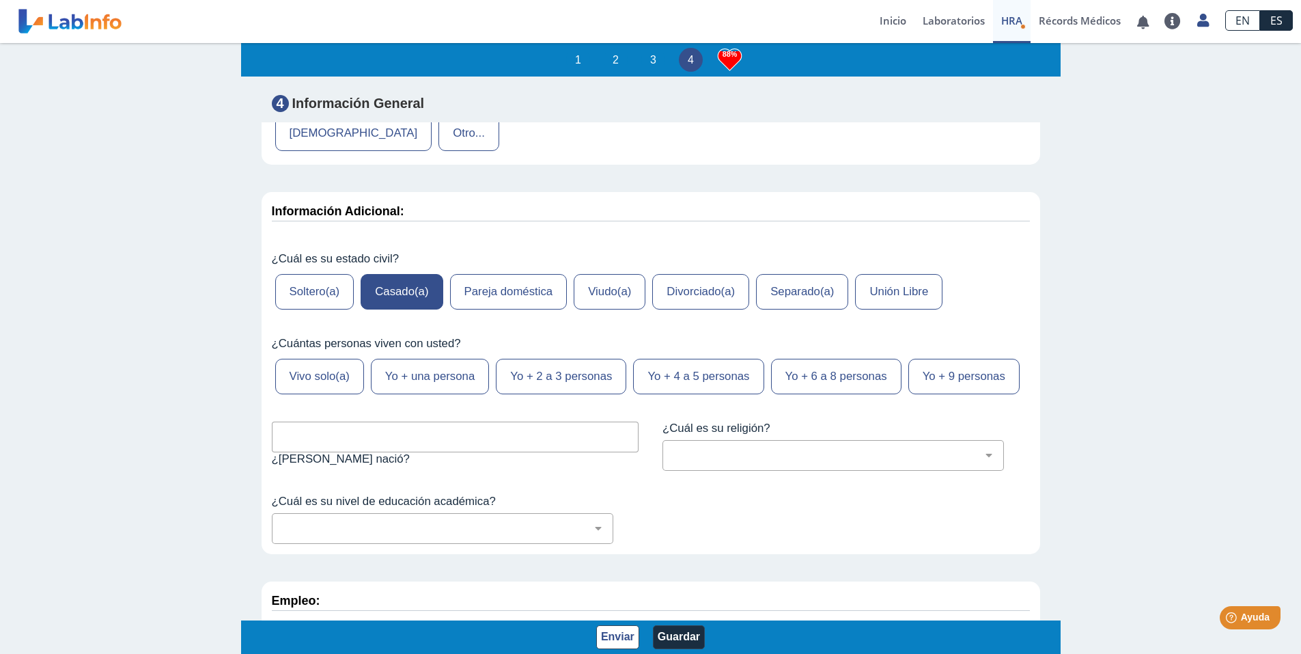
click at [424, 394] on label "Yo + una persona" at bounding box center [430, 377] width 118 height 36
click at [0, 0] on input "Yo + una persona" at bounding box center [0, 0] width 0 height 0
click at [394, 452] on input "text" at bounding box center [456, 437] width 368 height 31
type input "E"
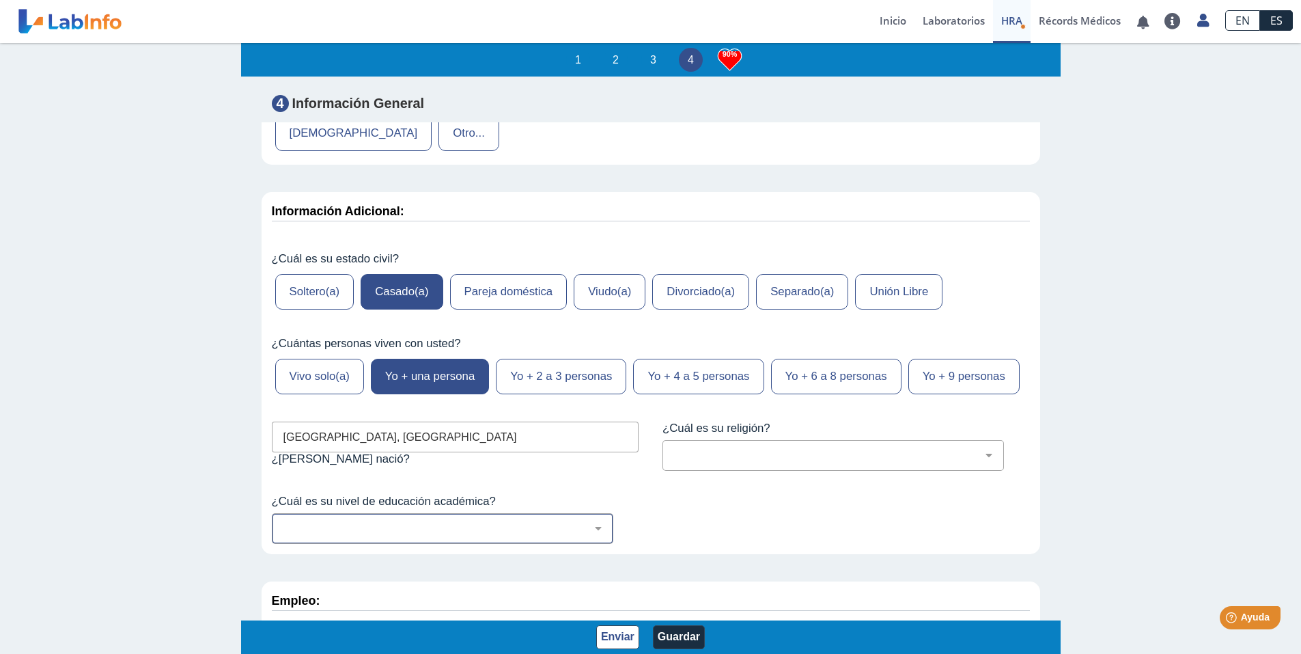
type input "[GEOGRAPHIC_DATA], [GEOGRAPHIC_DATA]"
click at [510, 535] on select "No fui a la escuela Escuela primaria Algo de escuela secundaria o equivalente s…" at bounding box center [448, 528] width 329 height 13
select select "7: 280"
click at [284, 535] on select "No fui a la escuela Escuela primaria Algo de escuela secundaria o equivalente s…" at bounding box center [448, 528] width 329 height 13
click at [702, 462] on select "[DEMOGRAPHIC_DATA] (cualquier denominación) [DEMOGRAPHIC_DATA] [DEMOGRAPHIC_DAT…" at bounding box center [838, 455] width 329 height 13
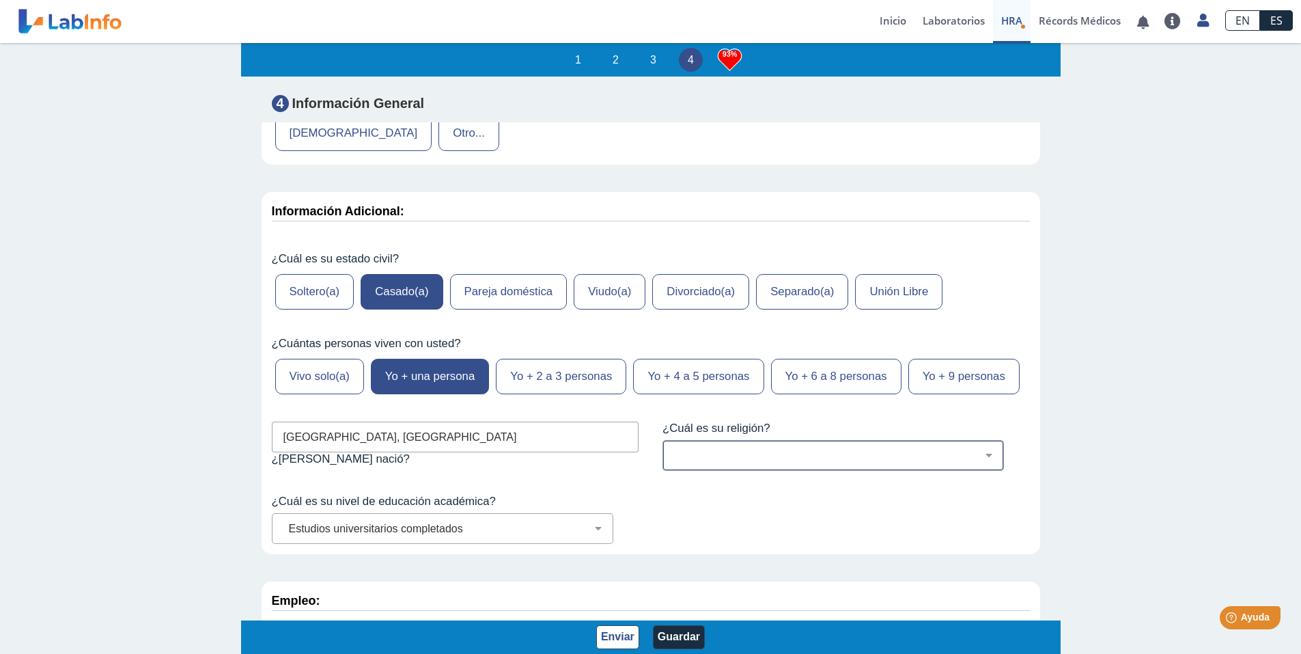
select select "12: 273"
click at [674, 462] on select "[DEMOGRAPHIC_DATA] (cualquier denominación) [DEMOGRAPHIC_DATA] [DEMOGRAPHIC_DAT…" at bounding box center [838, 455] width 329 height 13
click at [976, 462] on select "[DEMOGRAPHIC_DATA] (cualquier denominación) [DEMOGRAPHIC_DATA] [DEMOGRAPHIC_DAT…" at bounding box center [838, 455] width 329 height 13
drag, startPoint x: 1092, startPoint y: 437, endPoint x: 1060, endPoint y: 450, distance: 35.3
click at [1092, 437] on div "1 2 3 4 94% Evaluación de Riesgos de Salud Complete este cuestionario y descubr…" at bounding box center [650, 347] width 1301 height 613
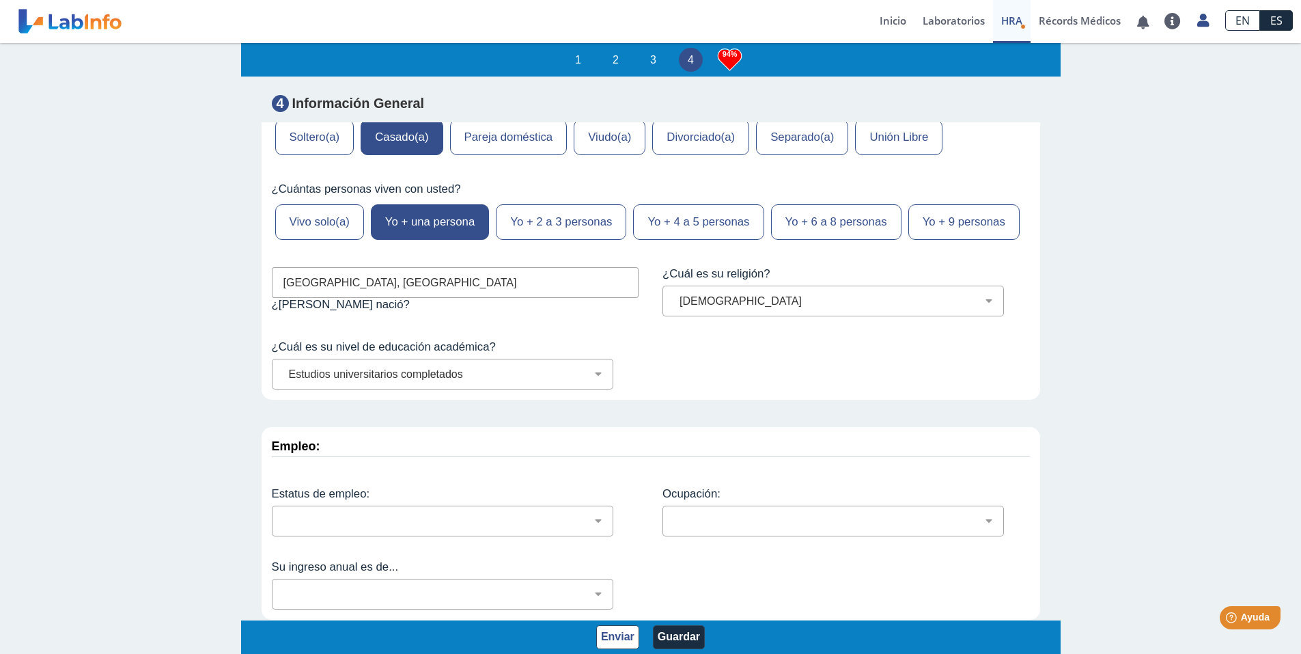
scroll to position [5689, 0]
click at [576, 521] on select "Empleado a tiempo parcial Empleado a tiempo completo Servicio profesionales Sin…" at bounding box center [448, 520] width 329 height 13
select select "2: 134"
click at [284, 515] on select "Empleado a tiempo parcial Empleado a tiempo completo Servicio profesionales Sin…" at bounding box center [448, 520] width 329 height 13
click at [736, 517] on select "Administración de empresas Servicios de protección Instalaciones, Reparaciones …" at bounding box center [838, 520] width 329 height 13
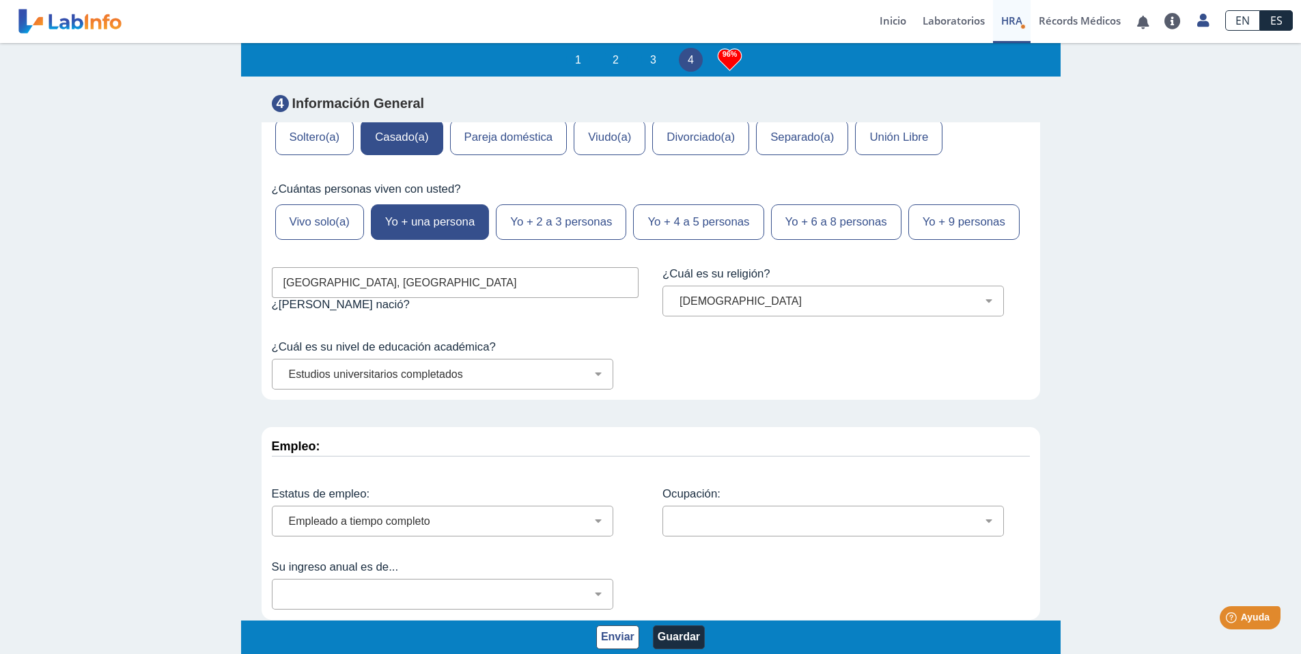
select select "6: 173"
click at [674, 515] on select "Administración de empresas Servicios de protección Instalaciones, Reparaciones …" at bounding box center [838, 520] width 329 height 13
click at [573, 594] on select "Menos de $12,000 $12,000-$16,000 $16,000-$24,000 $24,000-$30,000 $30,000-$40,00…" at bounding box center [448, 594] width 329 height 13
select select "15: 157"
click at [284, 588] on select "Menos de $12,000 $12,000-$16,000 $16,000-$24,000 $24,000-$30,000 $30,000-$40,00…" at bounding box center [448, 594] width 329 height 13
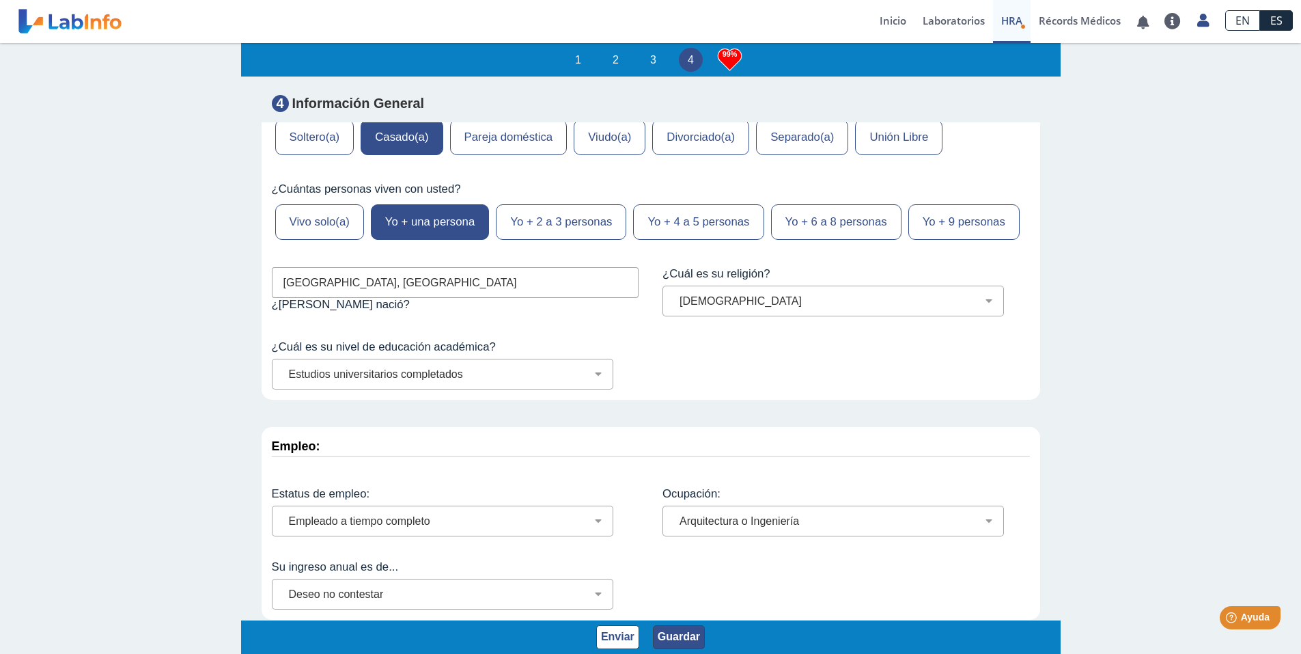
click at [688, 636] on button "Guardar" at bounding box center [679, 637] width 52 height 24
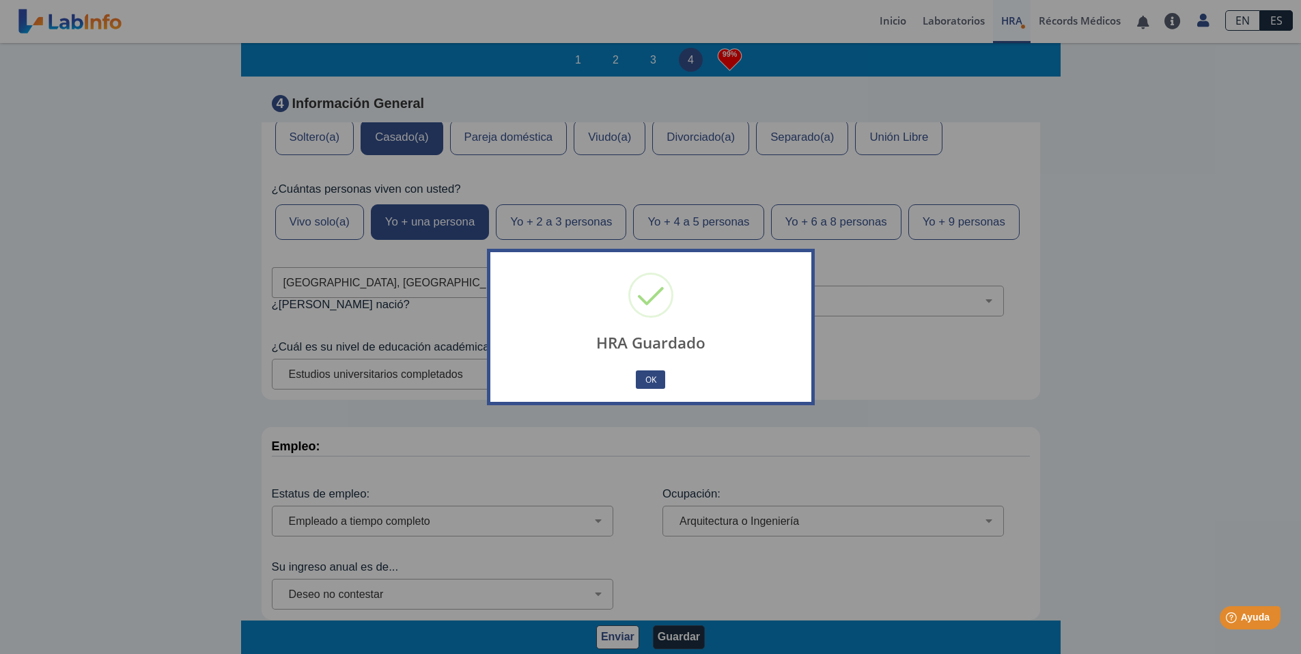
click at [653, 378] on button "OK" at bounding box center [650, 379] width 29 height 18
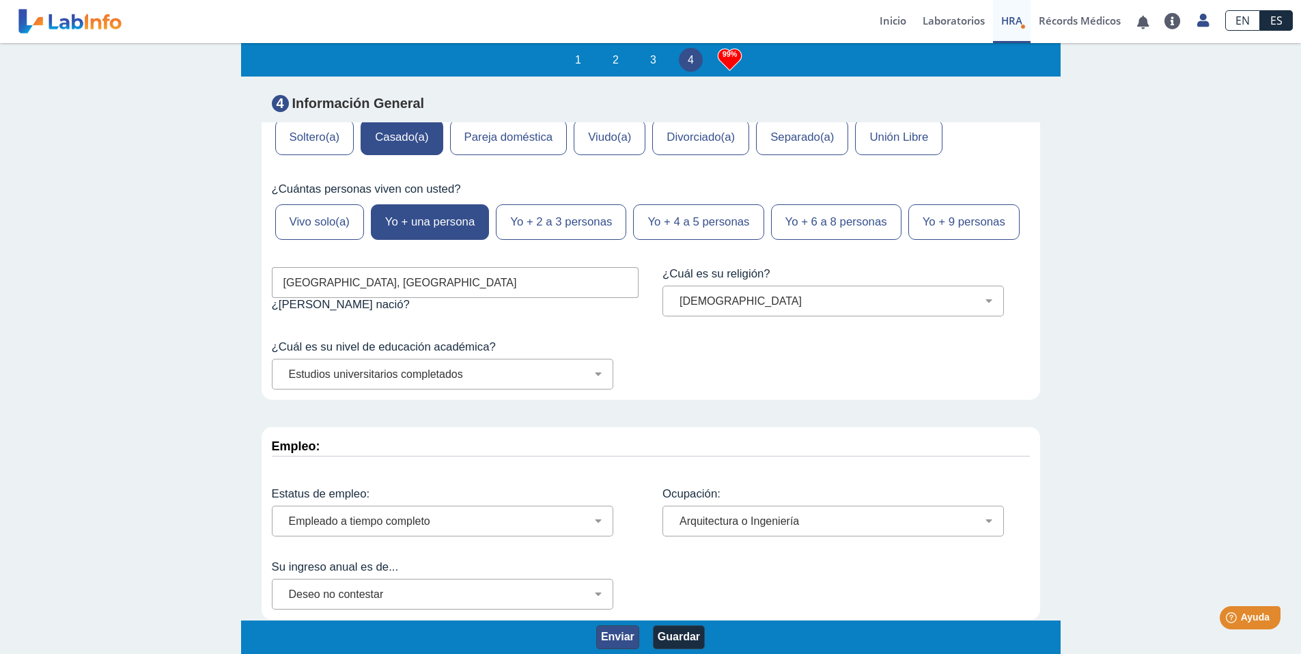
click at [615, 634] on button "Enviar" at bounding box center [617, 637] width 43 height 24
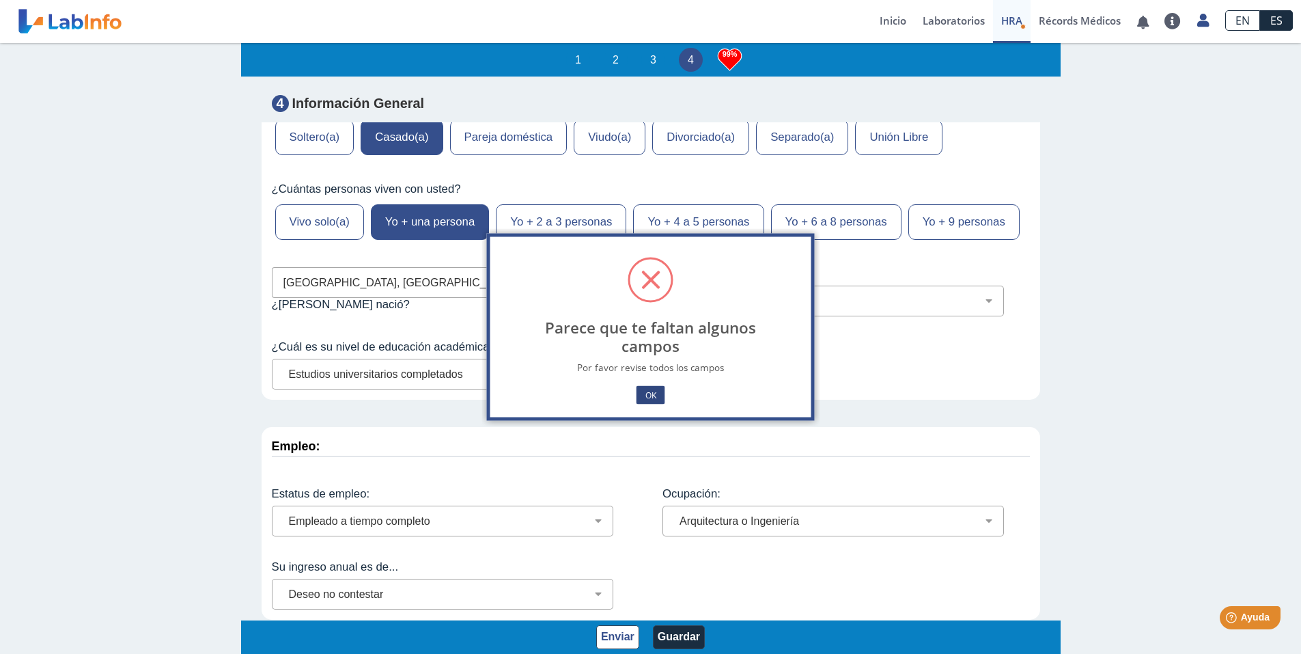
click at [654, 391] on button "OK" at bounding box center [650, 395] width 29 height 18
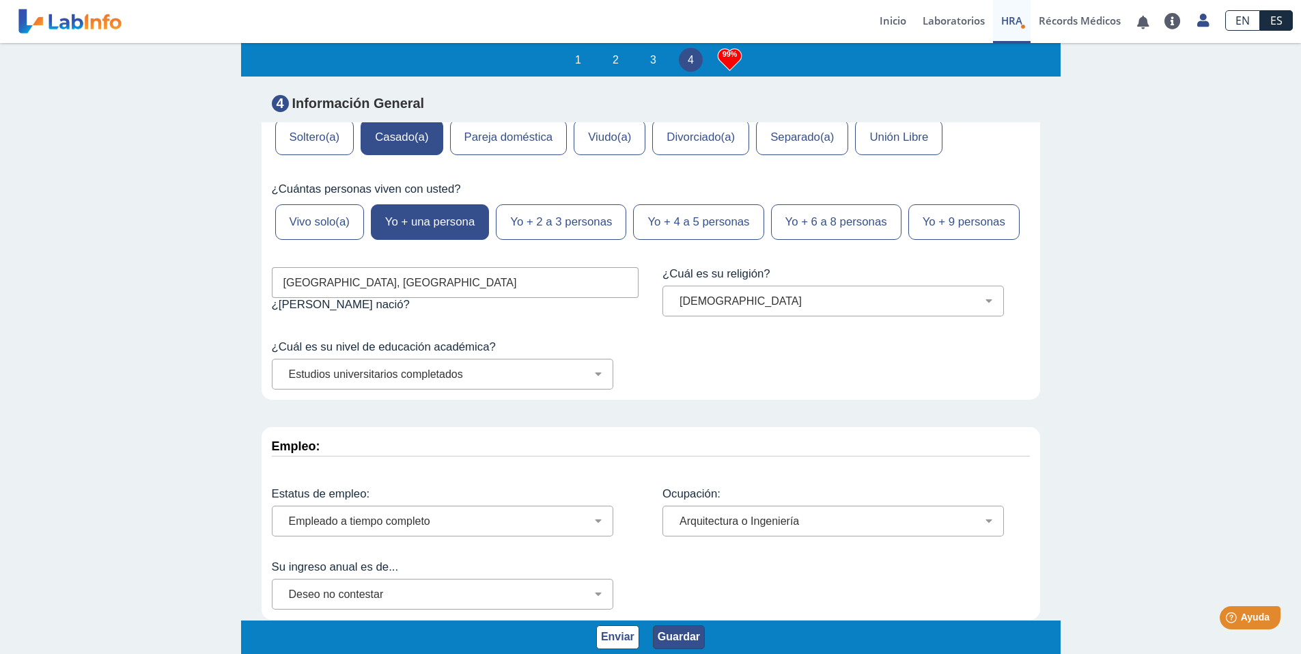
drag, startPoint x: 686, startPoint y: 637, endPoint x: 741, endPoint y: 598, distance: 67.5
click at [687, 635] on button "Guardar" at bounding box center [679, 637] width 52 height 24
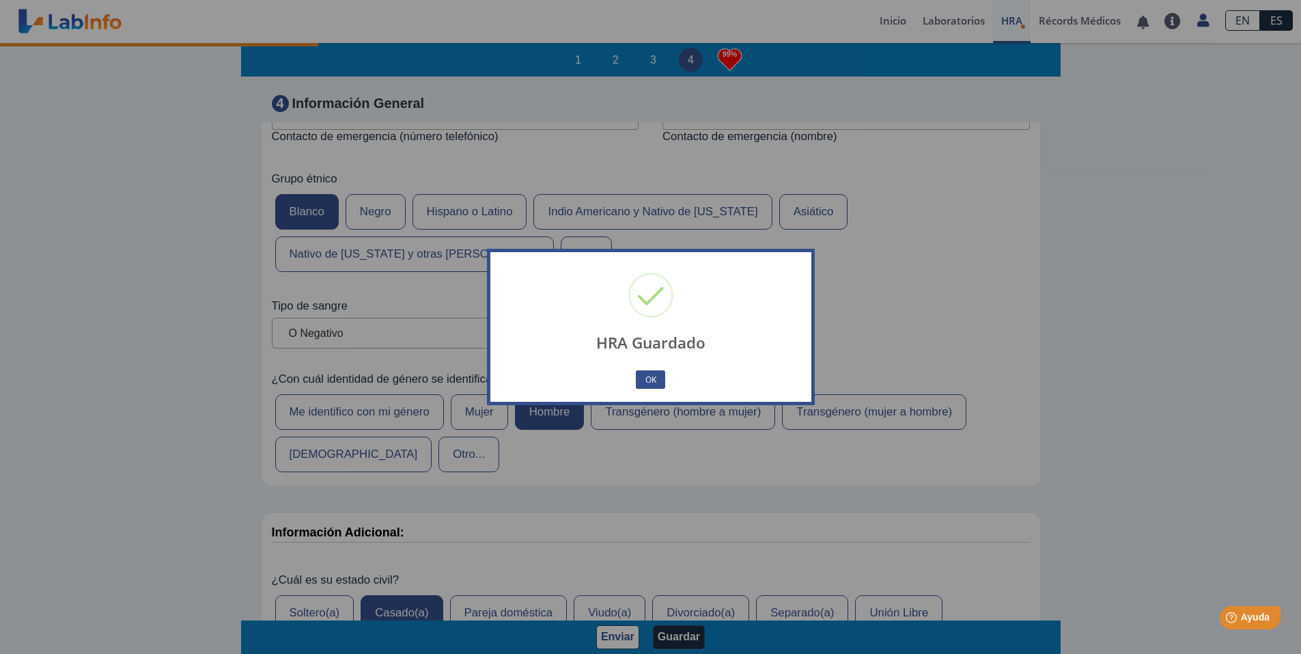
scroll to position [5142, 0]
click at [650, 376] on button "OK" at bounding box center [650, 379] width 29 height 18
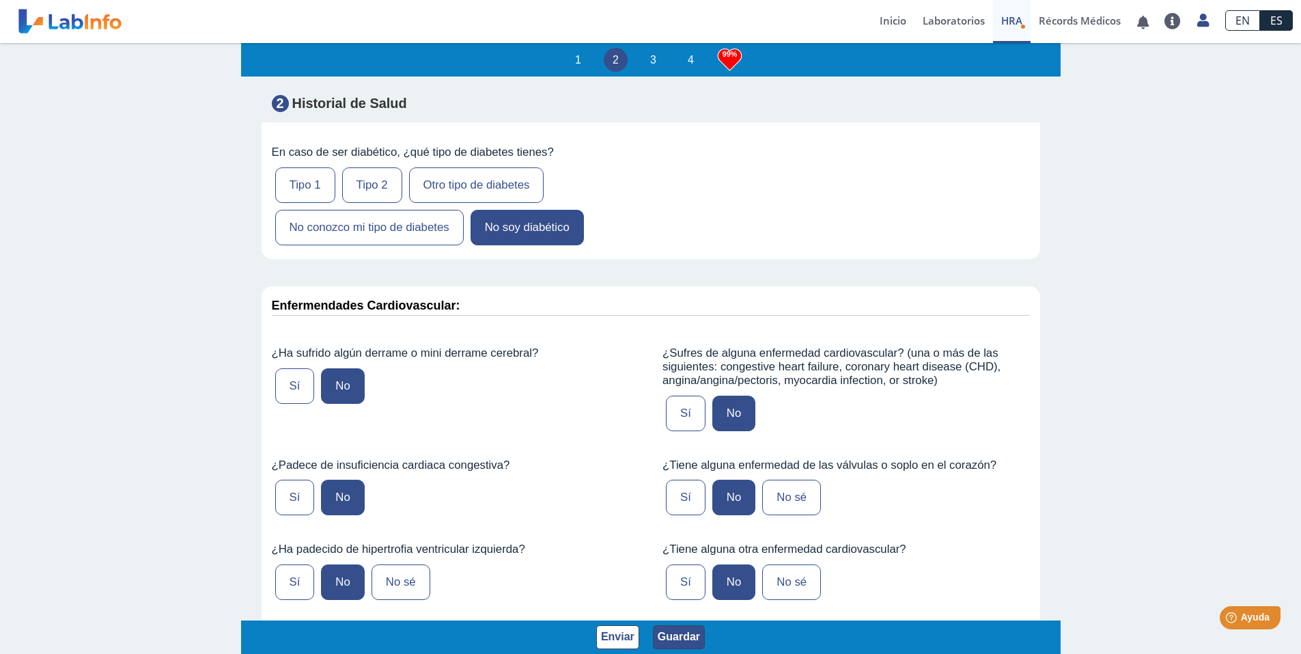
scroll to position [2615, 0]
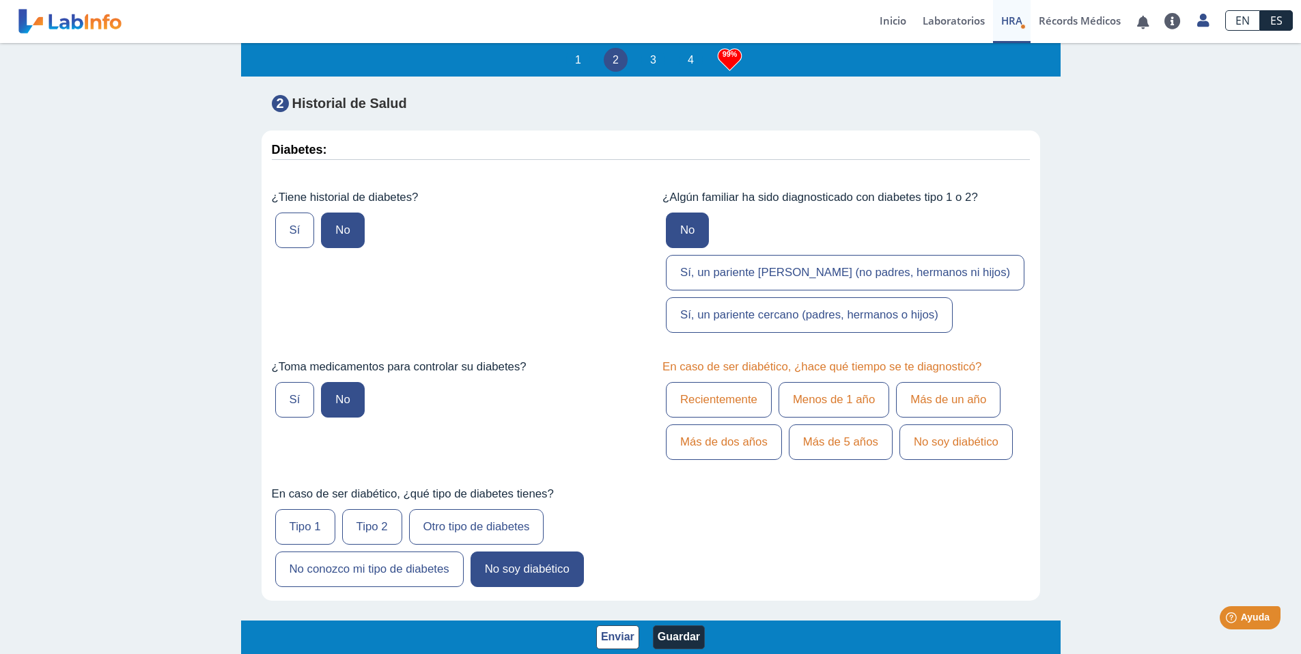
click at [948, 456] on label "No soy diabético" at bounding box center [956, 442] width 113 height 36
click at [0, 0] on input "No soy diabético" at bounding box center [0, 0] width 0 height 0
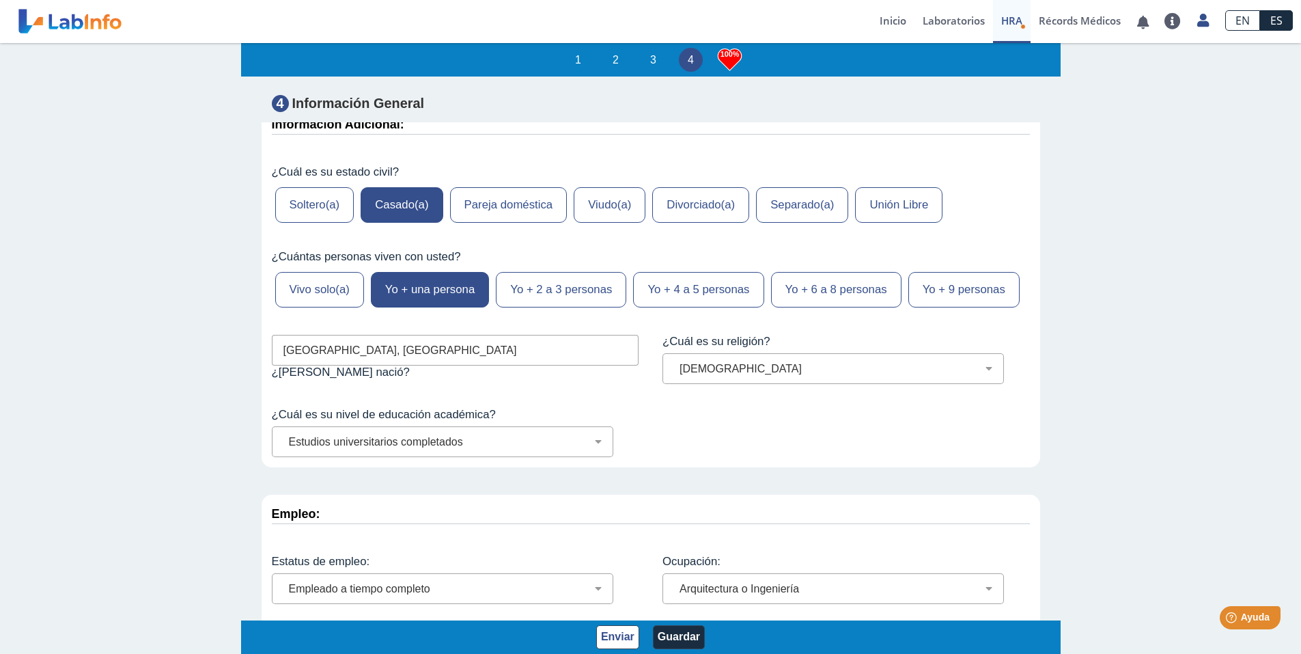
scroll to position [5689, 0]
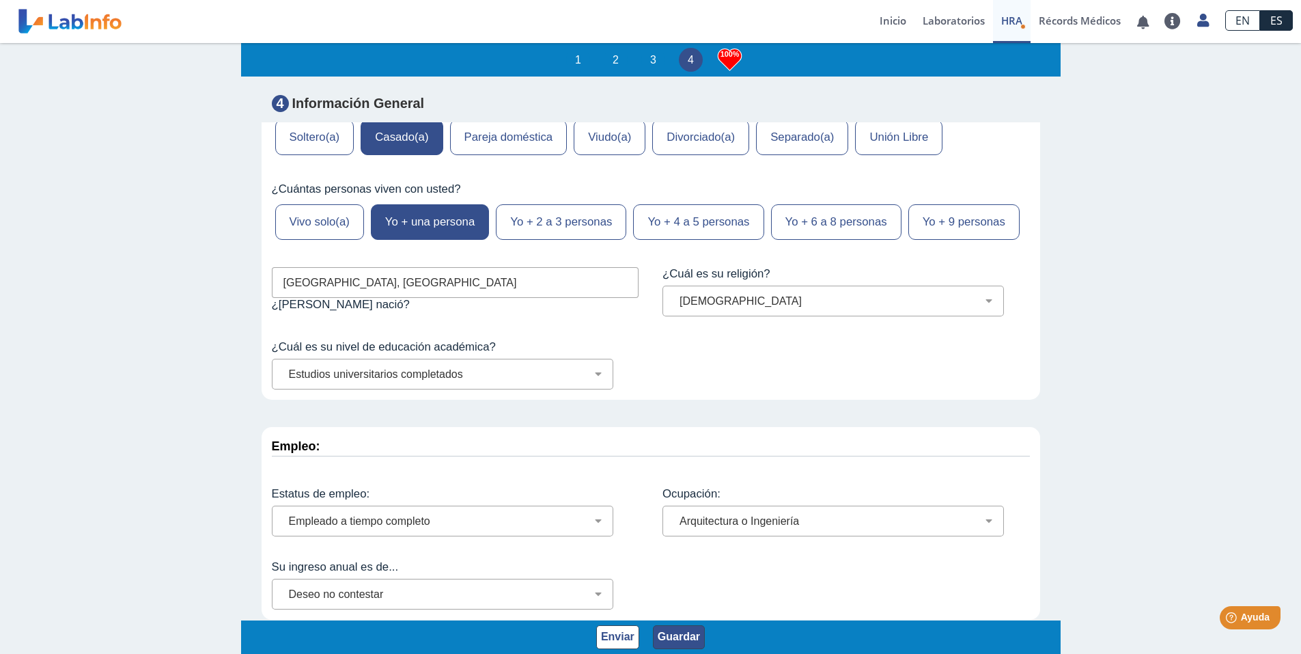
drag, startPoint x: 663, startPoint y: 644, endPoint x: 677, endPoint y: 637, distance: 15.3
click at [668, 640] on button "Guardar" at bounding box center [679, 637] width 52 height 24
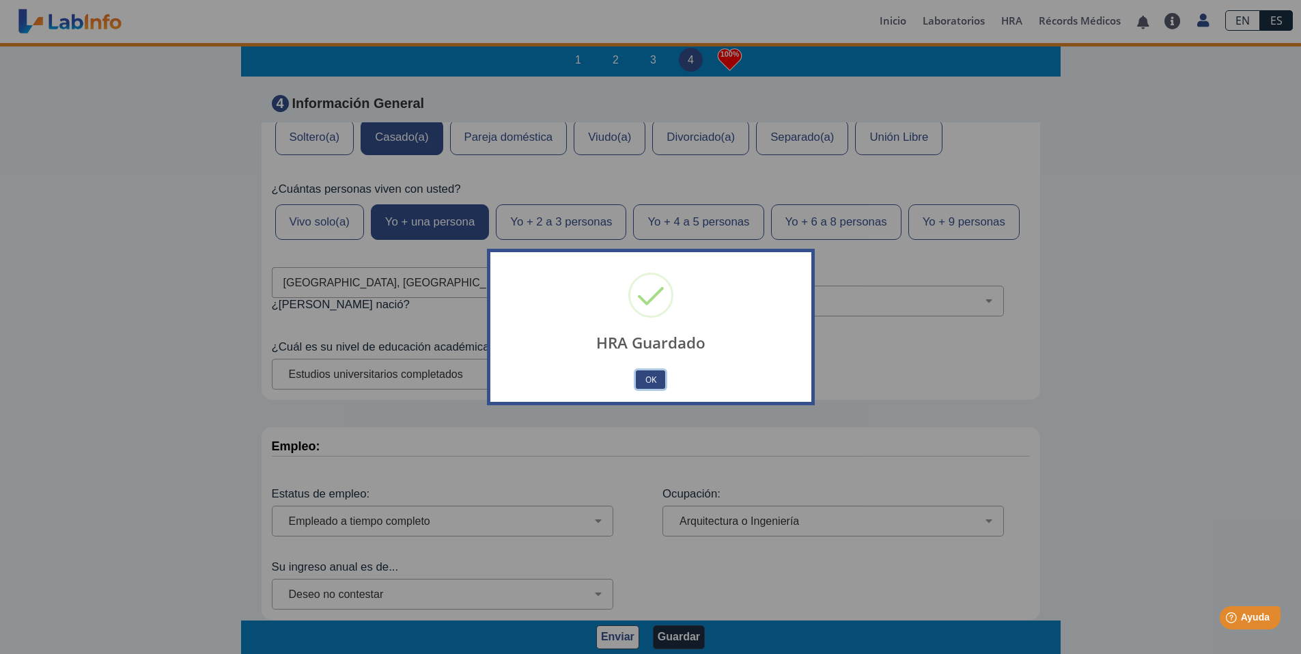
click at [654, 381] on button "OK" at bounding box center [650, 379] width 29 height 18
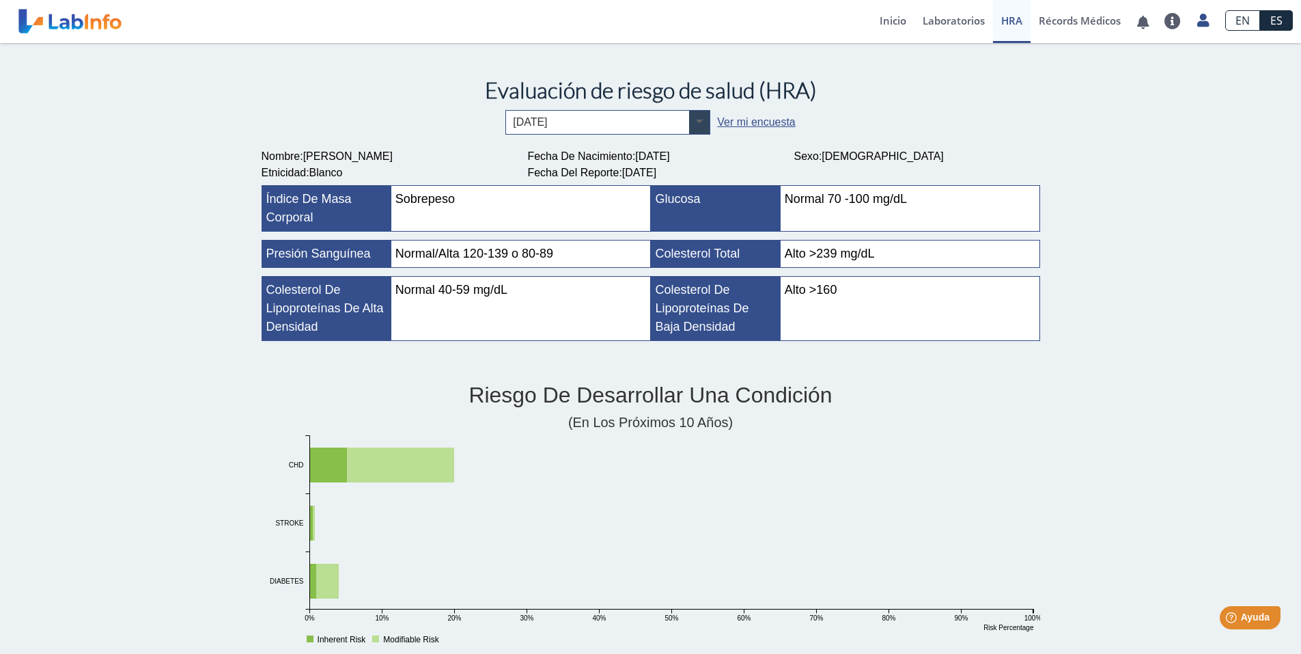
click at [695, 121] on span at bounding box center [699, 122] width 20 height 23
click at [942, 24] on link "Laboratorios" at bounding box center [954, 21] width 79 height 43
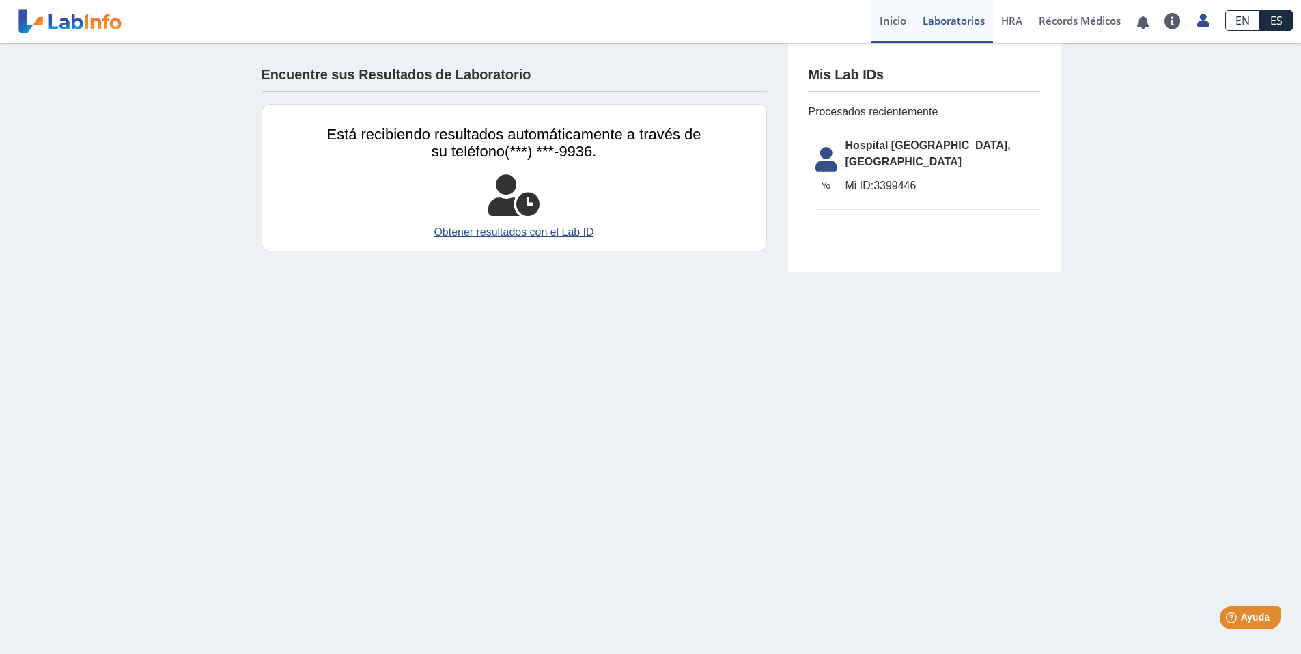
click at [891, 22] on link "Inicio" at bounding box center [893, 21] width 43 height 43
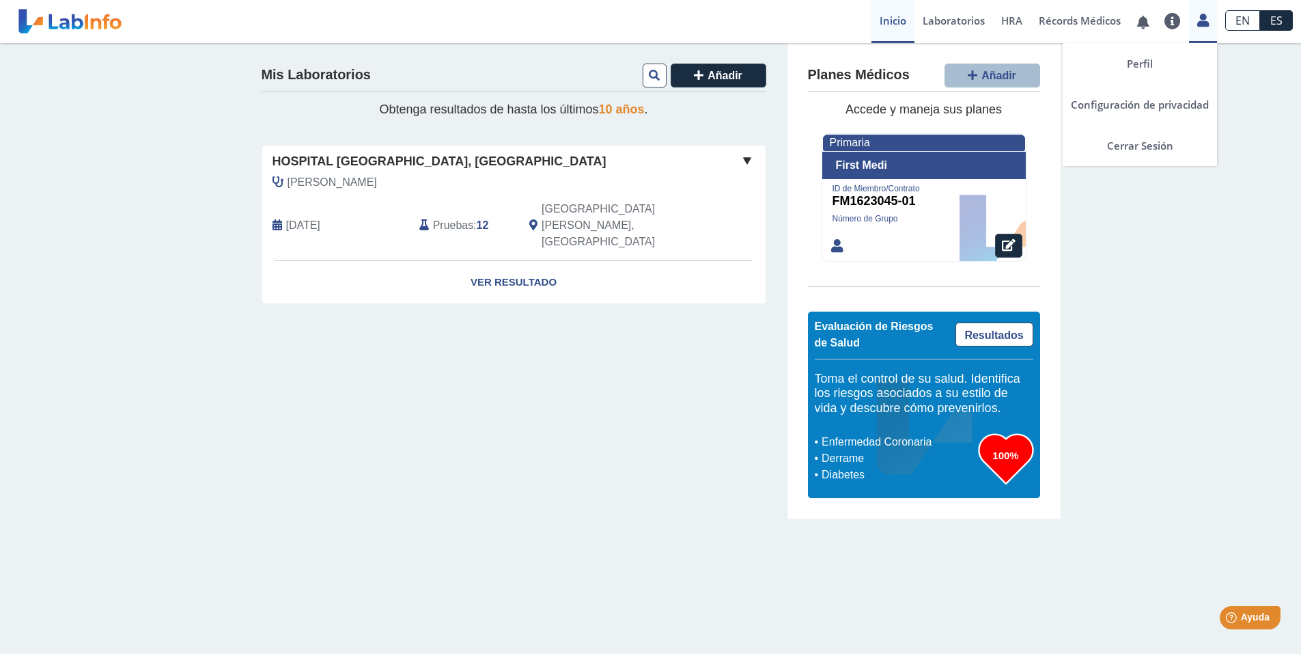
click at [1204, 19] on icon at bounding box center [1204, 20] width 12 height 10
click at [1159, 148] on link "Cerrar Sesión" at bounding box center [1140, 145] width 154 height 41
